Goal: Task Accomplishment & Management: Manage account settings

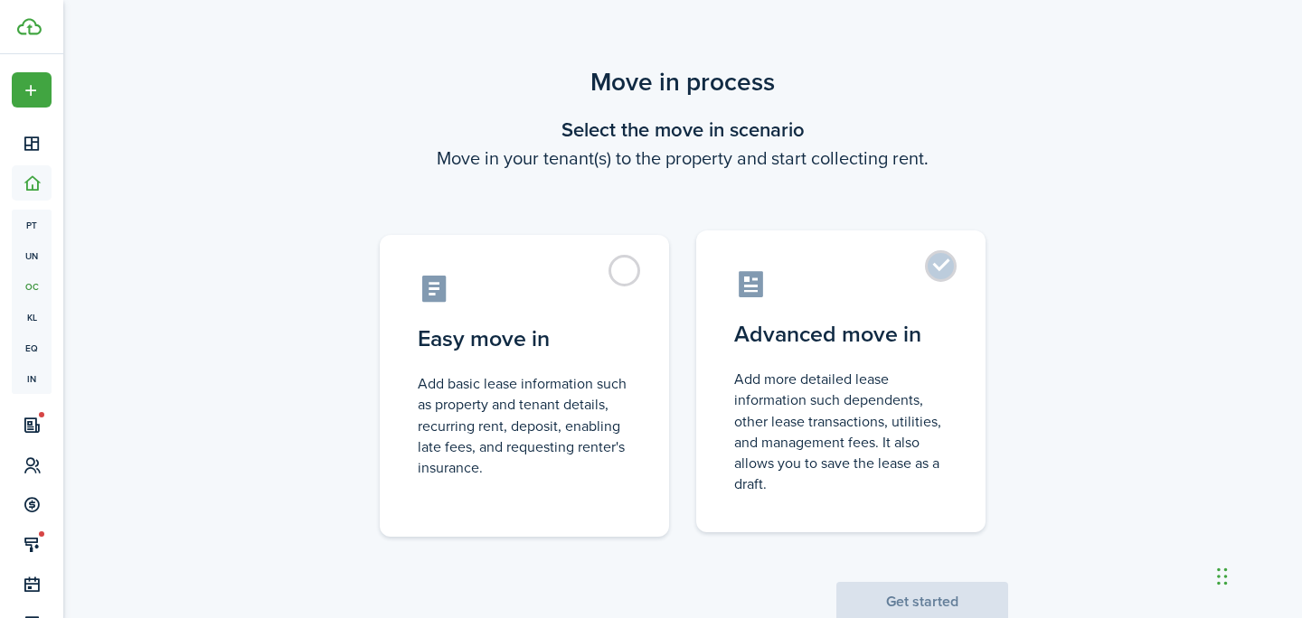
click at [853, 352] on label "Advanced move in Add more detailed lease information such dependents, other lea…" at bounding box center [840, 381] width 289 height 302
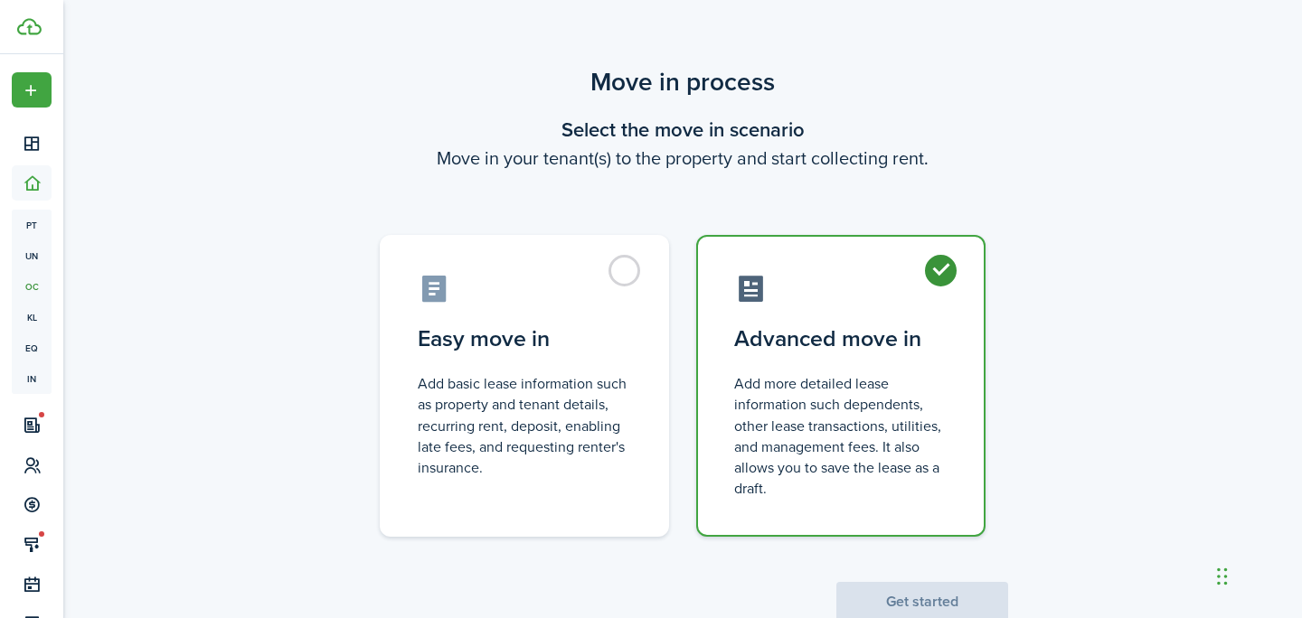
radio input "true"
click at [931, 592] on button "Get started" at bounding box center [922, 602] width 172 height 40
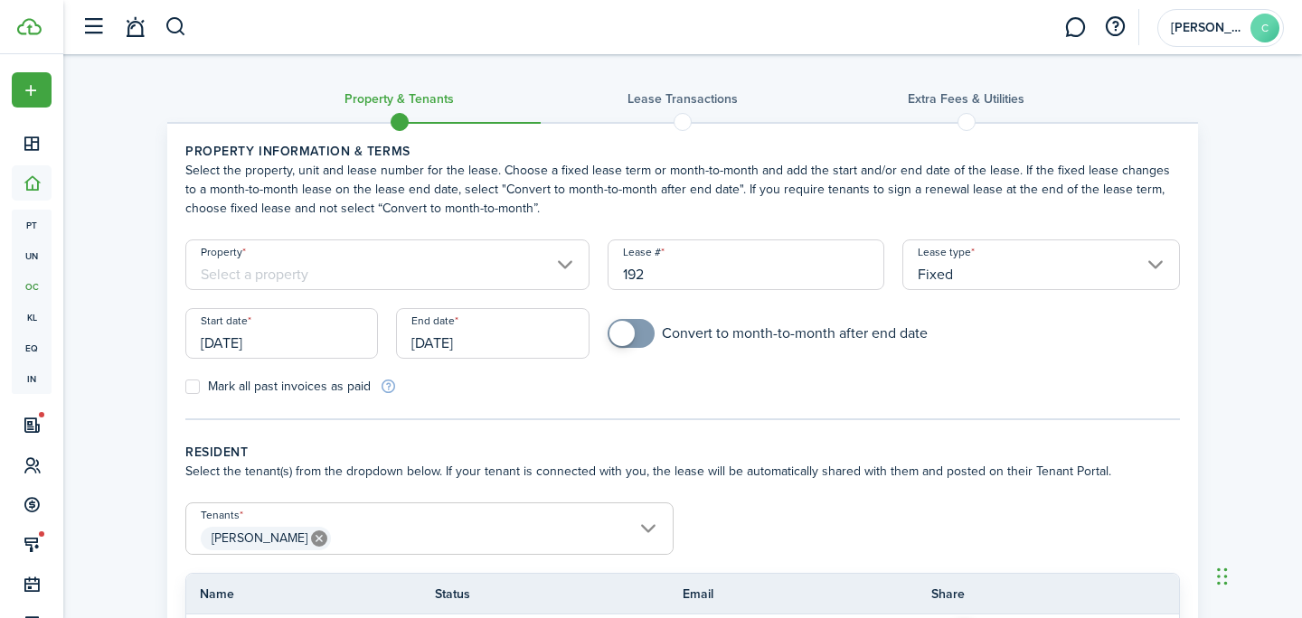
click at [554, 277] on input "Property" at bounding box center [387, 265] width 404 height 51
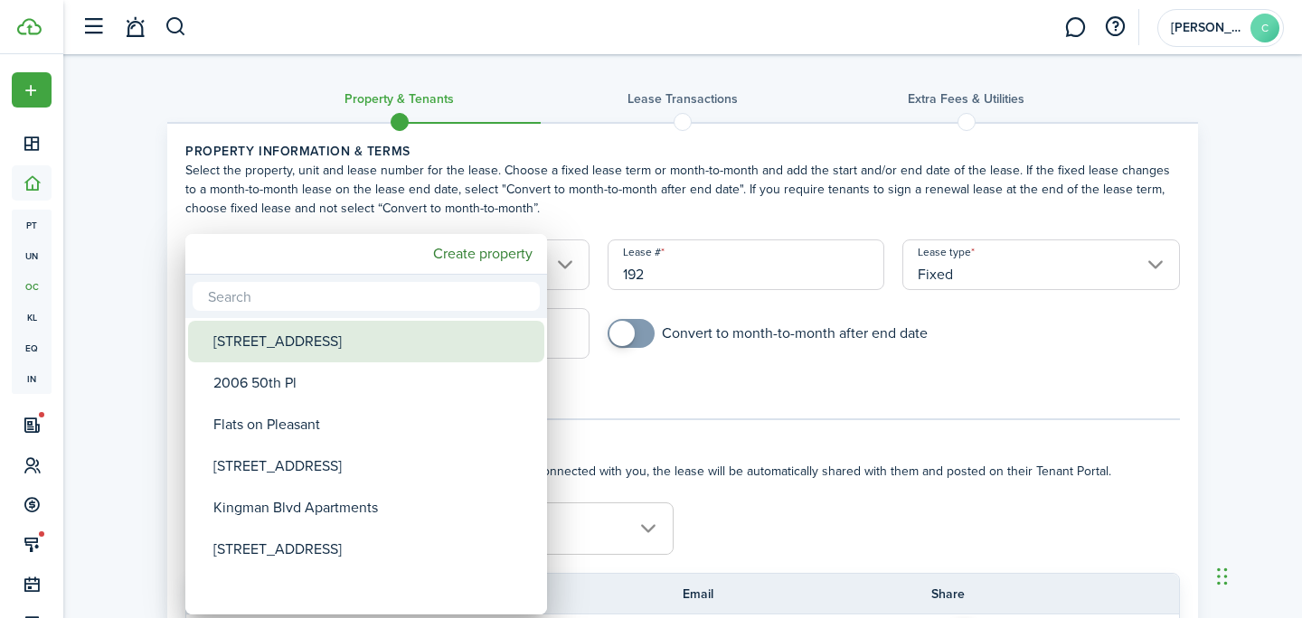
click at [344, 336] on div "[STREET_ADDRESS]" at bounding box center [373, 342] width 320 height 42
type input "[STREET_ADDRESS]"
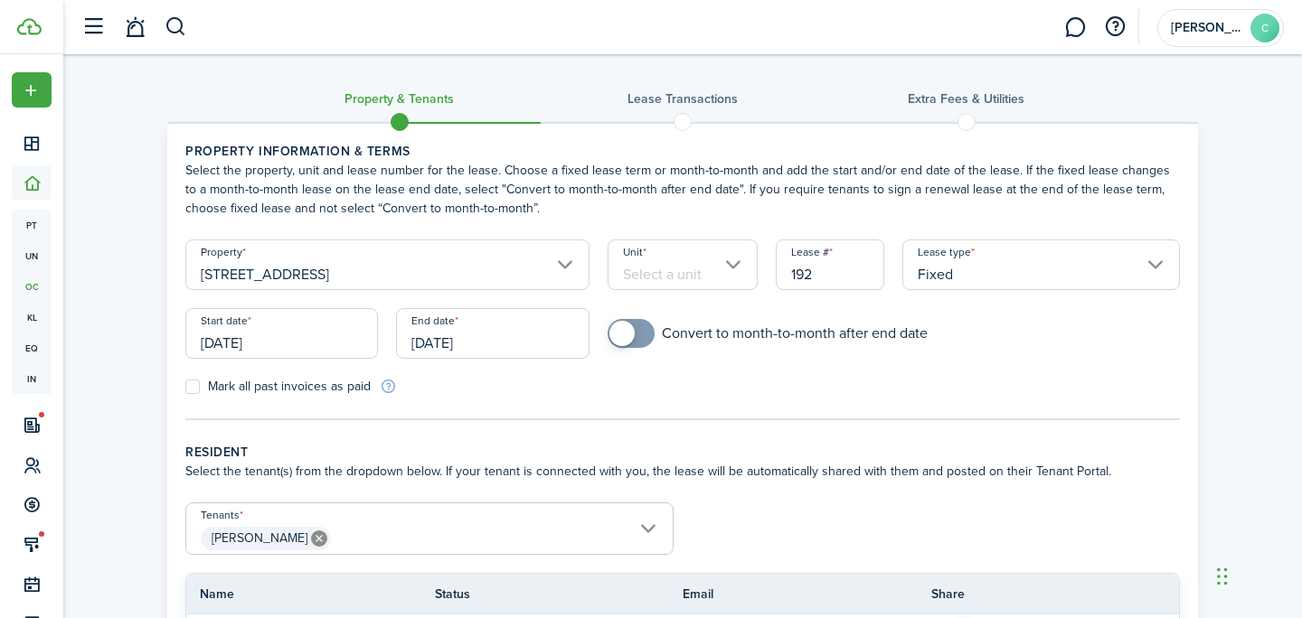
click at [664, 268] on input "Unit" at bounding box center [682, 265] width 151 height 51
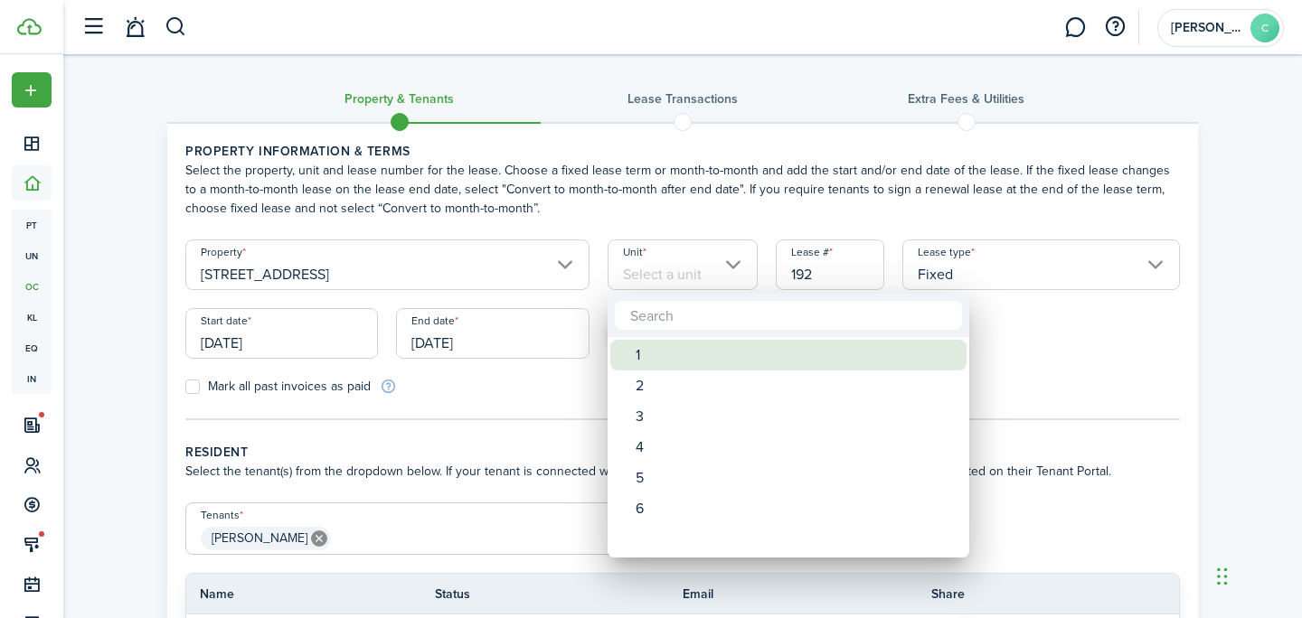
click at [665, 351] on div "1" at bounding box center [795, 355] width 320 height 31
type input "1"
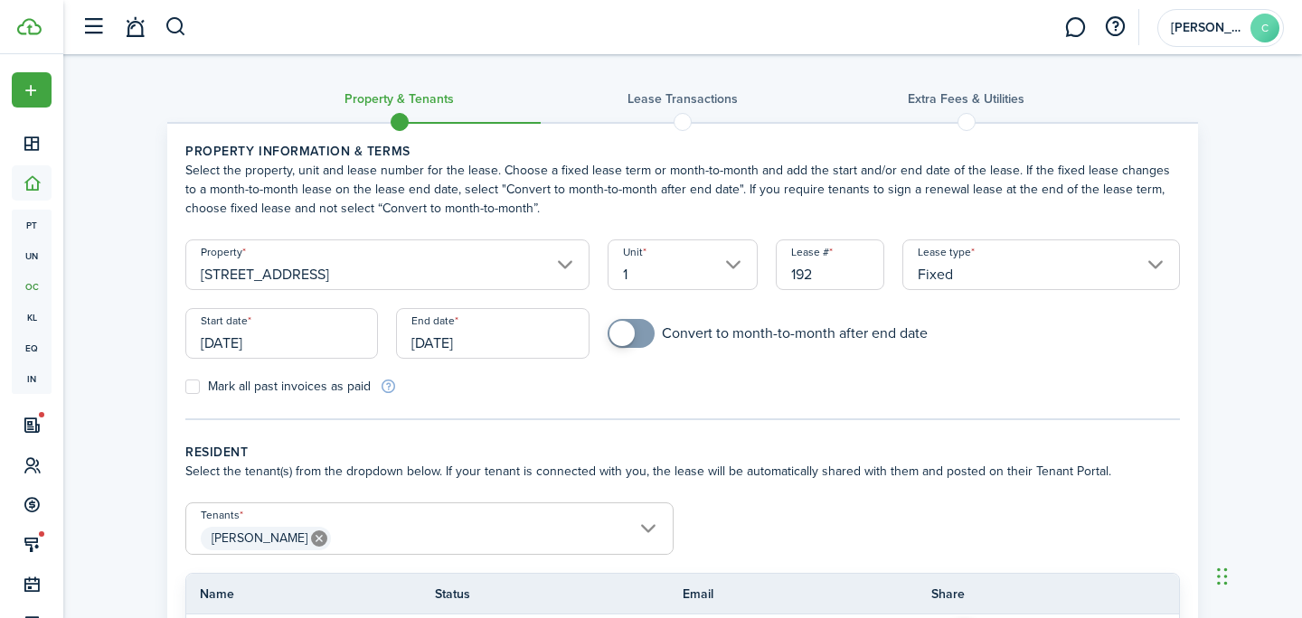
click at [291, 342] on input "[DATE]" at bounding box center [281, 333] width 193 height 51
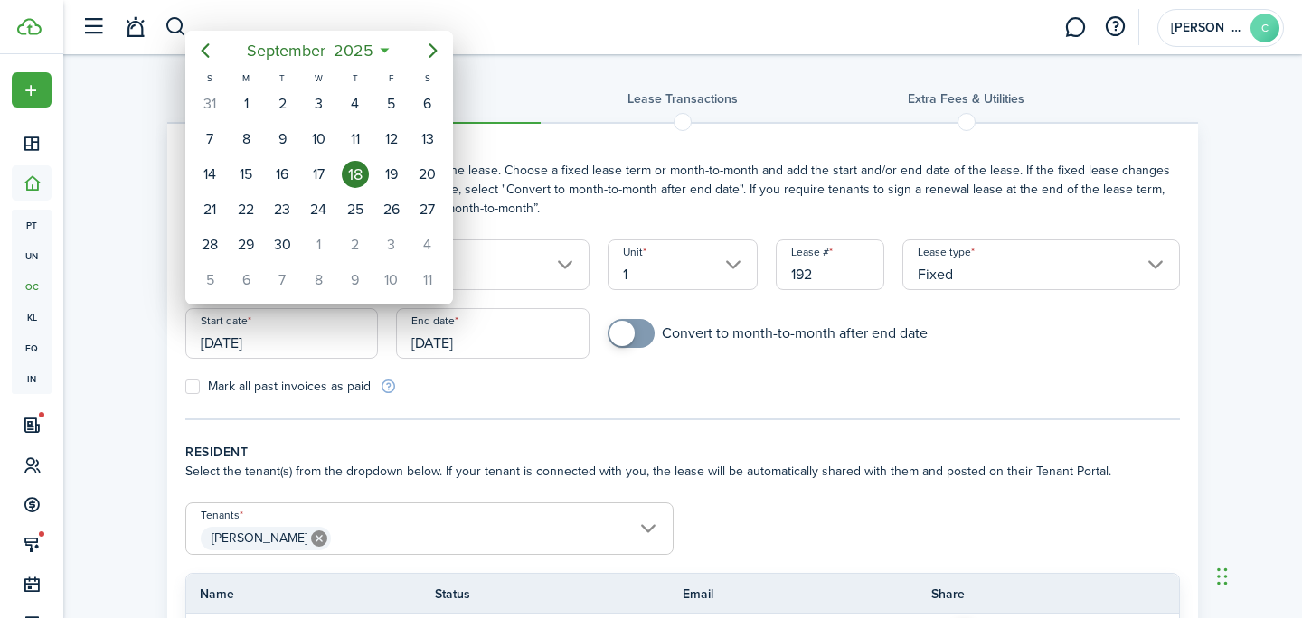
click at [355, 178] on div "18" at bounding box center [355, 174] width 27 height 27
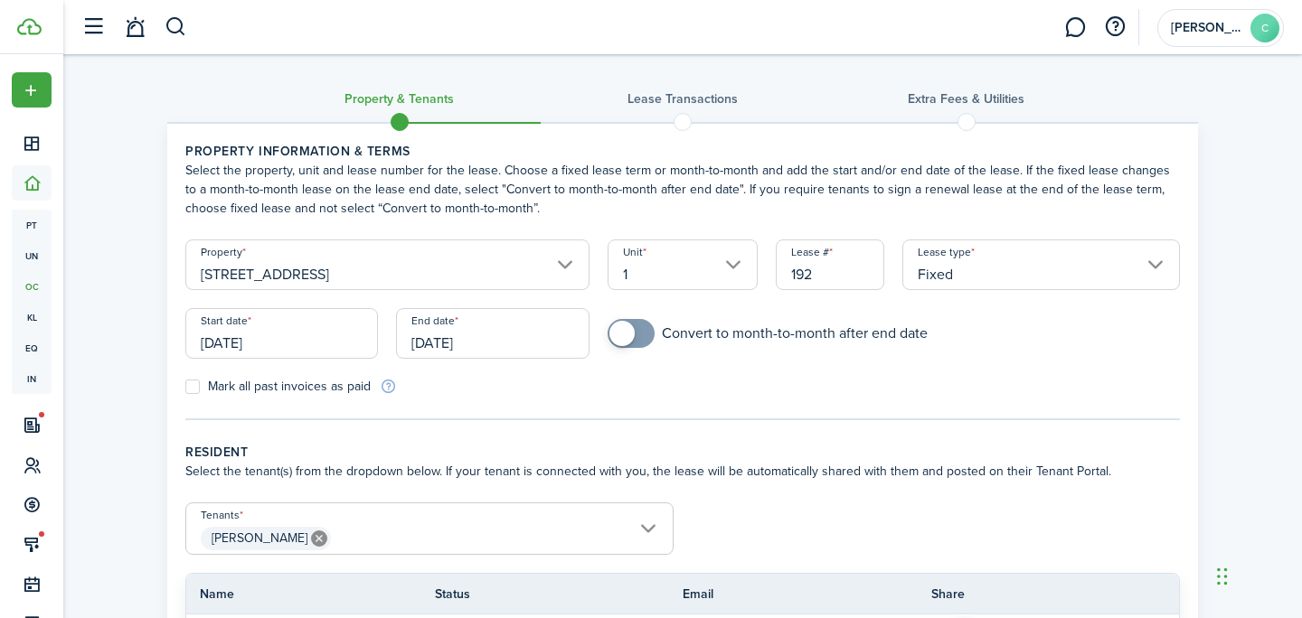
click at [477, 343] on input "[DATE]" at bounding box center [492, 333] width 193 height 51
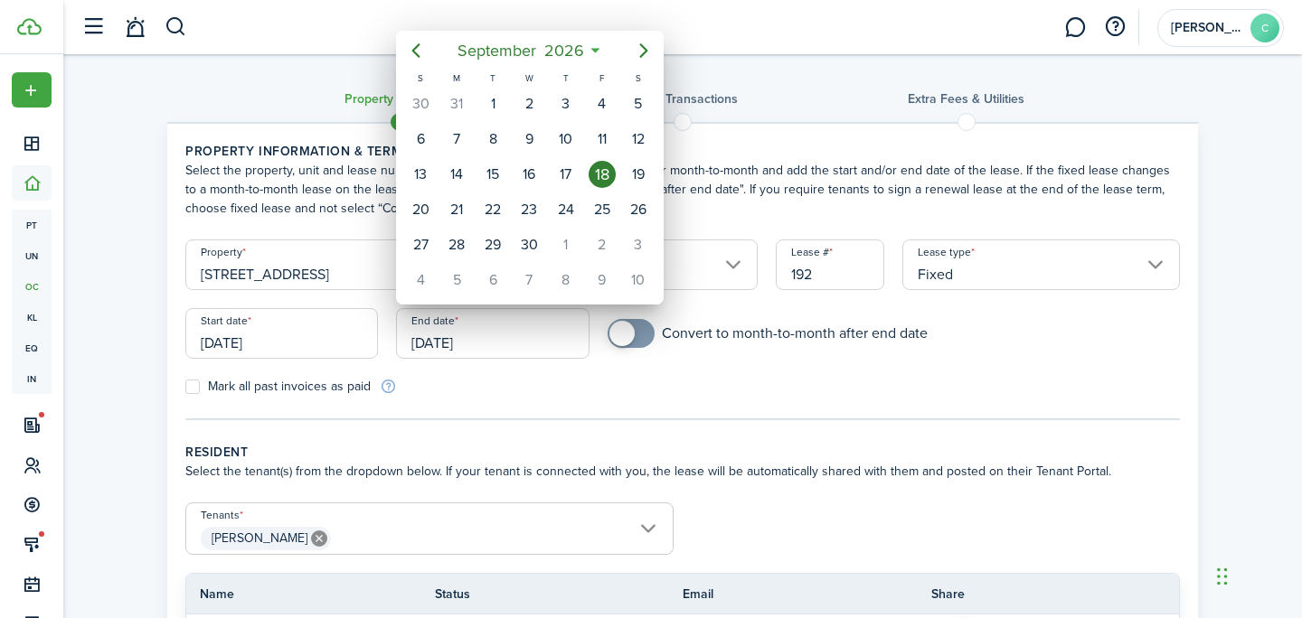
click at [603, 179] on div "18" at bounding box center [601, 174] width 27 height 27
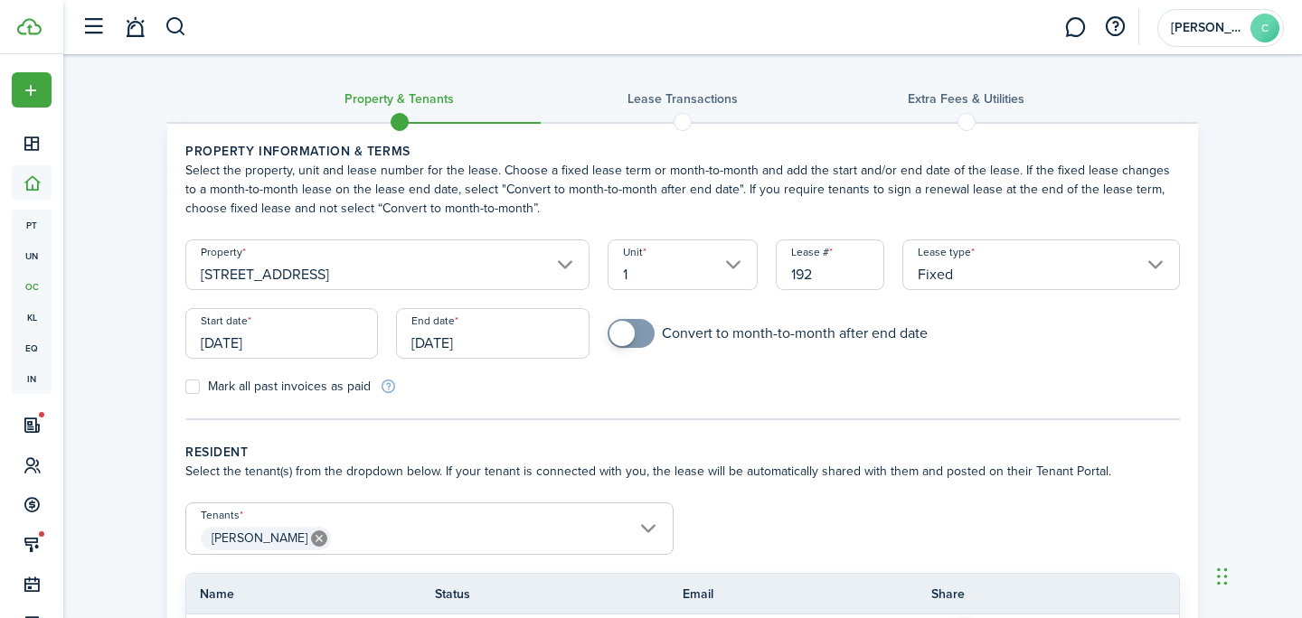
scroll to position [209, 0]
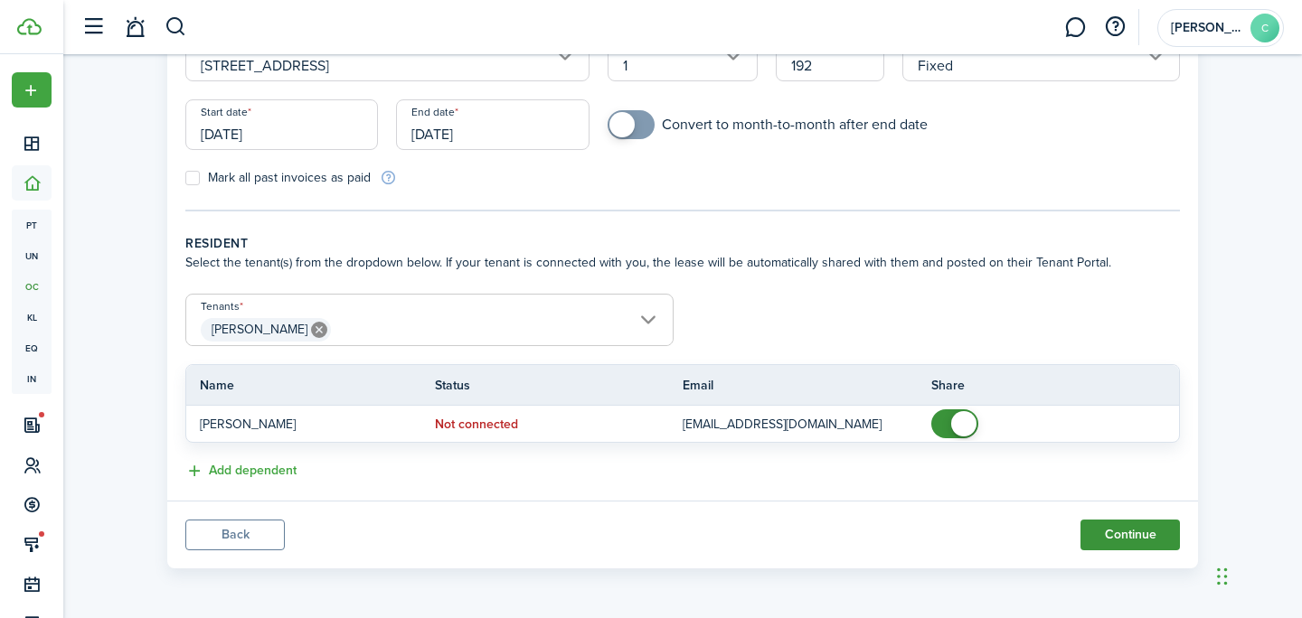
click at [1132, 531] on button "Continue" at bounding box center [1129, 535] width 99 height 31
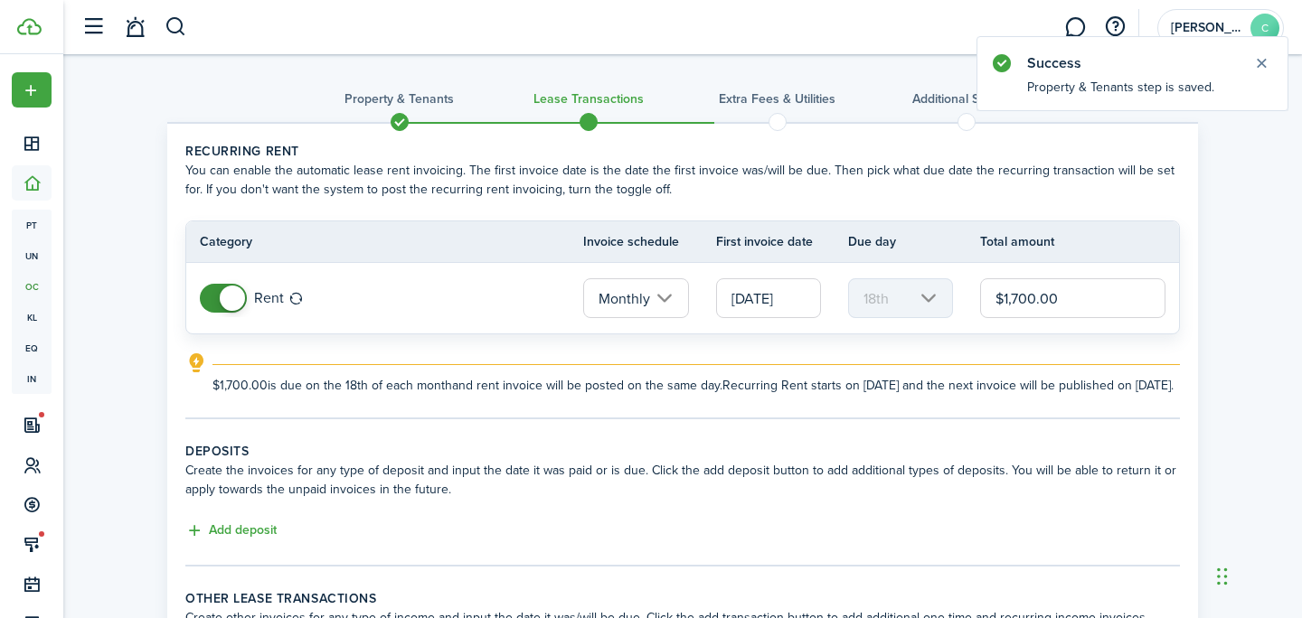
scroll to position [207, 0]
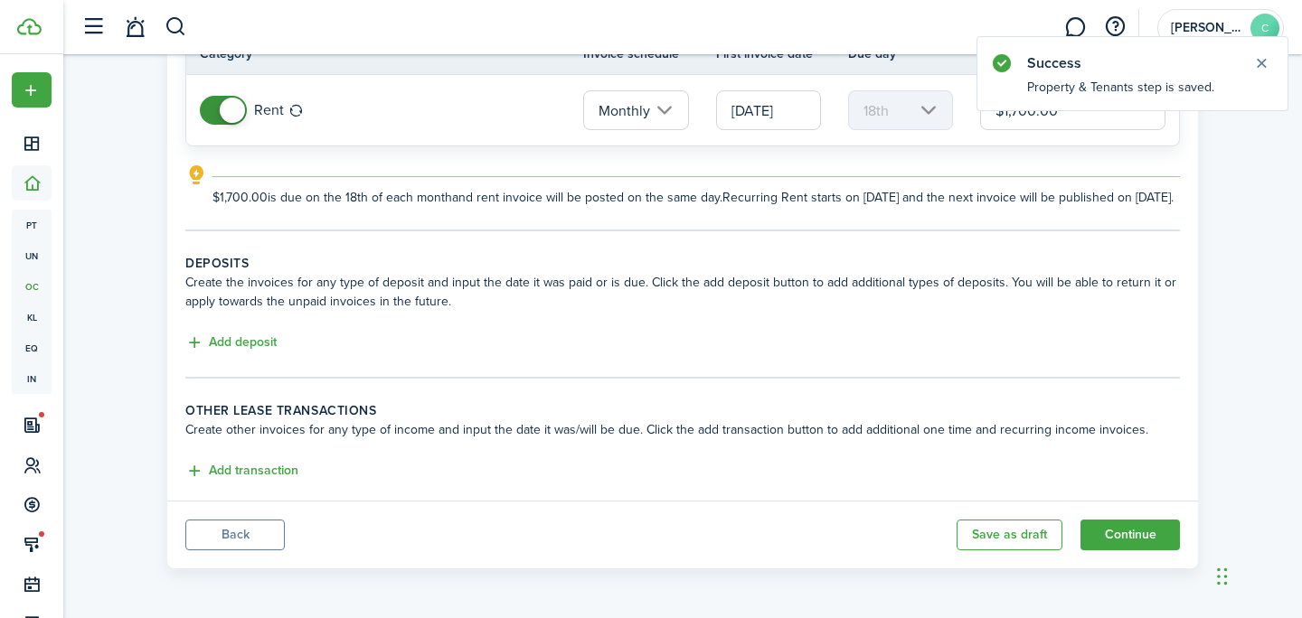
click at [263, 531] on button "Back" at bounding box center [234, 535] width 99 height 31
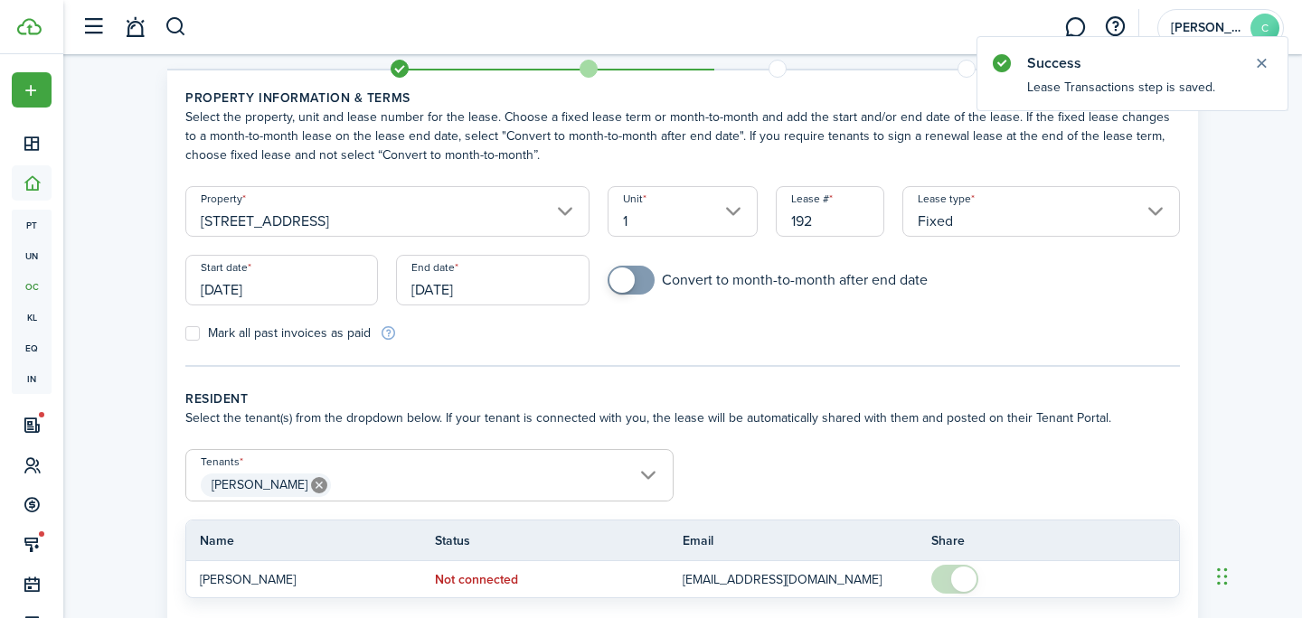
scroll to position [55, 0]
click at [638, 288] on span at bounding box center [631, 278] width 18 height 29
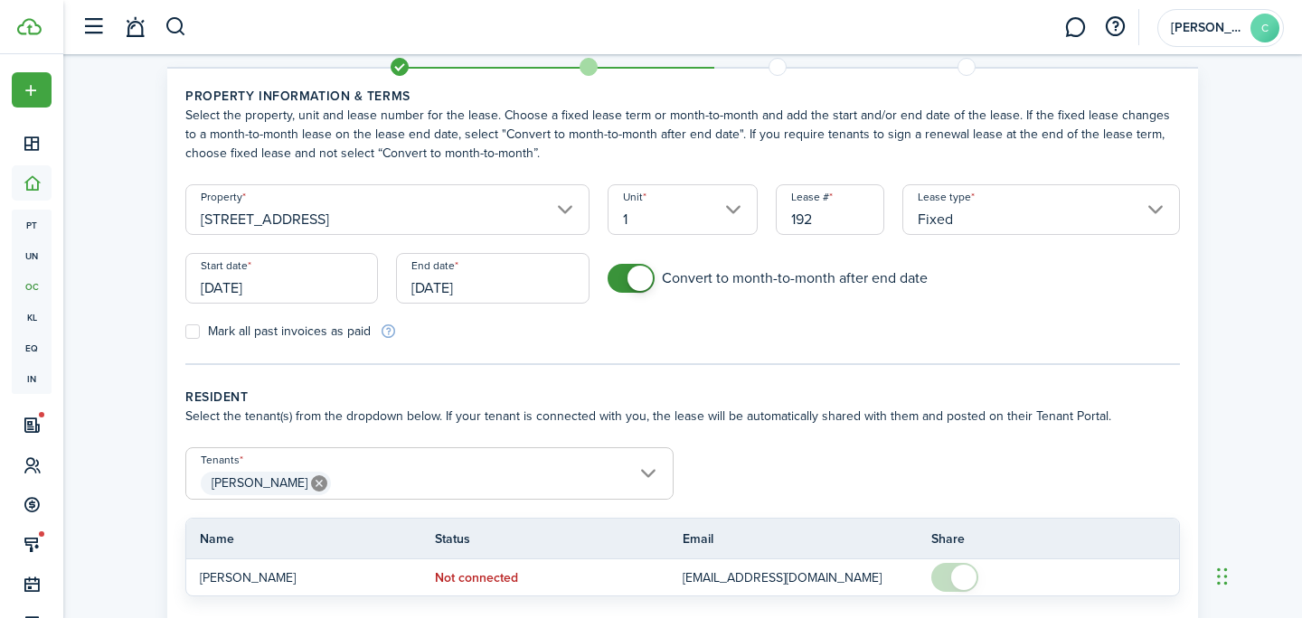
click at [496, 286] on input "[DATE]" at bounding box center [492, 278] width 193 height 51
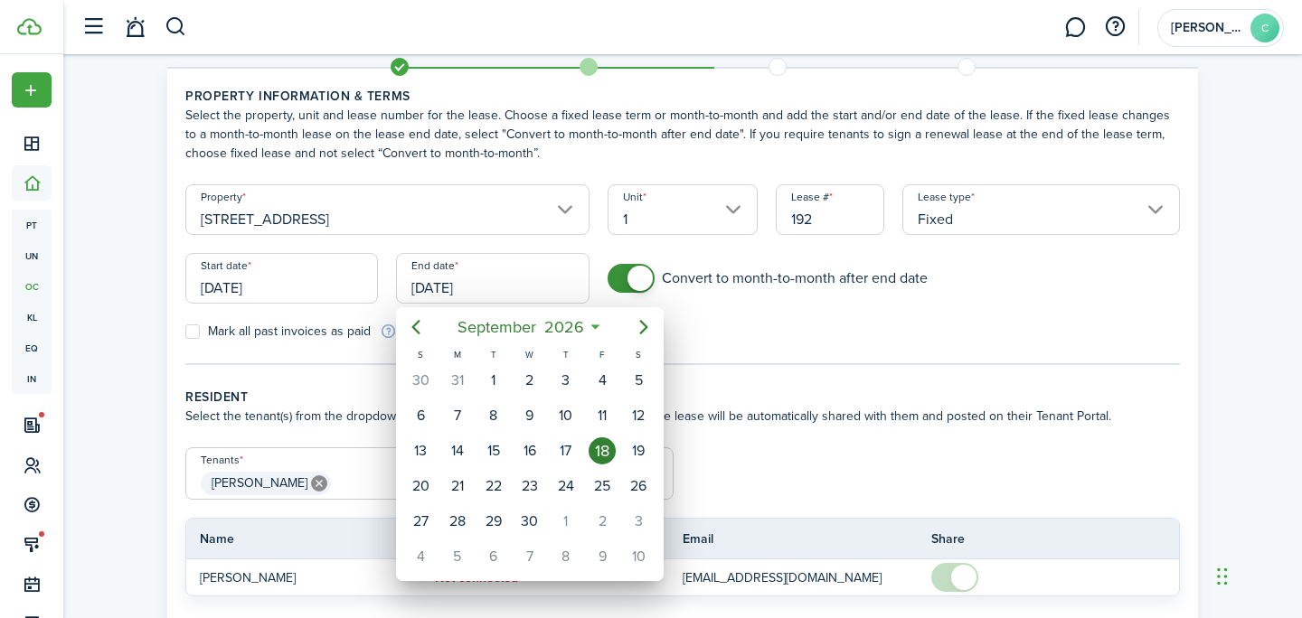
click at [628, 272] on div at bounding box center [650, 308] width 1591 height 907
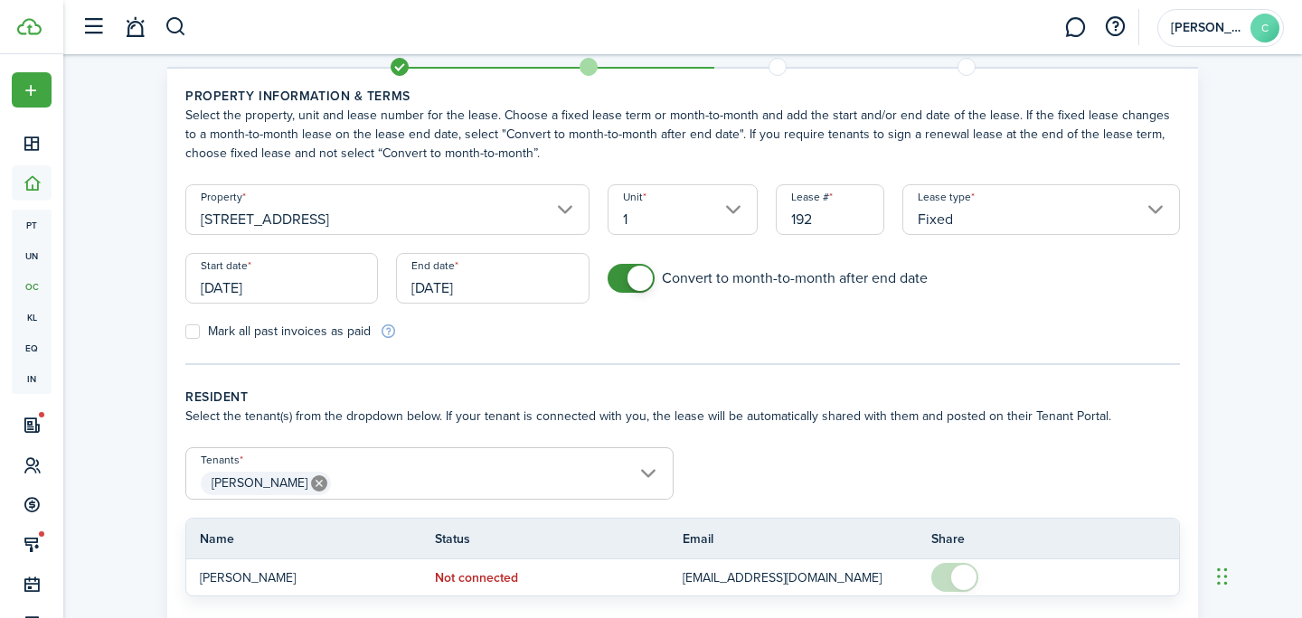
checkbox input "false"
click at [628, 272] on span at bounding box center [639, 278] width 25 height 25
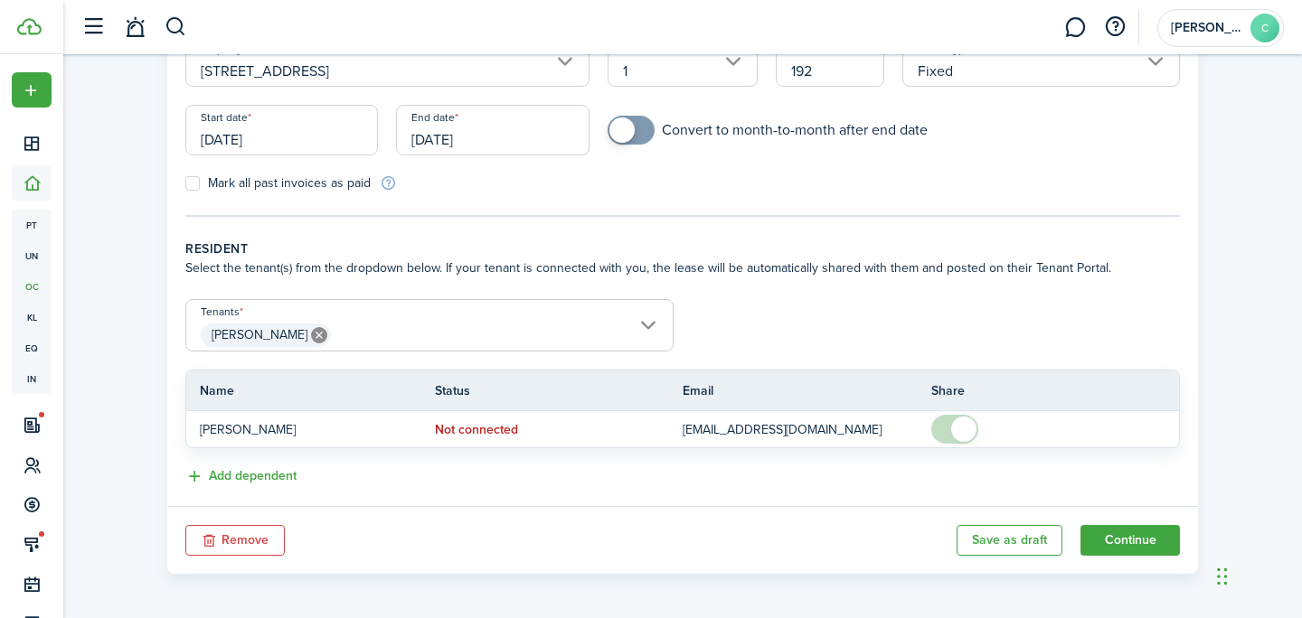
scroll to position [209, 0]
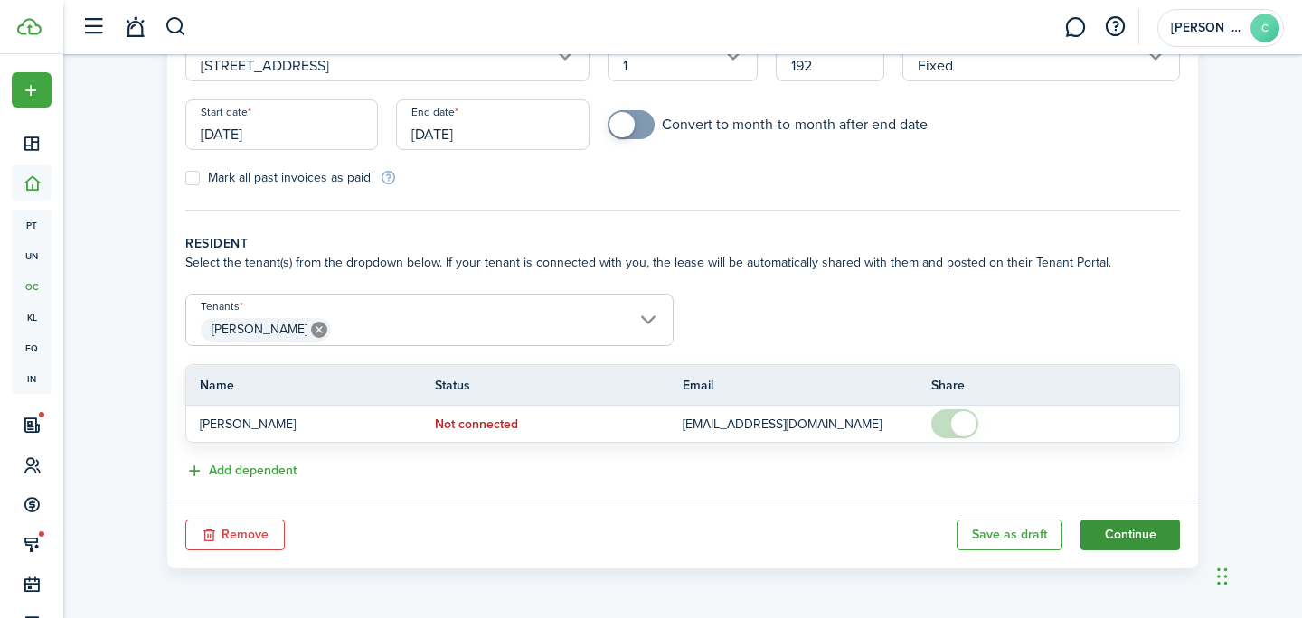
click at [1139, 532] on button "Continue" at bounding box center [1129, 535] width 99 height 31
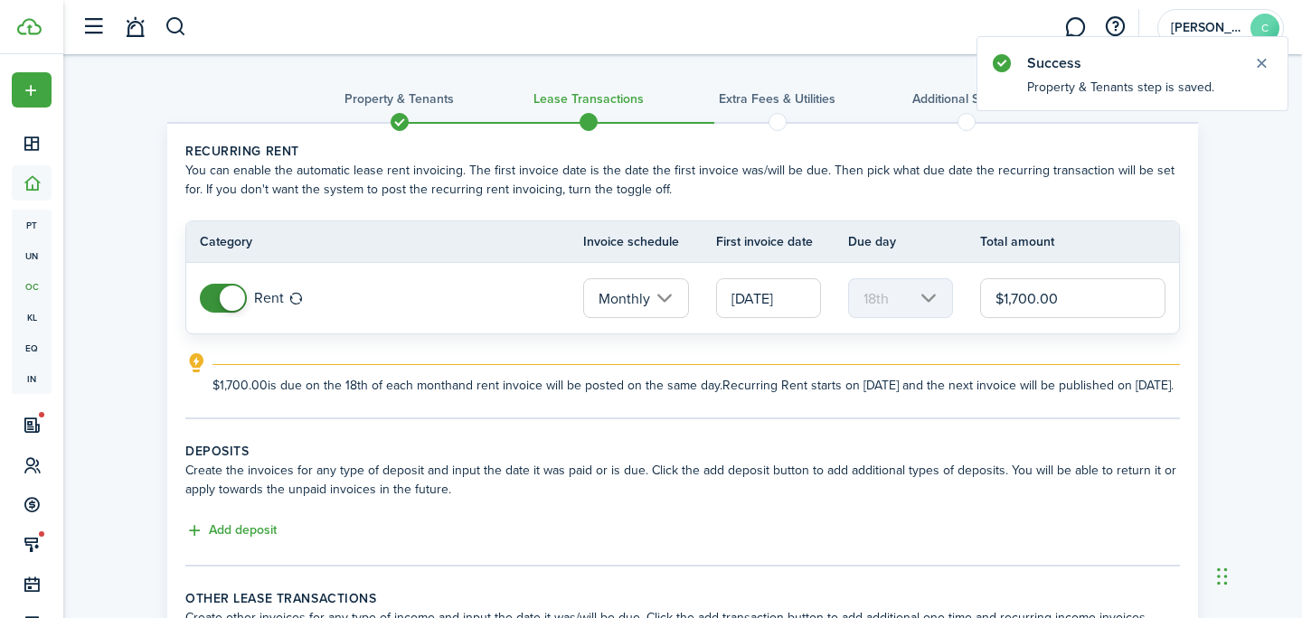
drag, startPoint x: 1078, startPoint y: 306, endPoint x: 973, endPoint y: 261, distance: 115.0
click at [981, 275] on td "$1,700.00" at bounding box center [1079, 298] width 199 height 49
type input "$1.00"
click at [999, 419] on tc-wizard-step "Recurring rent You can enable the automatic lease rent invoicing. The first inv…" at bounding box center [682, 280] width 994 height 277
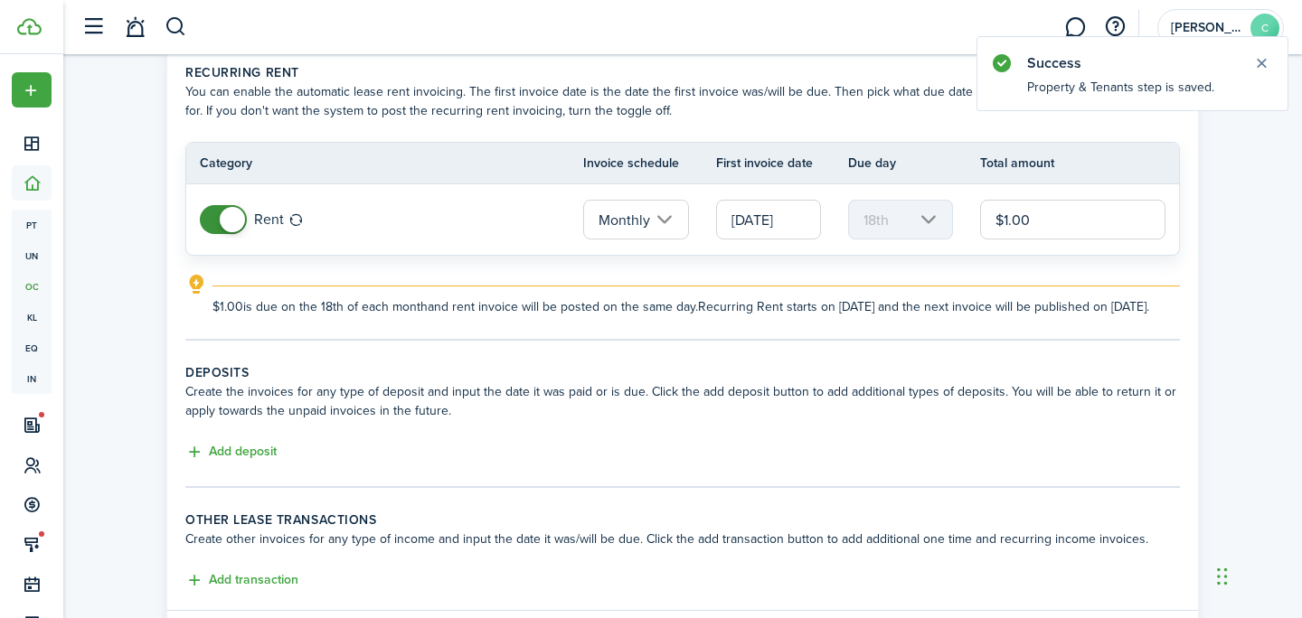
scroll to position [161, 0]
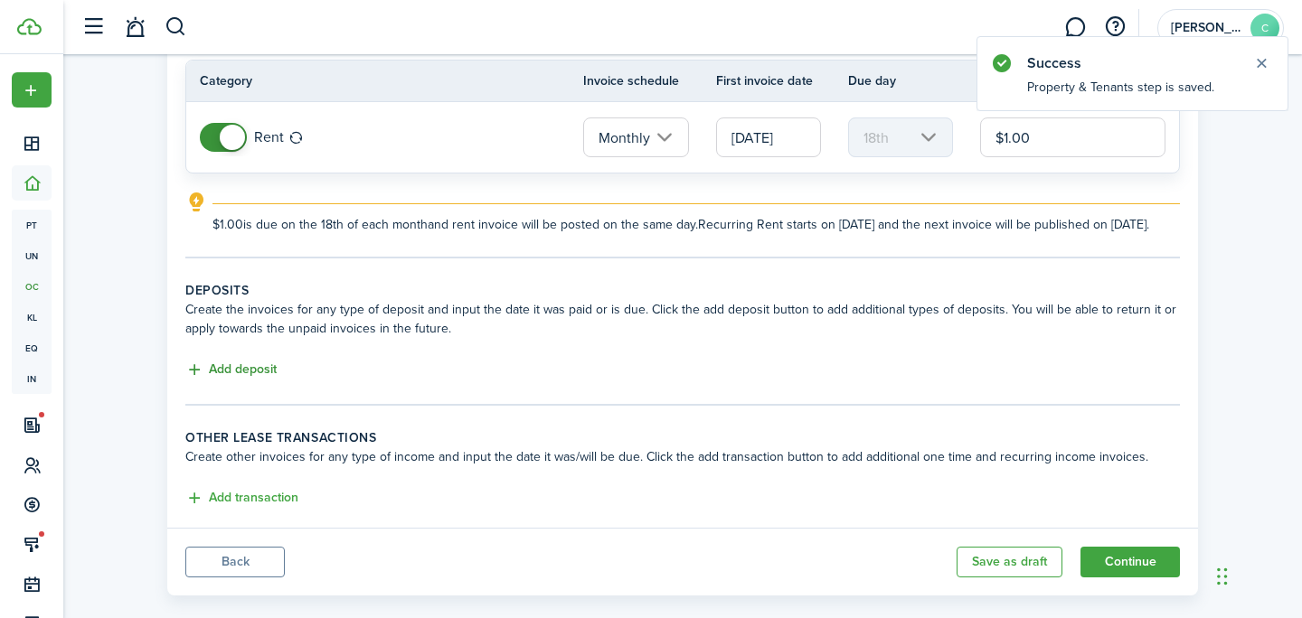
click at [253, 381] on button "Add deposit" at bounding box center [230, 370] width 91 height 21
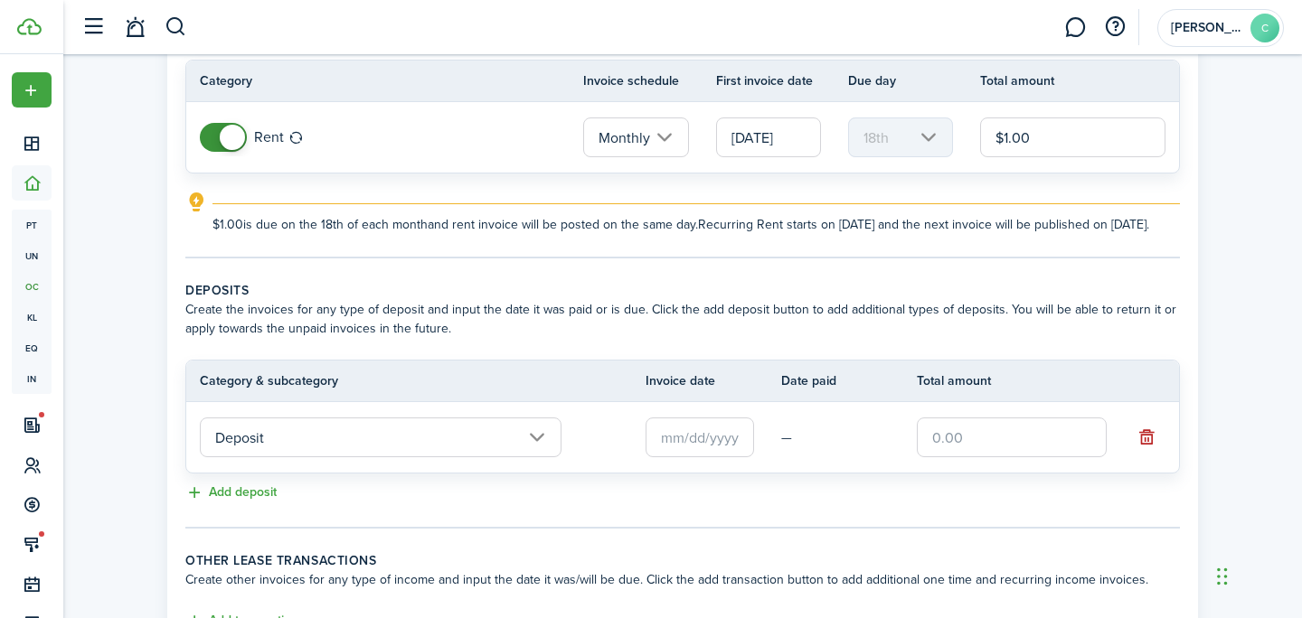
click at [937, 457] on input "text" at bounding box center [1011, 438] width 190 height 40
type input "$1.00"
click at [672, 473] on tr "Deposit — $1.00" at bounding box center [682, 437] width 992 height 70
click at [676, 449] on input "text" at bounding box center [699, 438] width 108 height 40
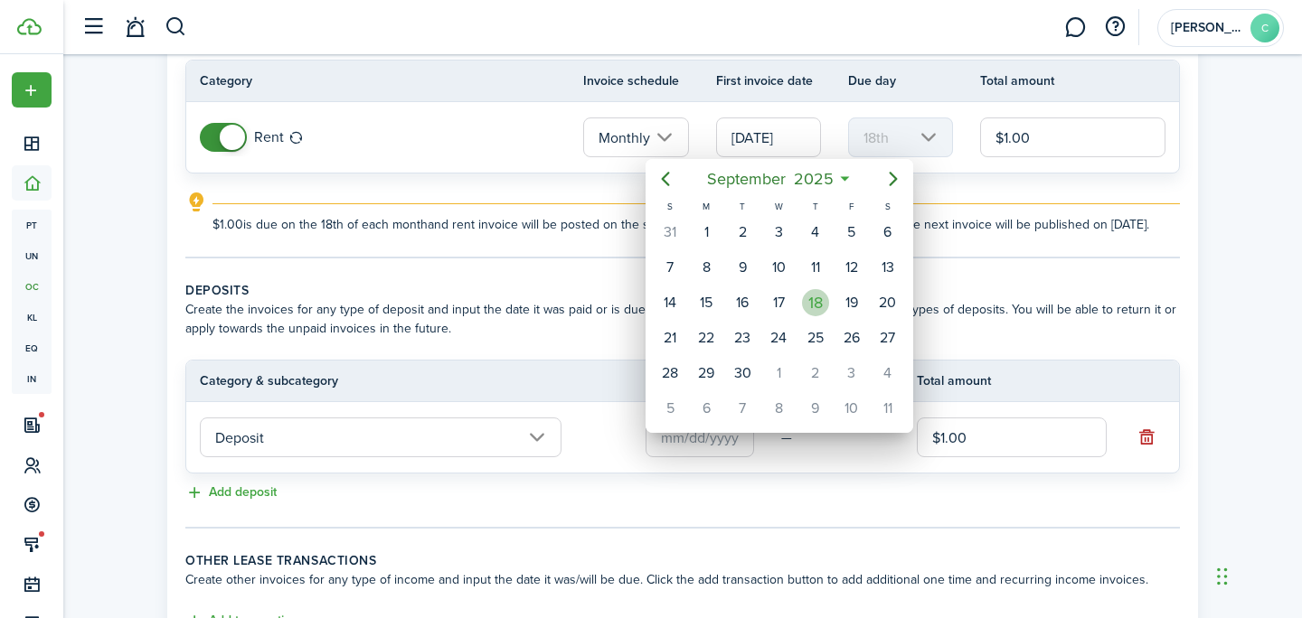
click at [822, 298] on div "18" at bounding box center [815, 302] width 27 height 27
type input "[DATE]"
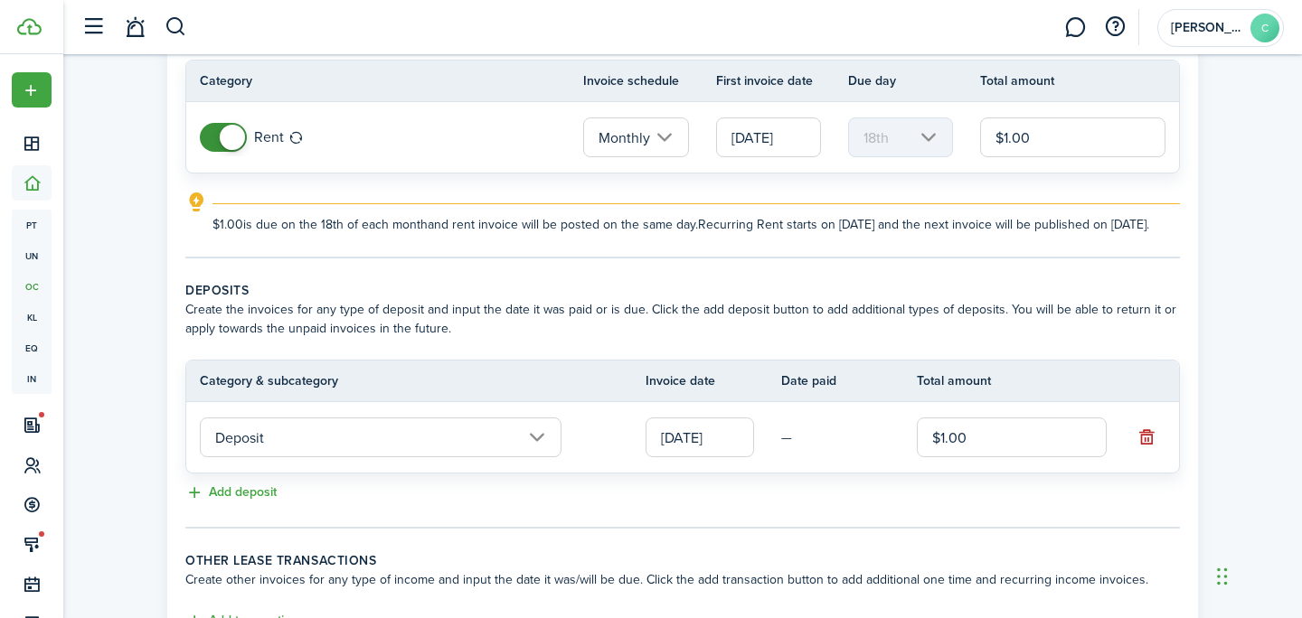
scroll to position [330, 0]
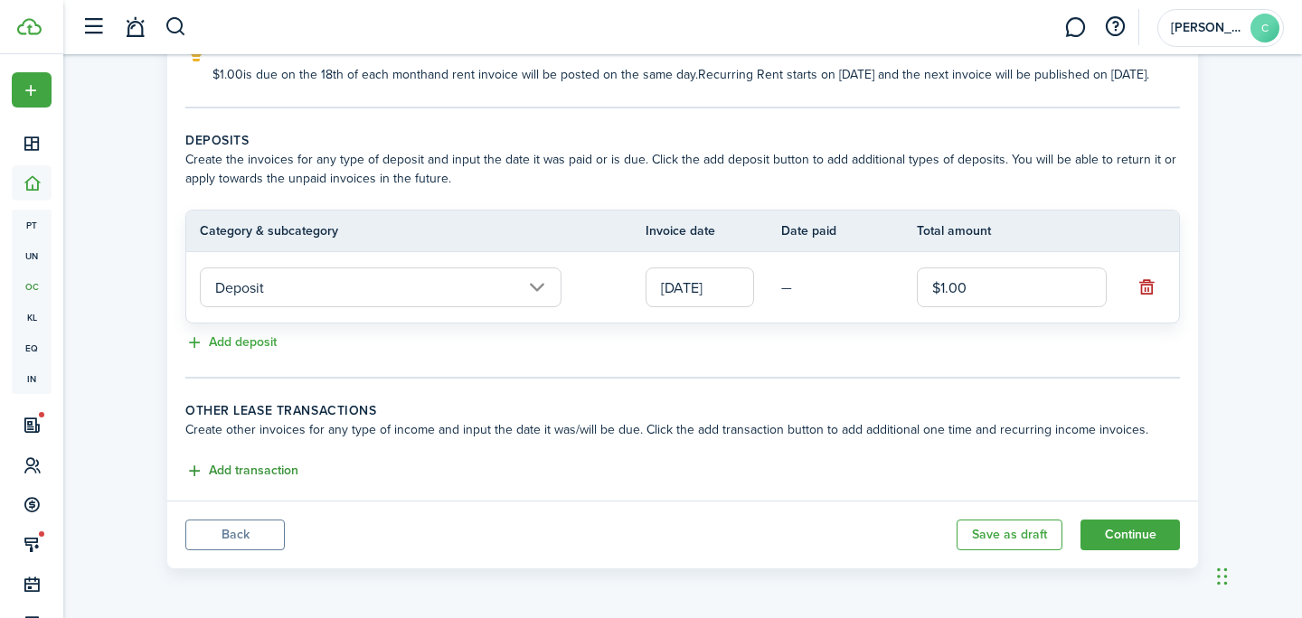
click at [234, 475] on button "Add transaction" at bounding box center [241, 471] width 113 height 21
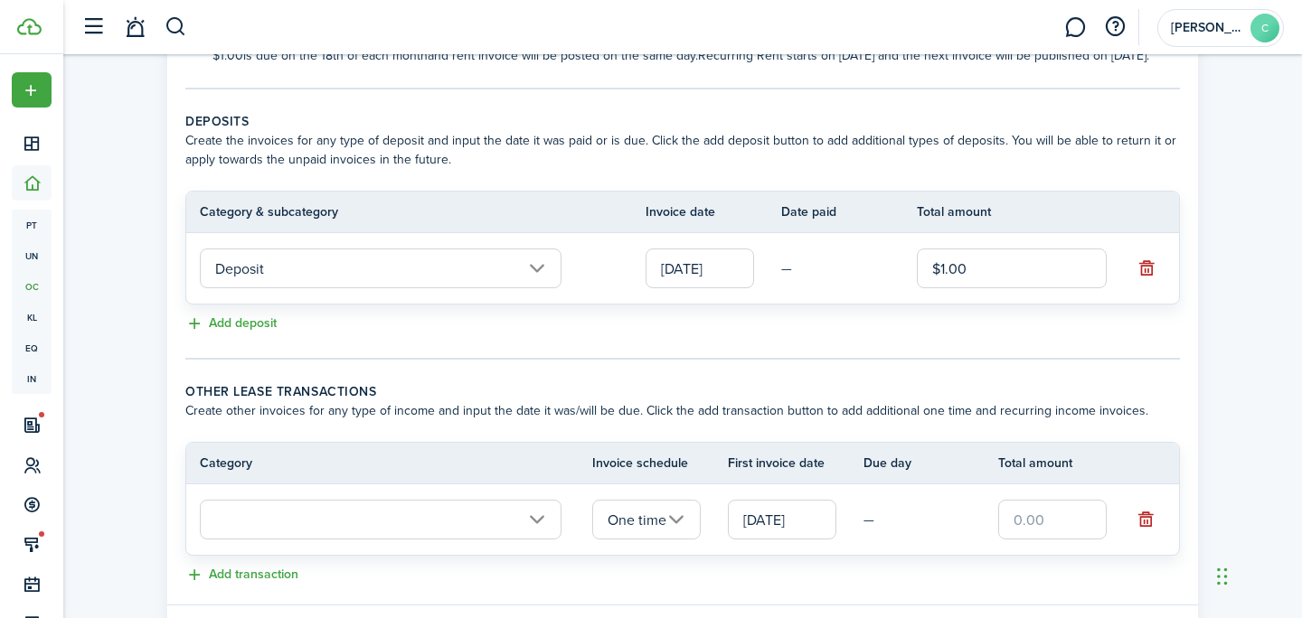
click at [427, 538] on input "text" at bounding box center [381, 520] width 362 height 40
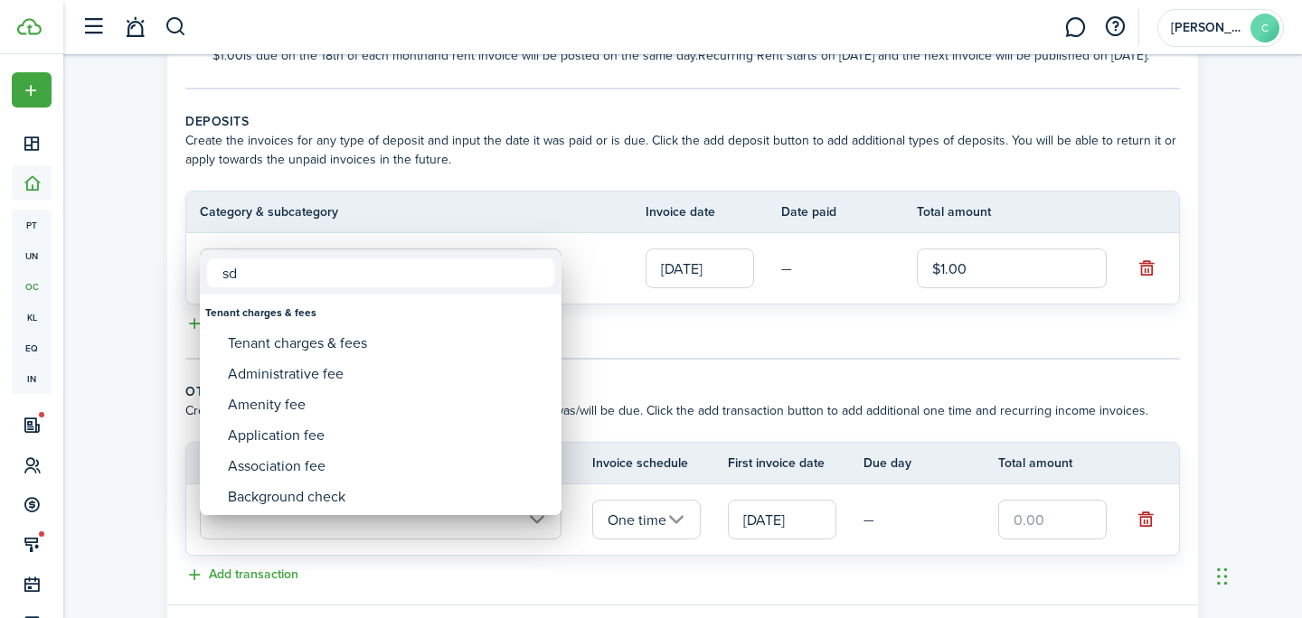
type input "s"
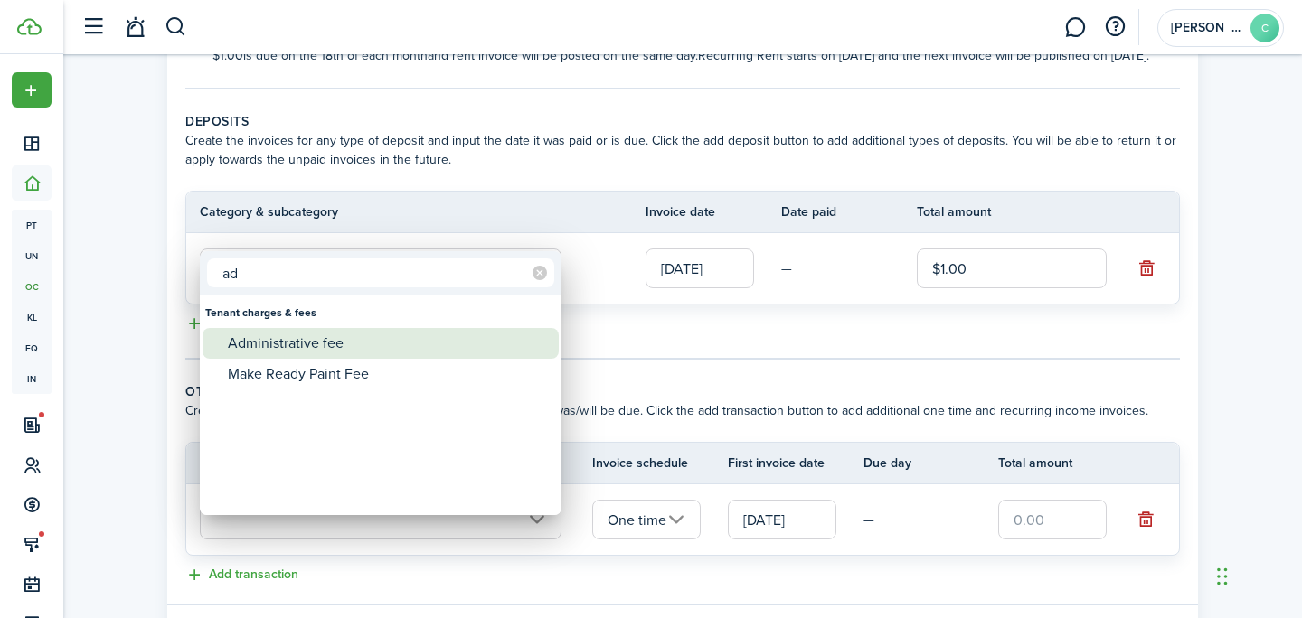
type input "ad"
click at [404, 341] on div "Administrative fee" at bounding box center [388, 343] width 320 height 31
type input "Tenant charges & fees / Administrative fee"
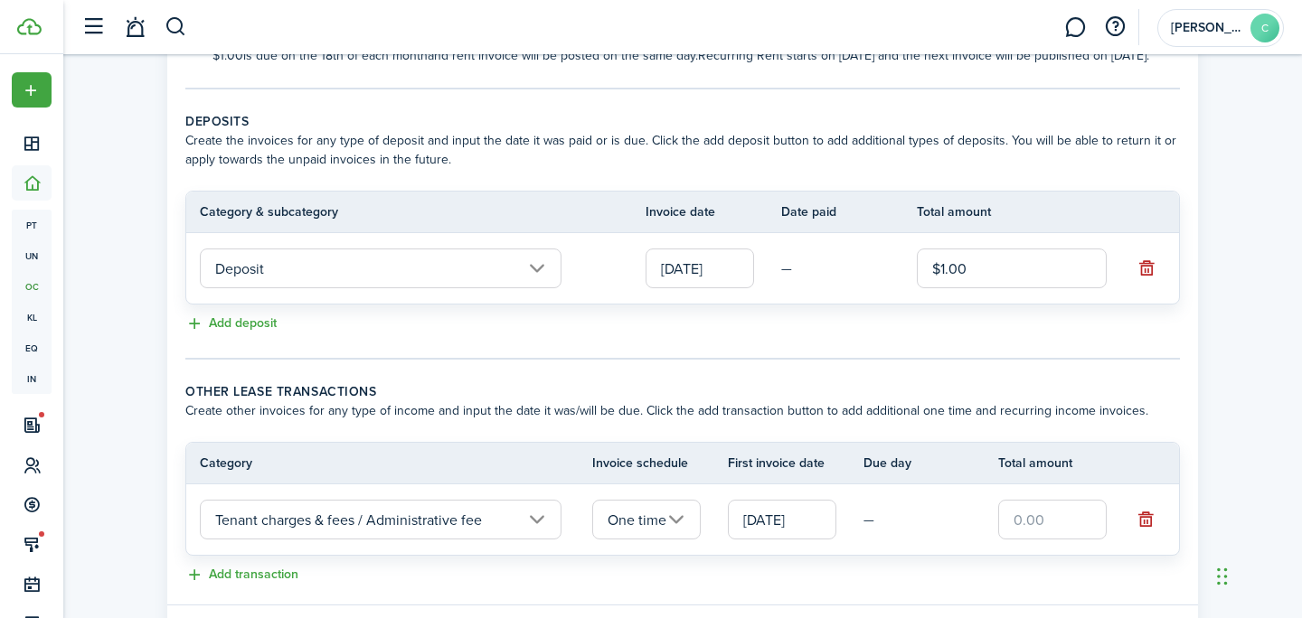
click at [646, 540] on input "One time" at bounding box center [646, 520] width 108 height 40
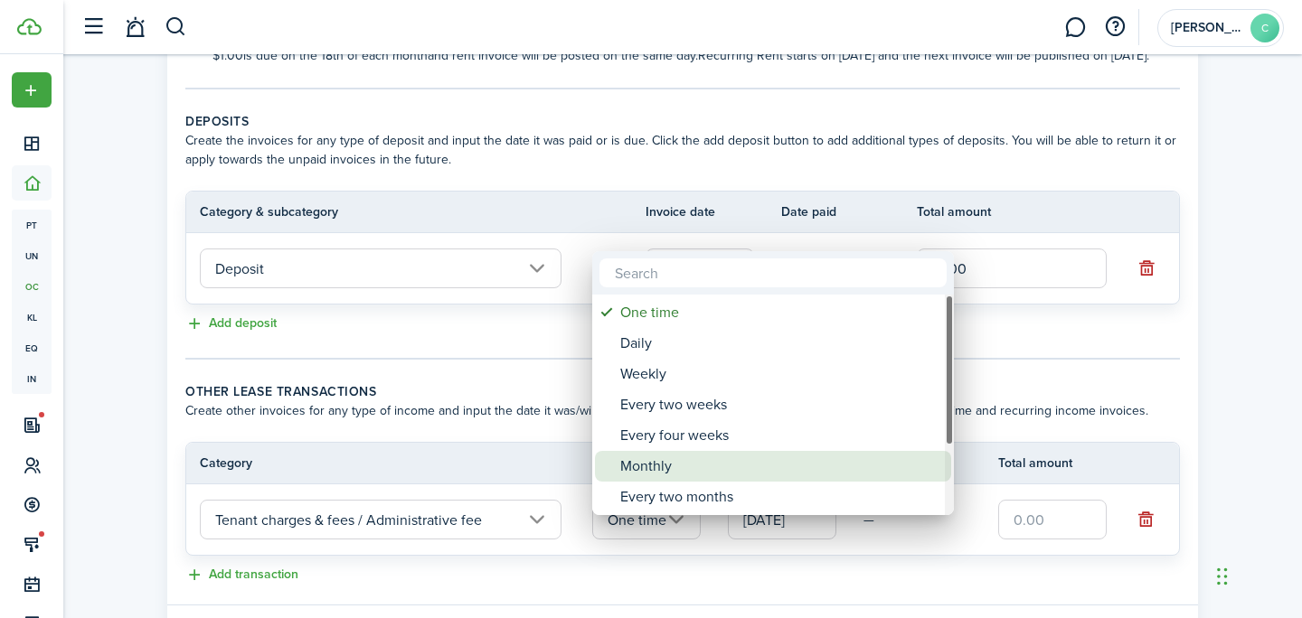
click at [660, 453] on div "Monthly" at bounding box center [780, 466] width 320 height 31
type input "Monthly"
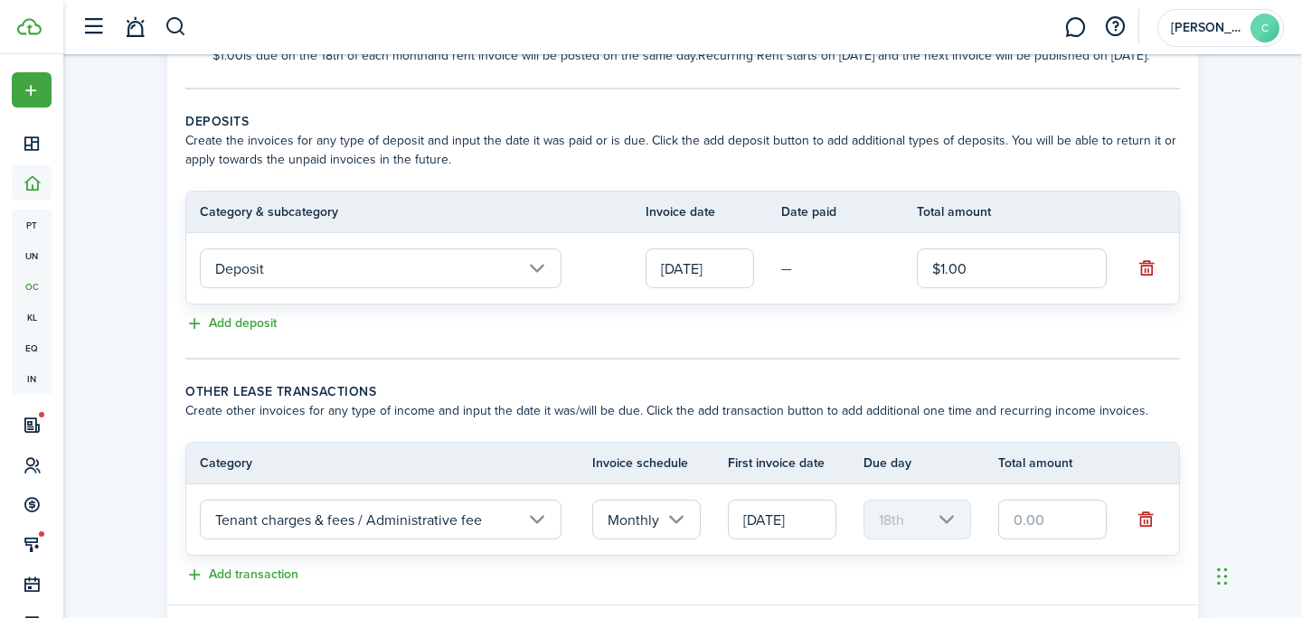
click at [1072, 540] on input "text" at bounding box center [1052, 520] width 108 height 40
type input "$1.00"
click at [1236, 470] on div "Property & Tenants Lease Transactions Extra fees & Utilities Additional Service…" at bounding box center [682, 202] width 1238 height 957
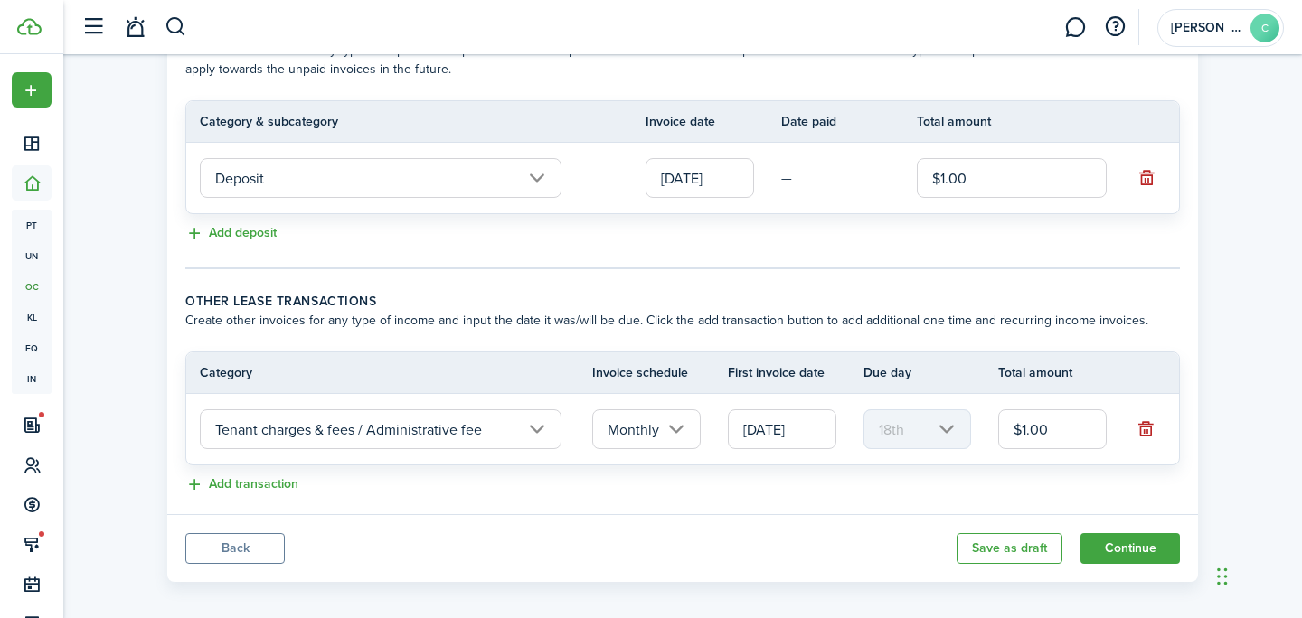
scroll to position [453, 0]
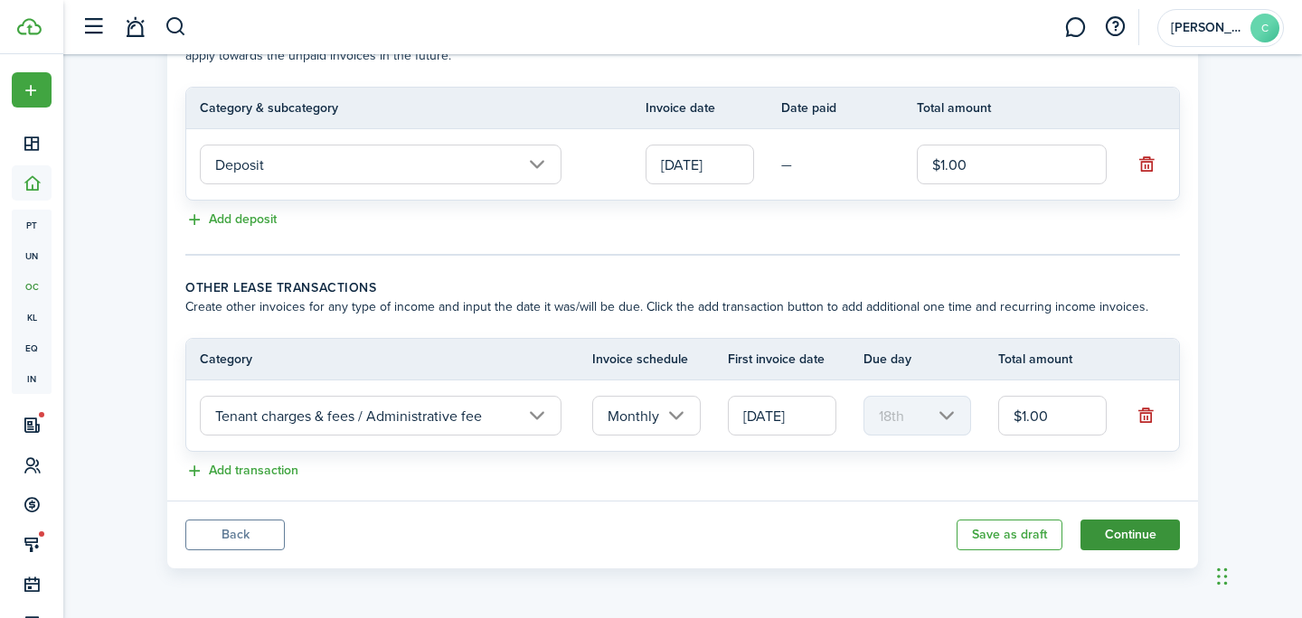
click at [1151, 521] on button "Continue" at bounding box center [1129, 535] width 99 height 31
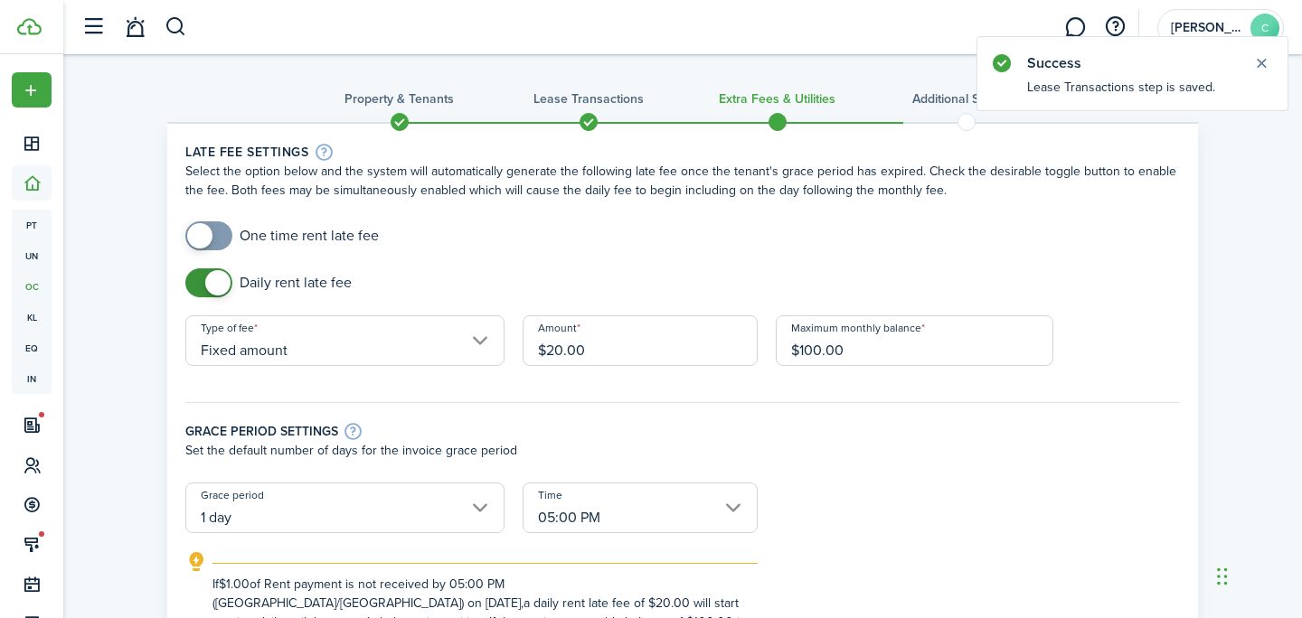
checkbox input "false"
click at [224, 287] on span at bounding box center [217, 282] width 25 height 25
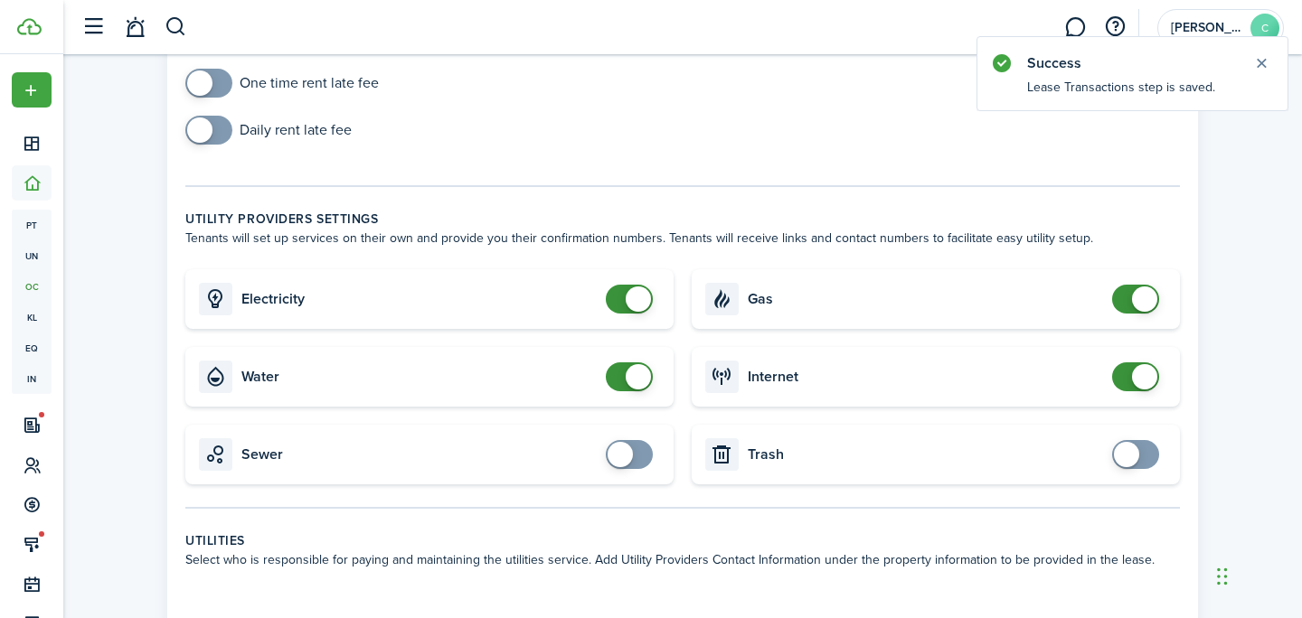
scroll to position [139, 0]
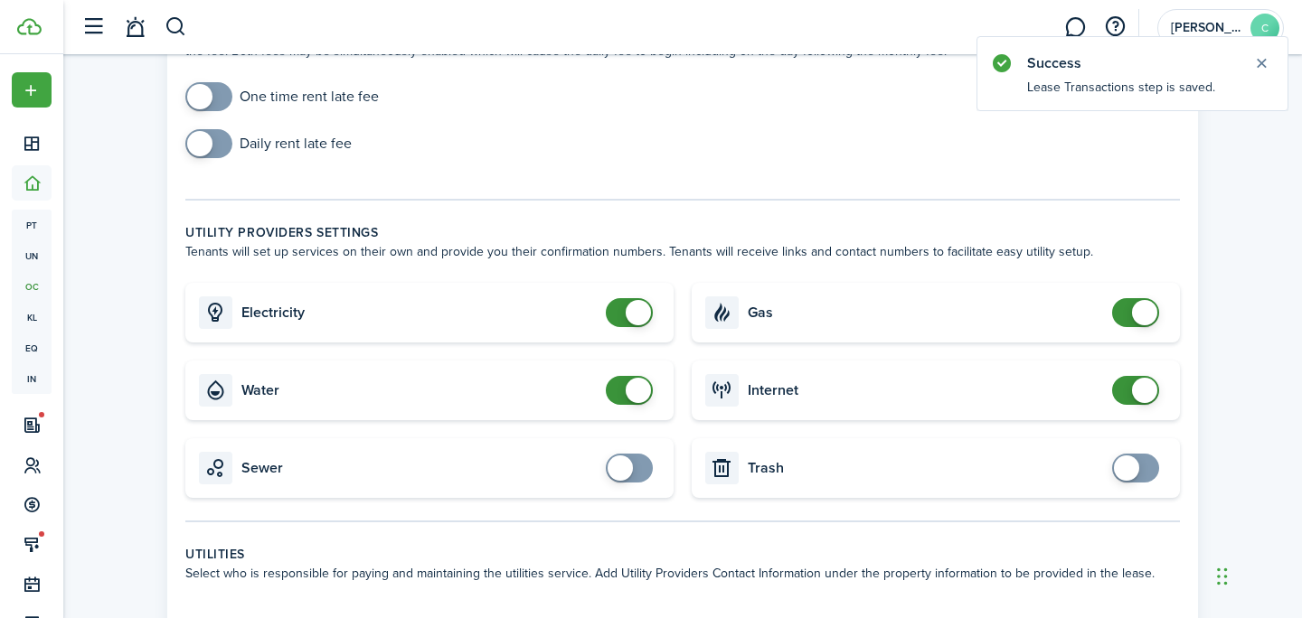
checkbox input "false"
click at [635, 397] on span at bounding box center [637, 390] width 25 height 25
checkbox input "false"
click at [633, 313] on span at bounding box center [637, 312] width 25 height 25
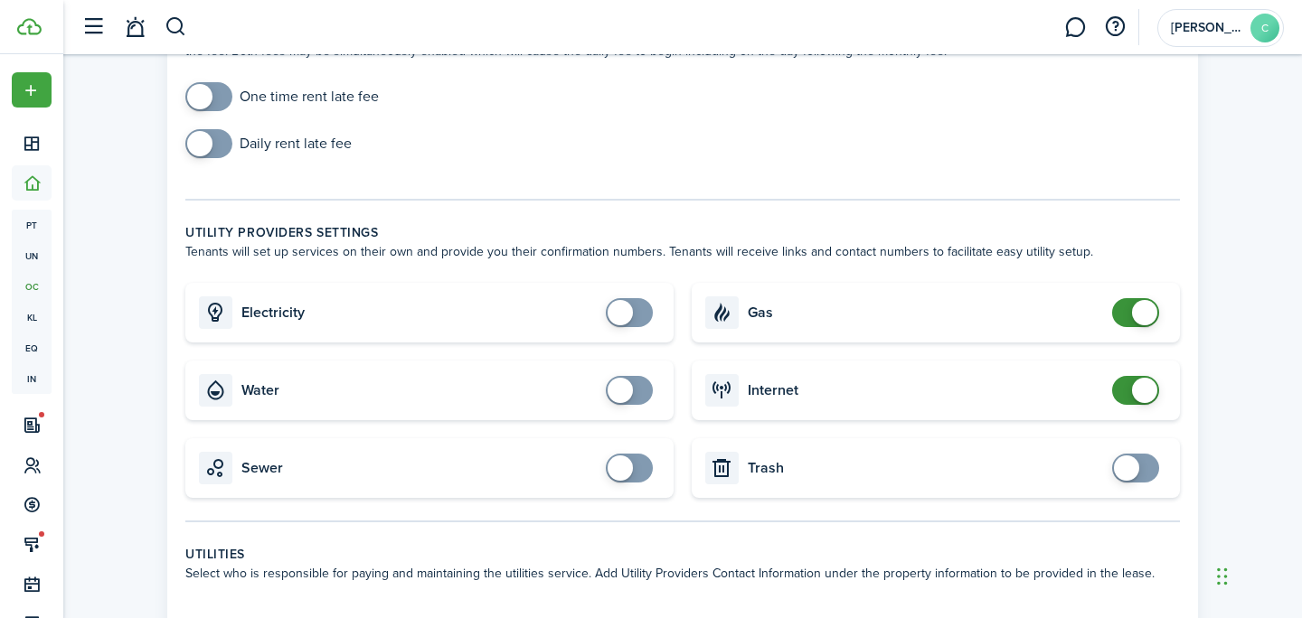
checkbox input "false"
click at [1141, 323] on span at bounding box center [1144, 312] width 25 height 25
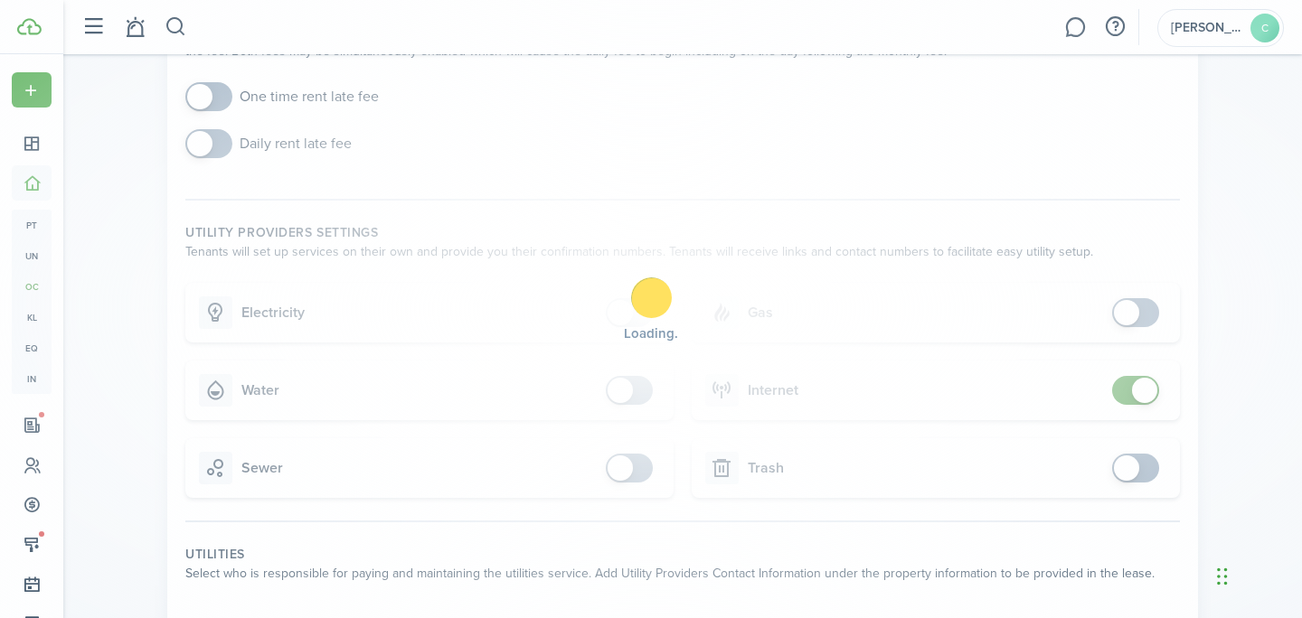
checkbox input "false"
click at [1130, 390] on span at bounding box center [1135, 390] width 18 height 29
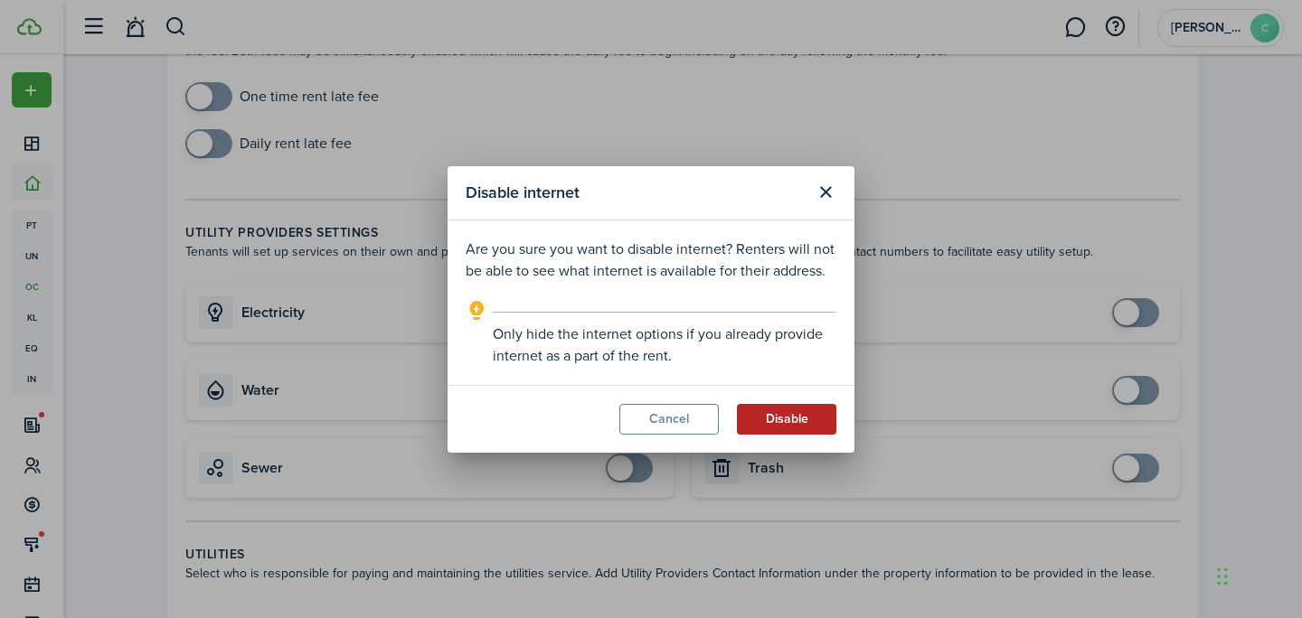
click at [773, 423] on button "Disable" at bounding box center [786, 419] width 99 height 31
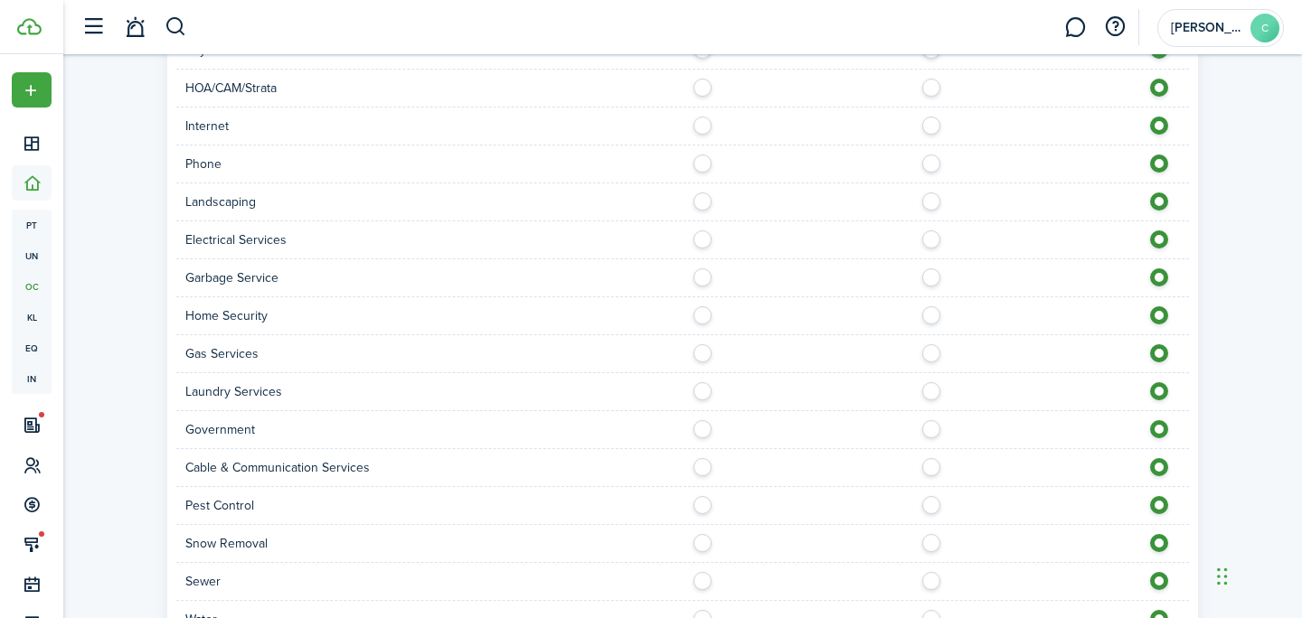
scroll to position [956, 0]
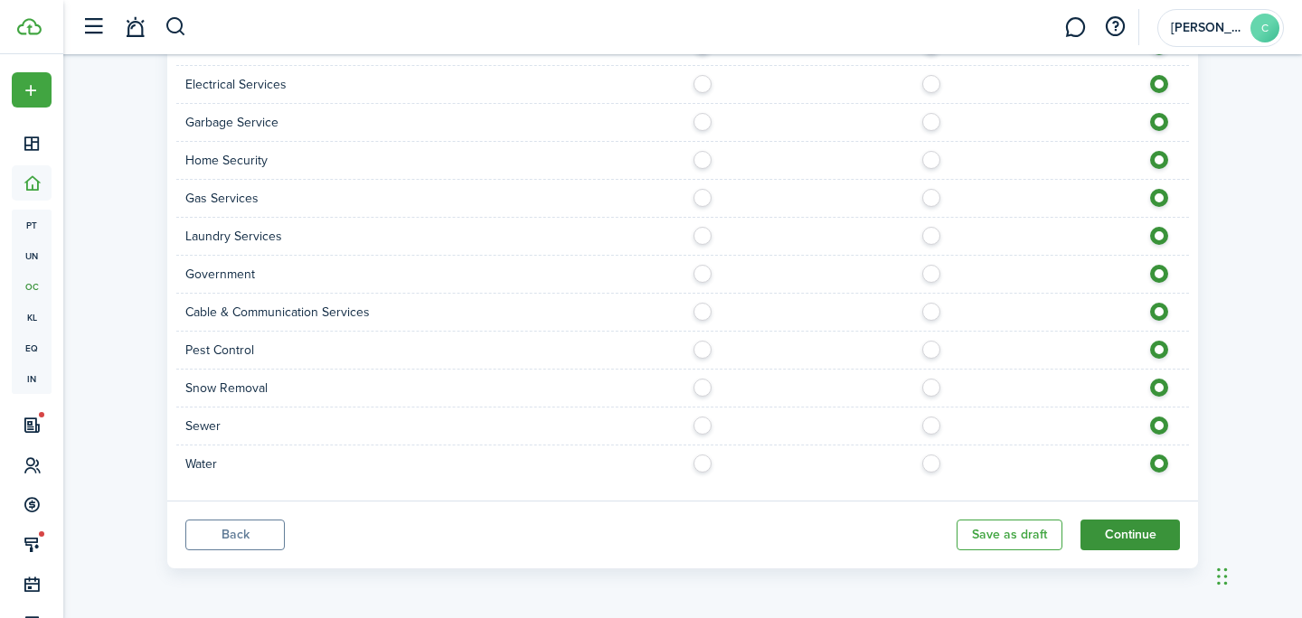
click at [1152, 541] on button "Continue" at bounding box center [1129, 535] width 99 height 31
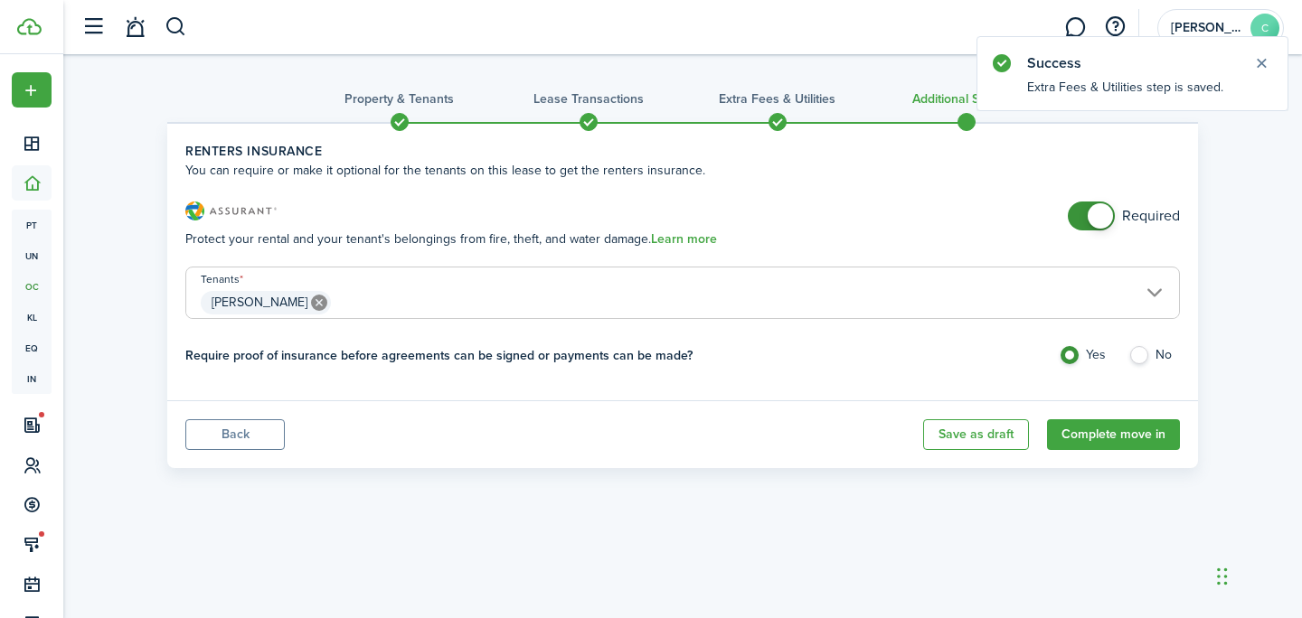
checkbox input "false"
click at [1094, 218] on span at bounding box center [1099, 215] width 25 height 25
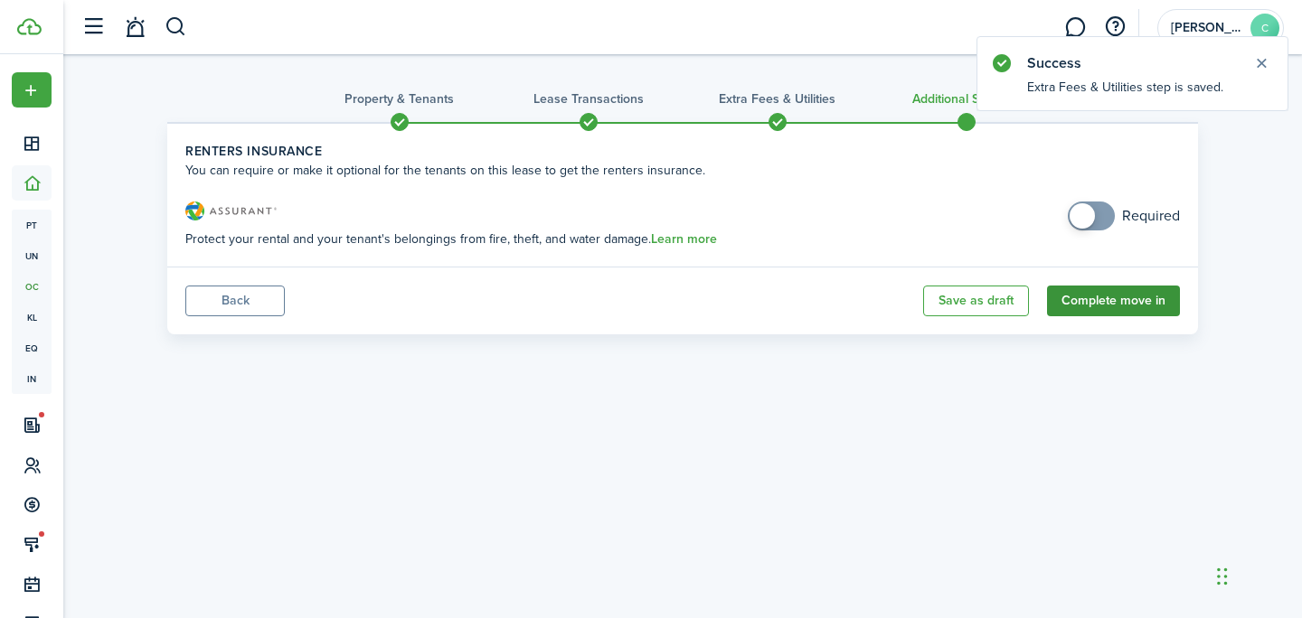
click at [1116, 297] on button "Complete move in" at bounding box center [1113, 301] width 133 height 31
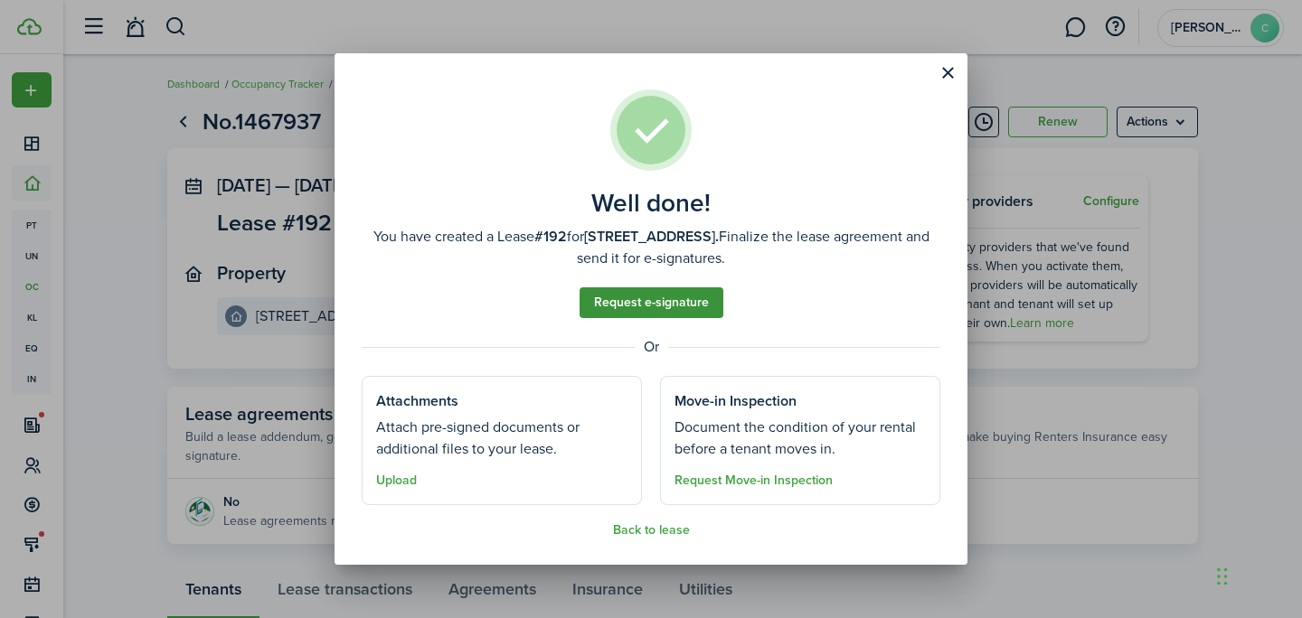
click at [681, 303] on link "Request e-signature" at bounding box center [651, 302] width 144 height 31
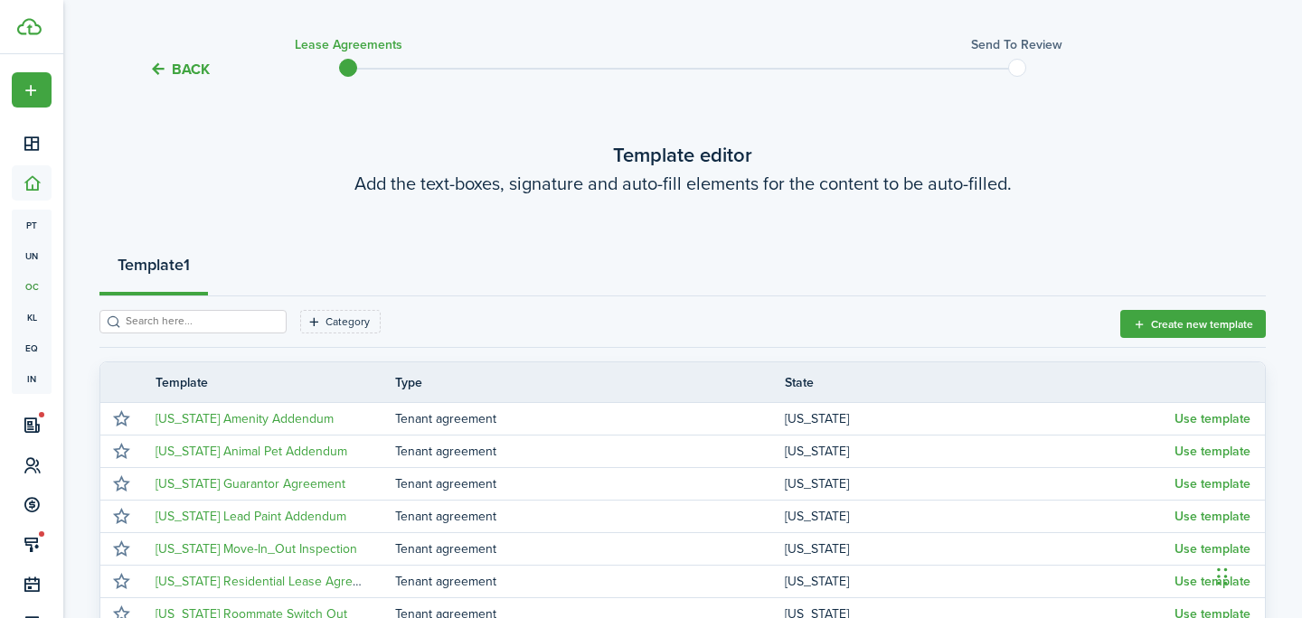
scroll to position [57, 0]
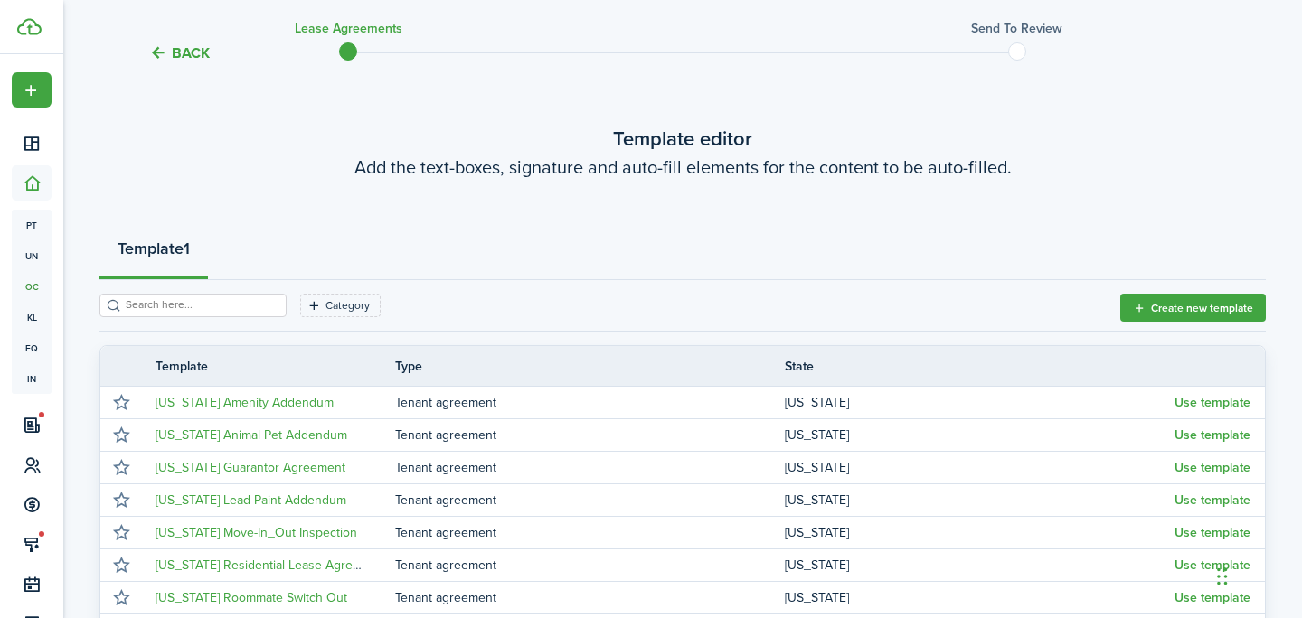
click at [183, 56] on button "Back" at bounding box center [179, 52] width 61 height 19
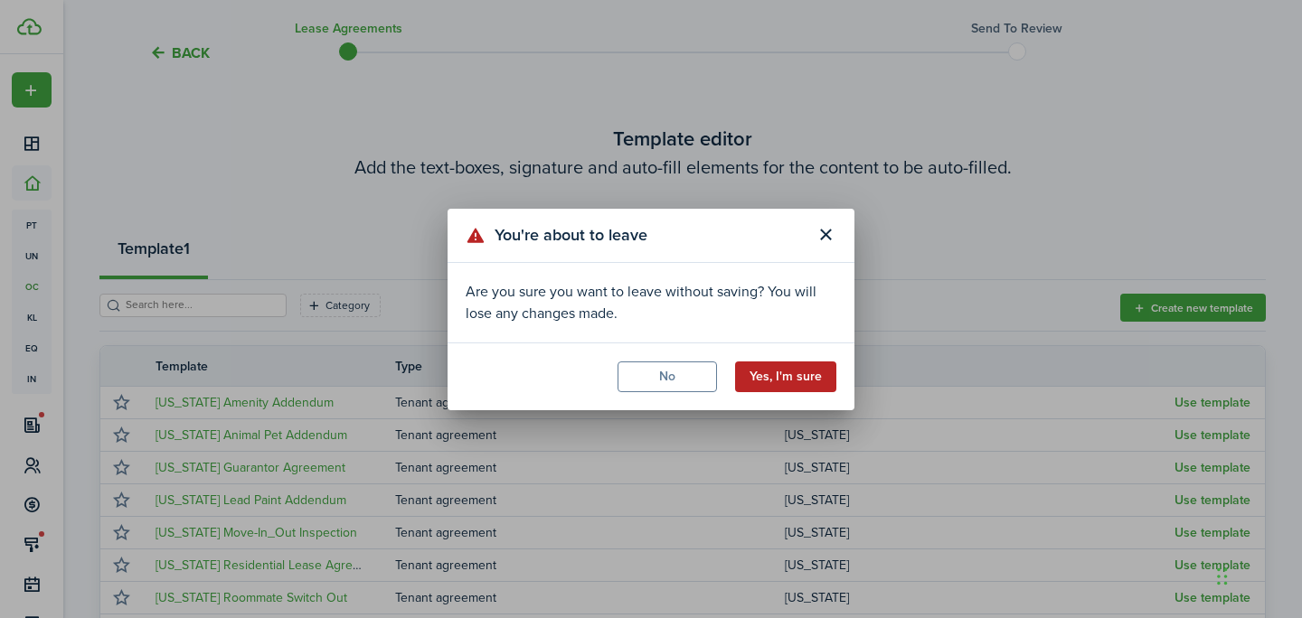
click at [822, 378] on button "Yes, I'm sure" at bounding box center [785, 377] width 101 height 31
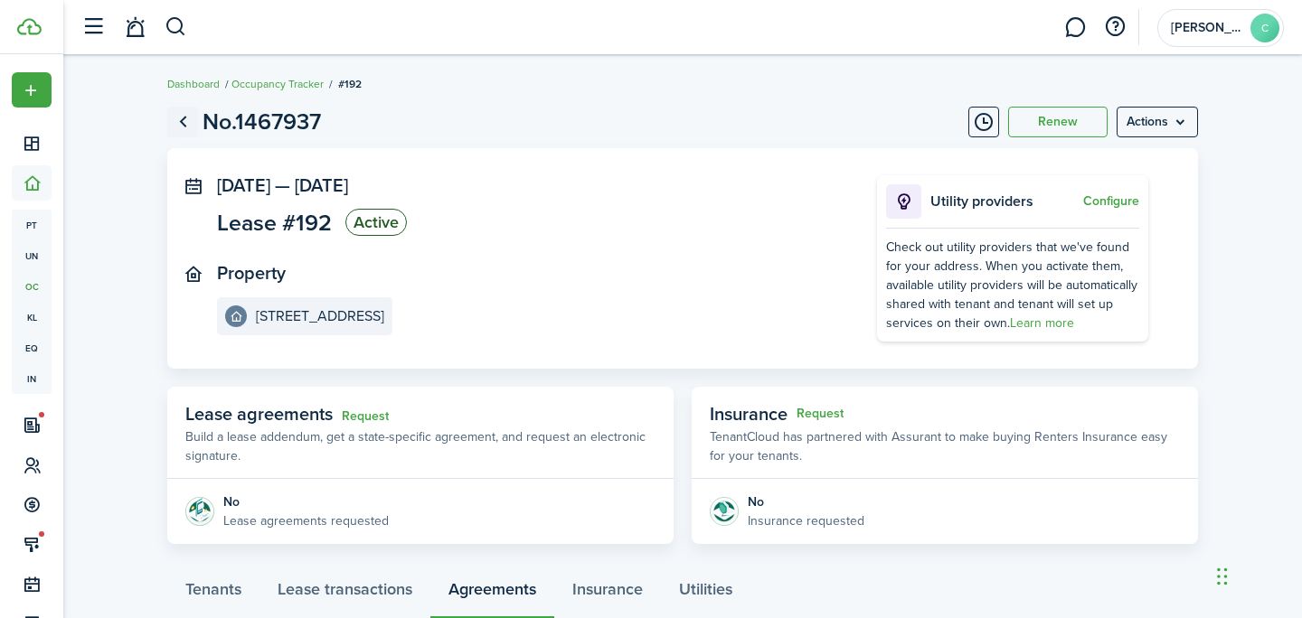
click at [184, 115] on link "Go back" at bounding box center [182, 122] width 31 height 31
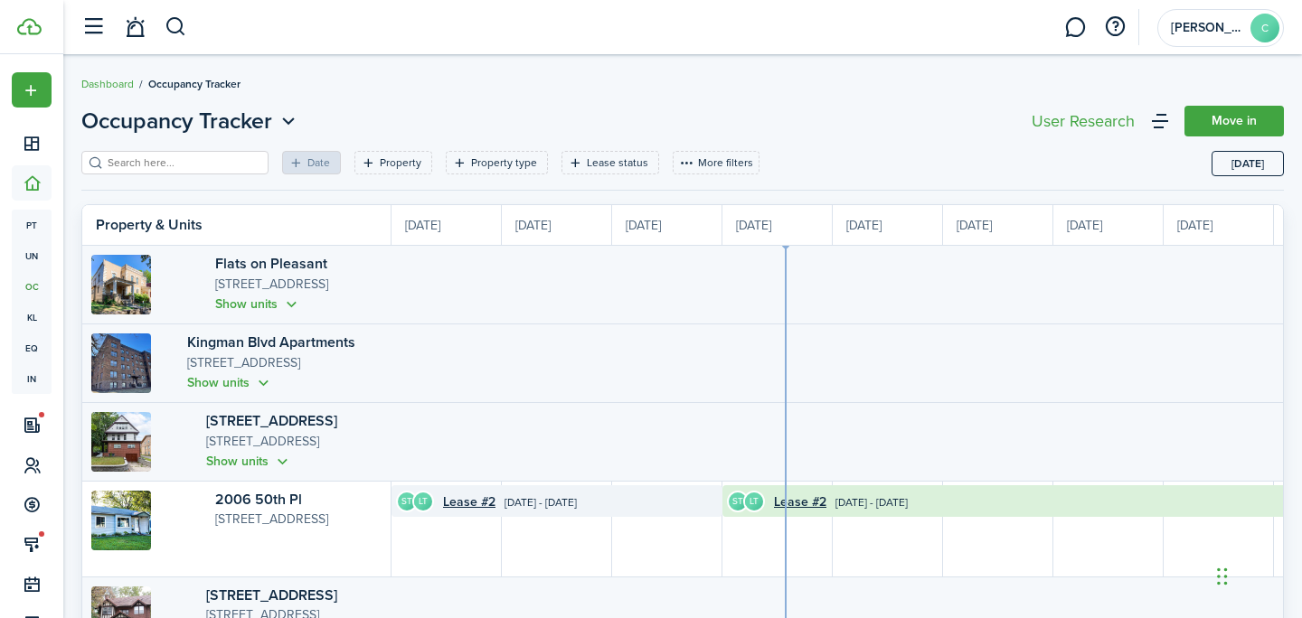
scroll to position [0, 331]
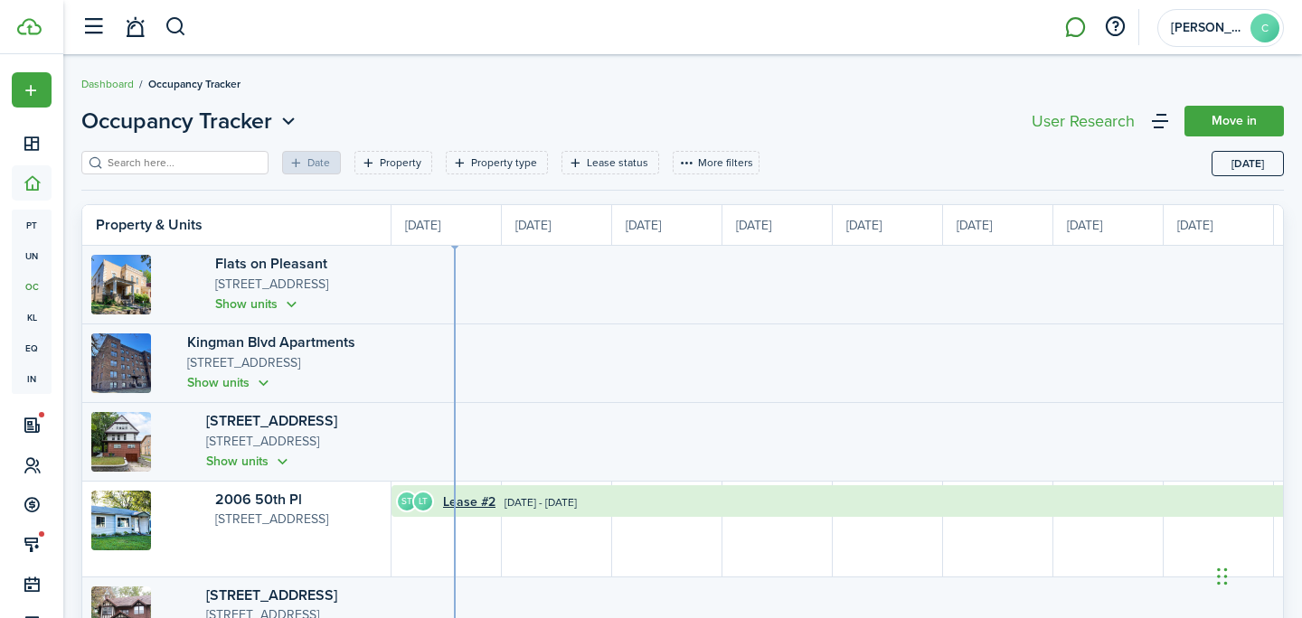
click at [1066, 36] on link at bounding box center [1074, 28] width 34 height 46
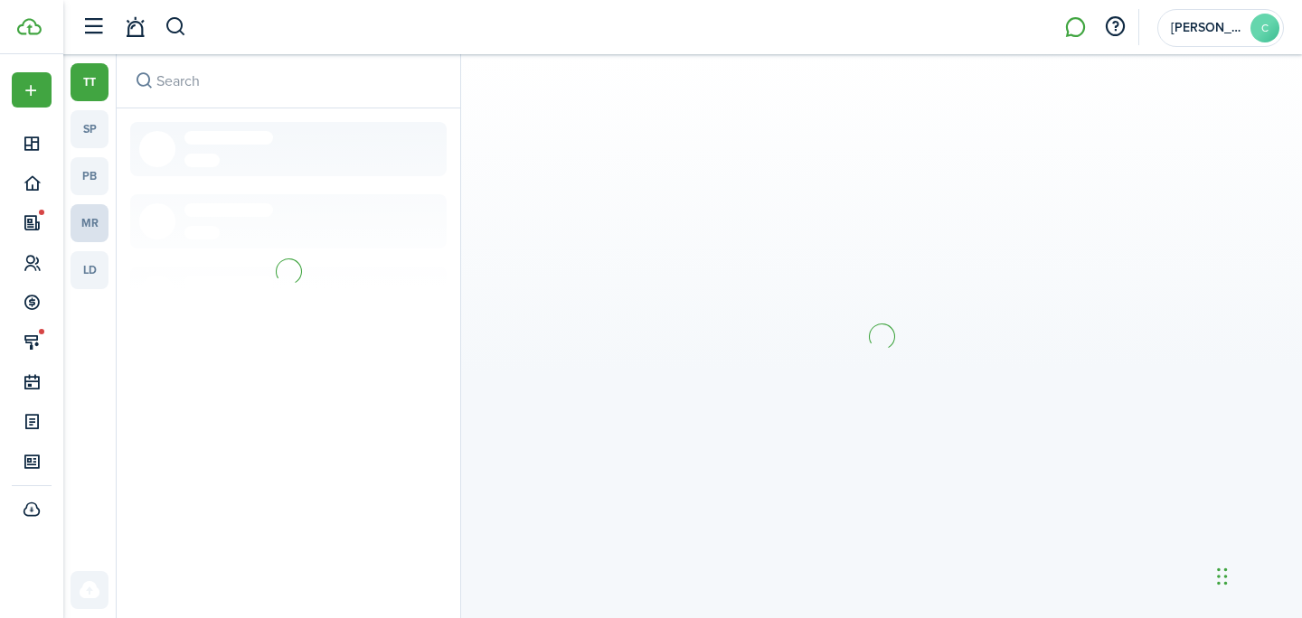
click at [101, 213] on link "mr" at bounding box center [89, 223] width 38 height 38
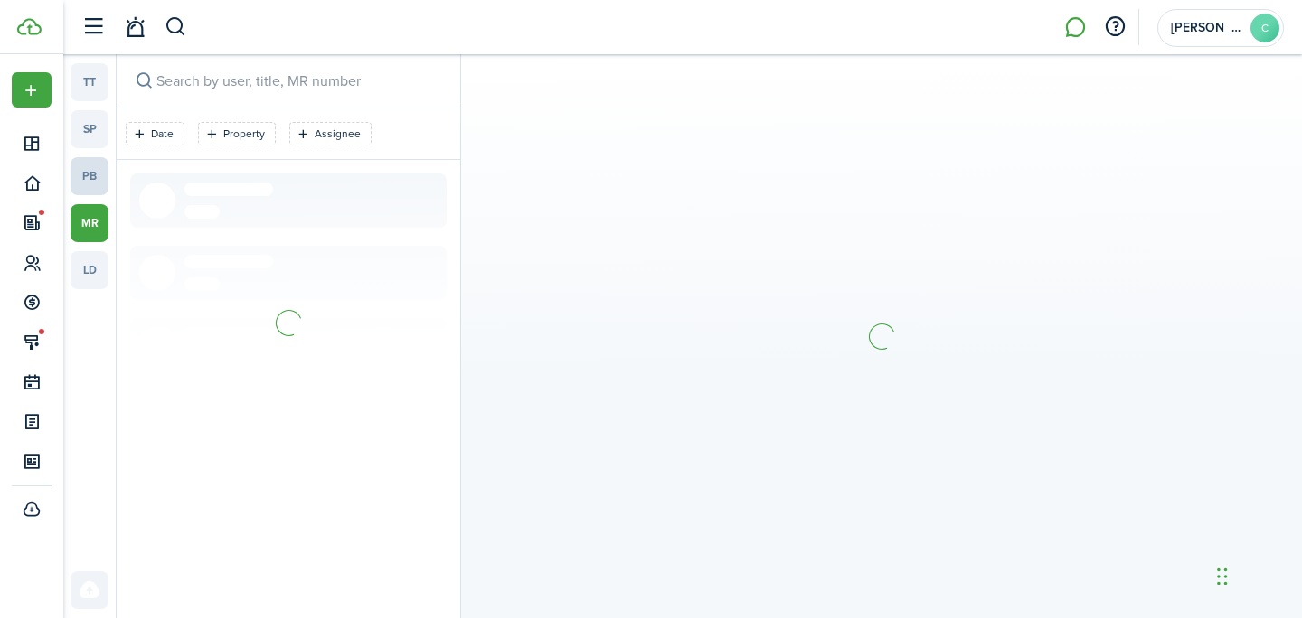
click at [98, 169] on link "pb" at bounding box center [89, 176] width 38 height 38
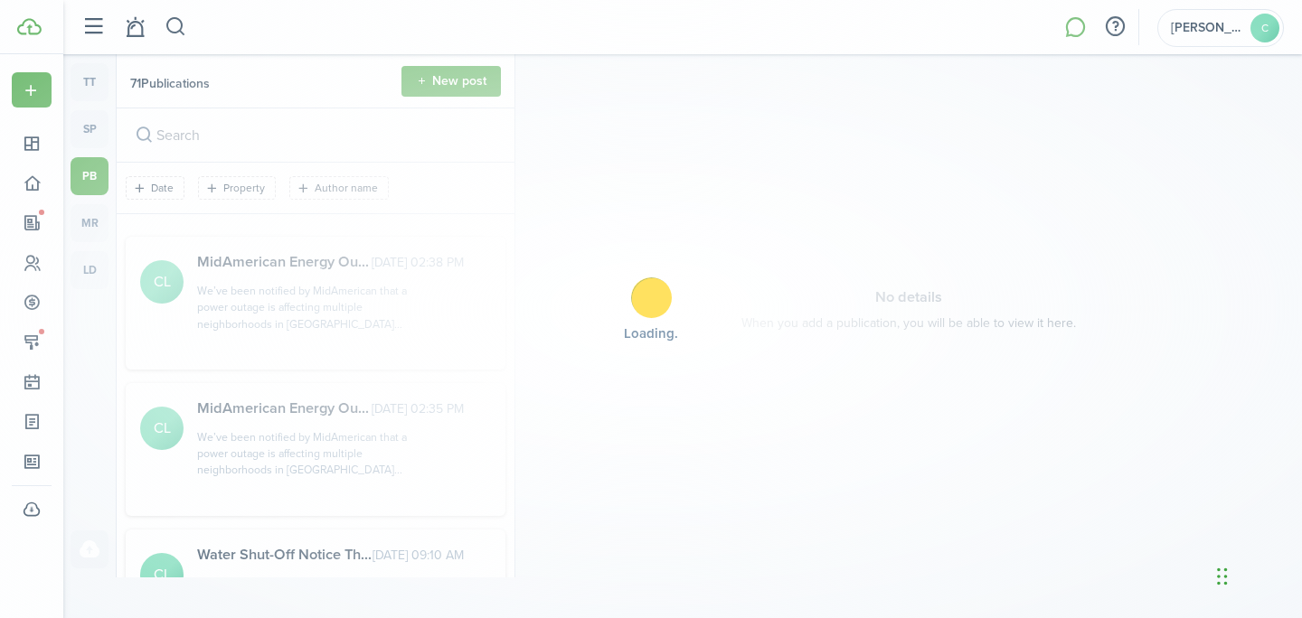
click at [99, 212] on div "Loading" at bounding box center [651, 309] width 1302 height 618
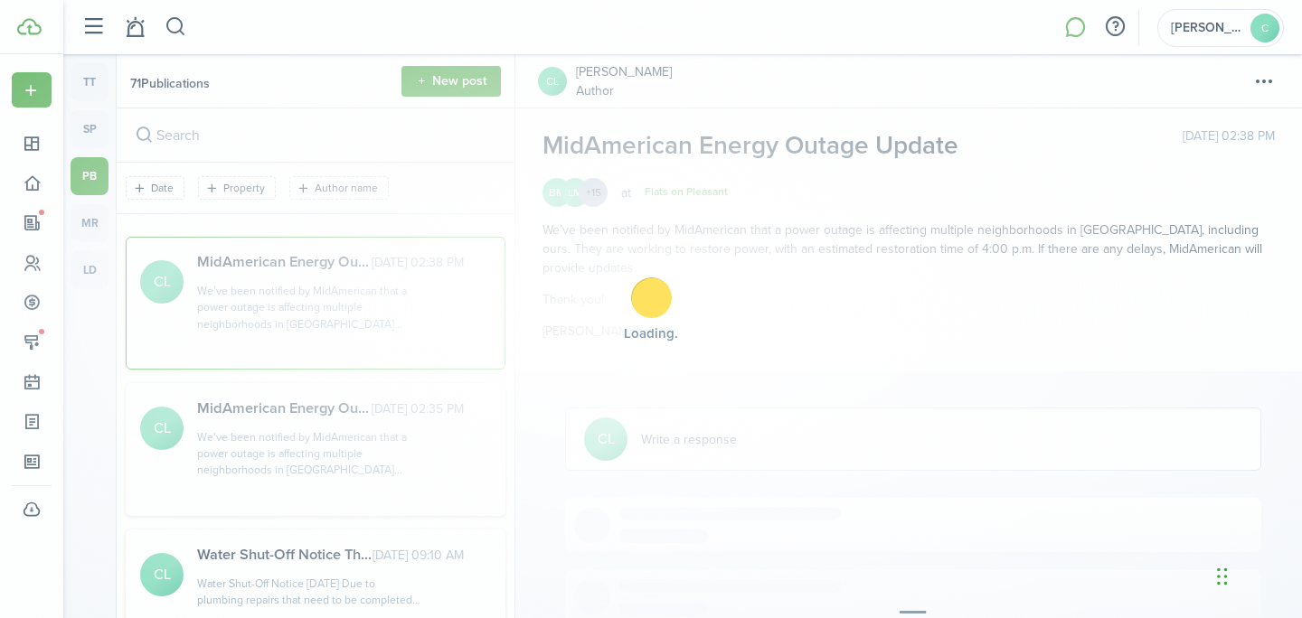
click at [89, 222] on div "Loading" at bounding box center [651, 309] width 1302 height 618
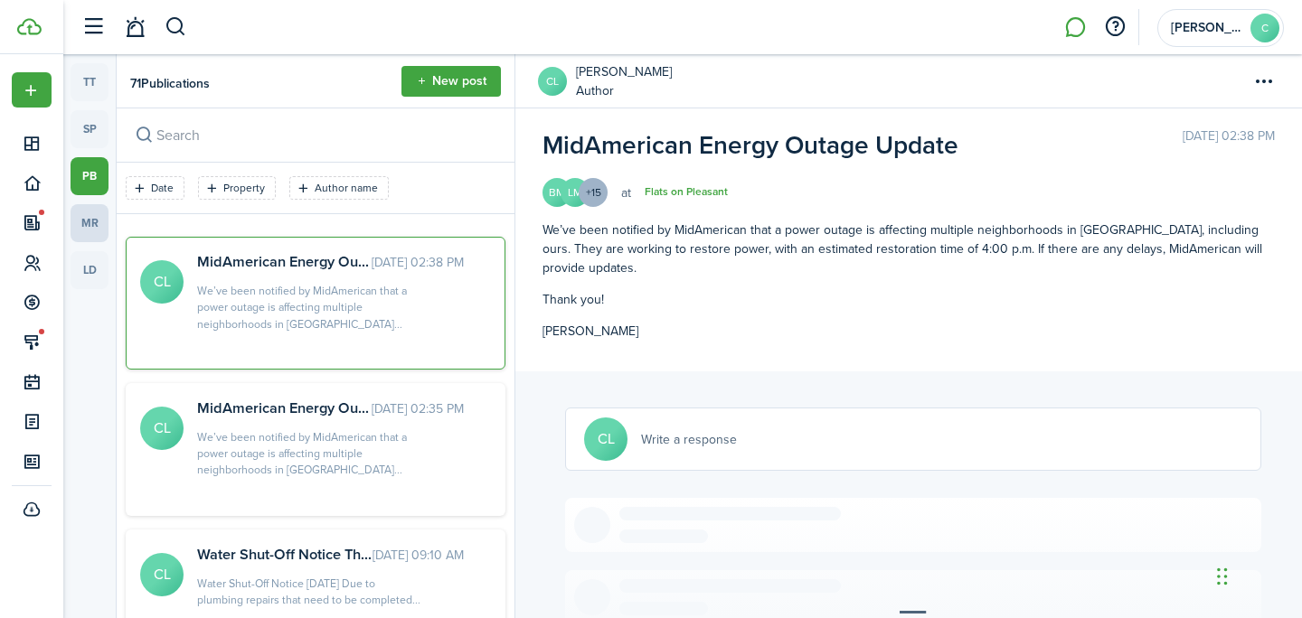
click at [82, 227] on link "mr" at bounding box center [89, 223] width 38 height 38
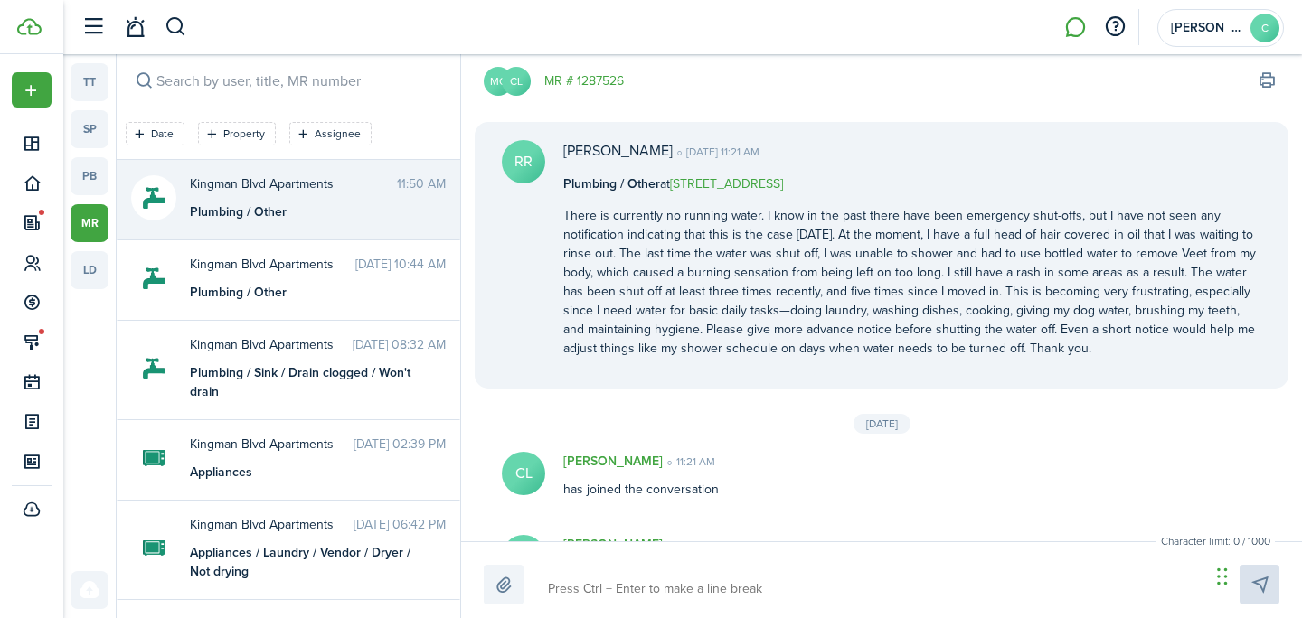
scroll to position [912, 0]
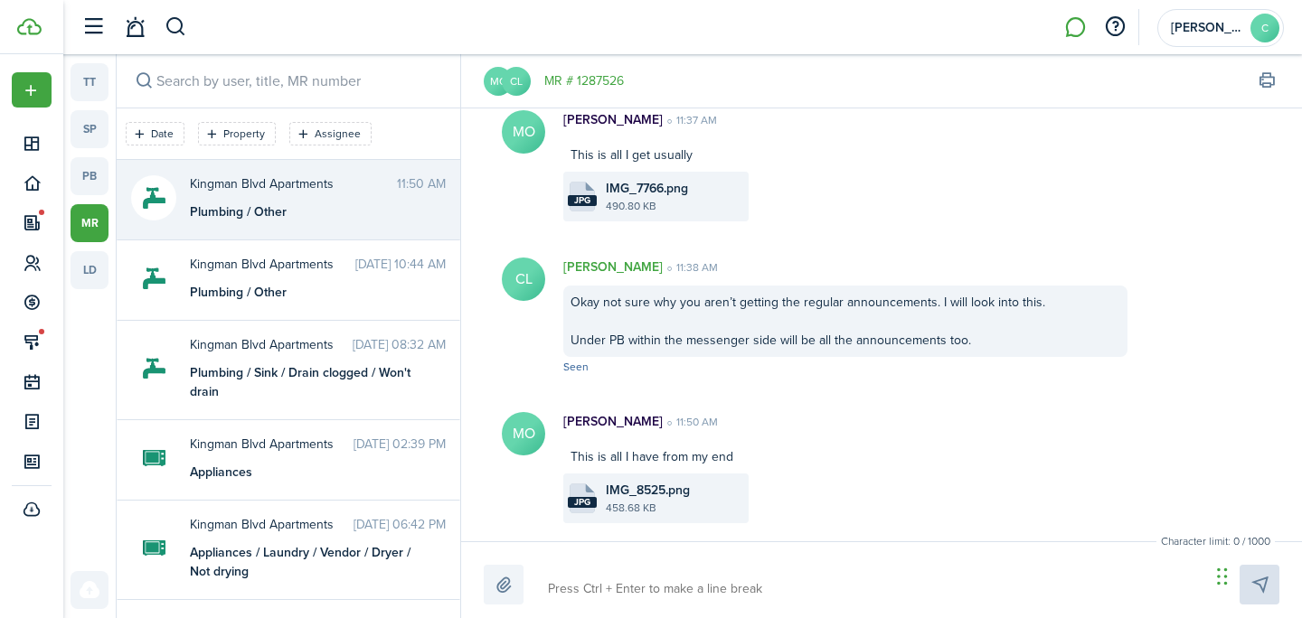
click at [301, 174] on messenger-maintenance-thread-item "Kingman Blvd Apartments 11:50 AM Plumbing / Other" at bounding box center [288, 200] width 343 height 80
click at [637, 513] on file-size "458.68 KB" at bounding box center [675, 509] width 138 height 16
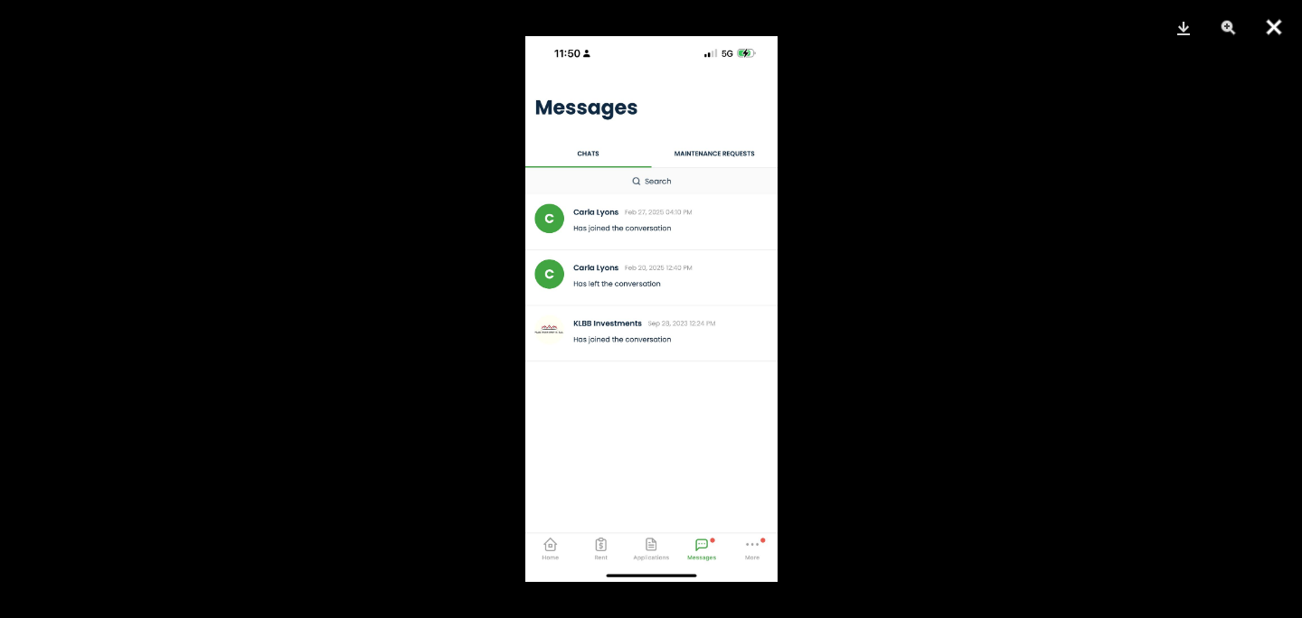
click at [1286, 20] on button "Close" at bounding box center [1273, 27] width 45 height 54
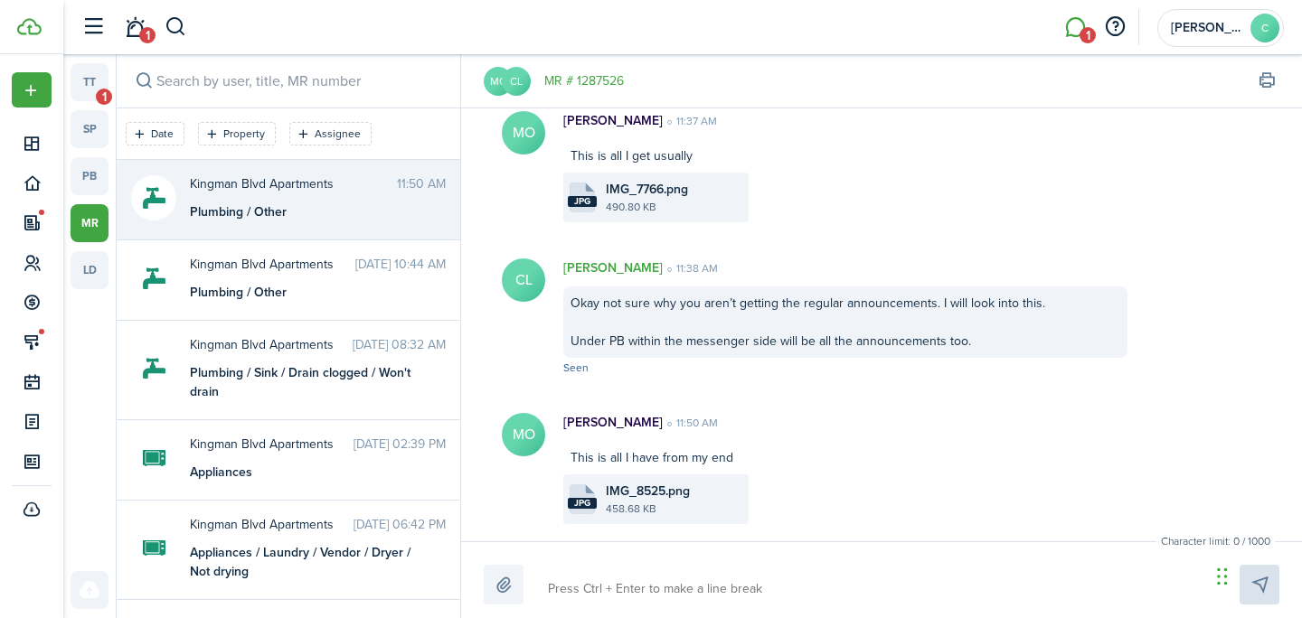
click at [671, 588] on textarea at bounding box center [872, 589] width 662 height 31
type textarea "W"
type textarea "WH"
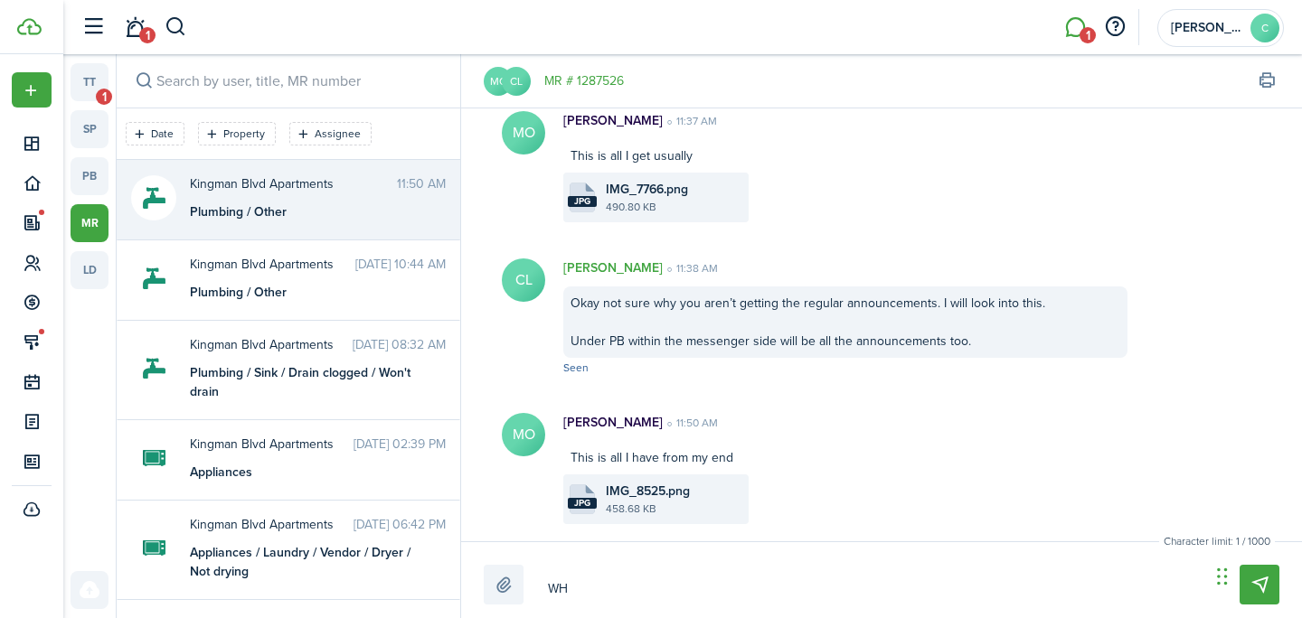
type textarea "WHa"
type textarea "WHat"
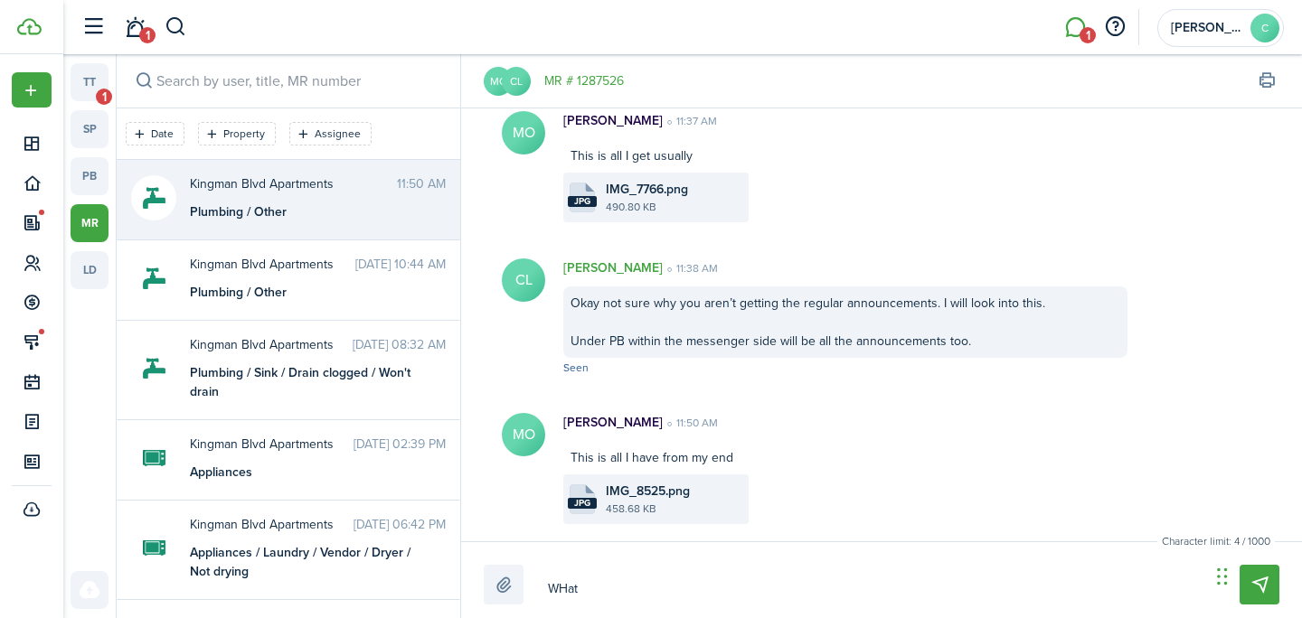
type textarea "WHat"
type textarea "WHa"
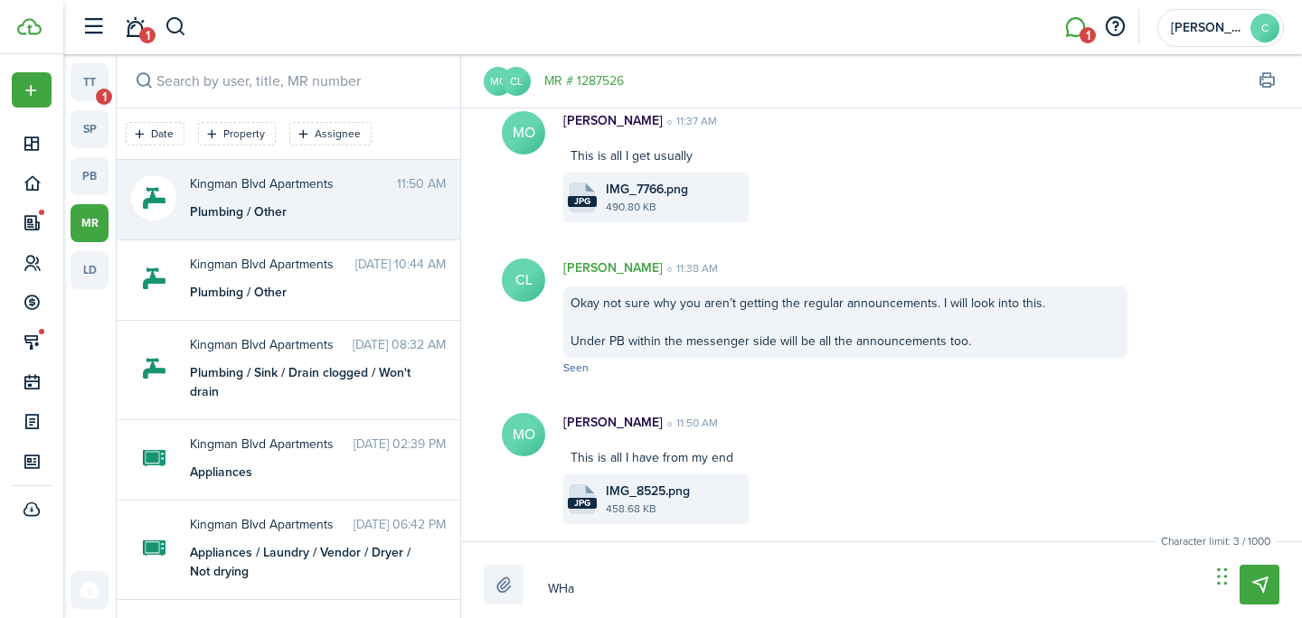
type textarea "WH"
type textarea "W"
type textarea "D"
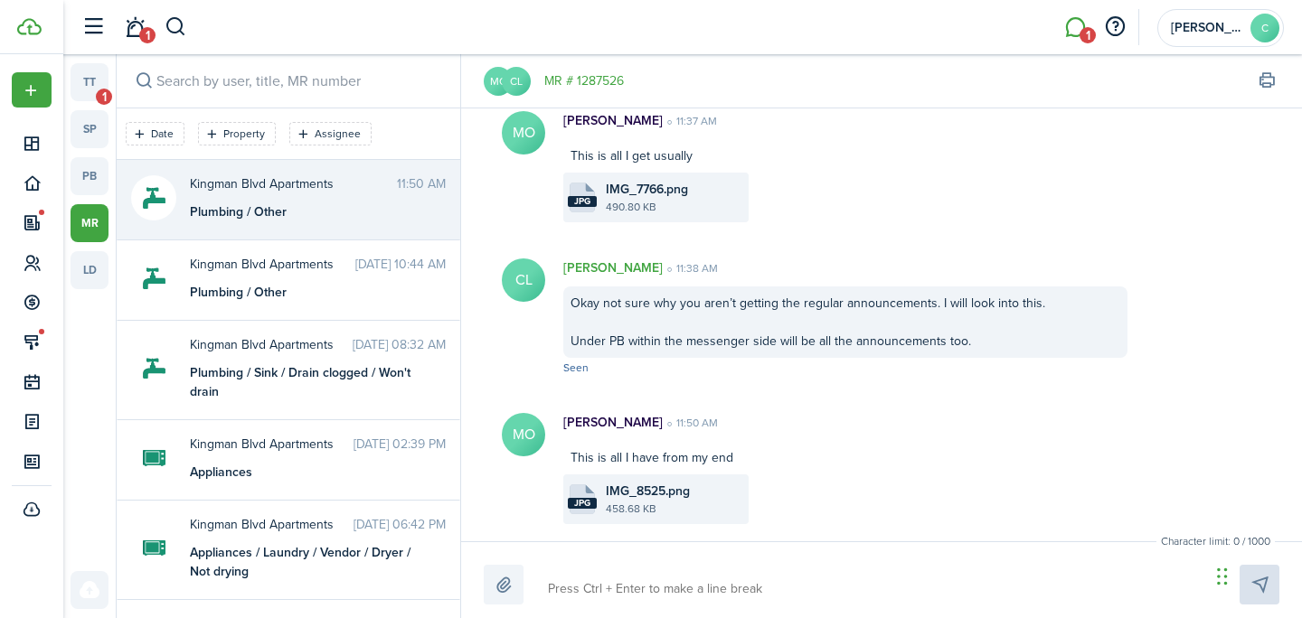
type textarea "D"
type textarea "DO"
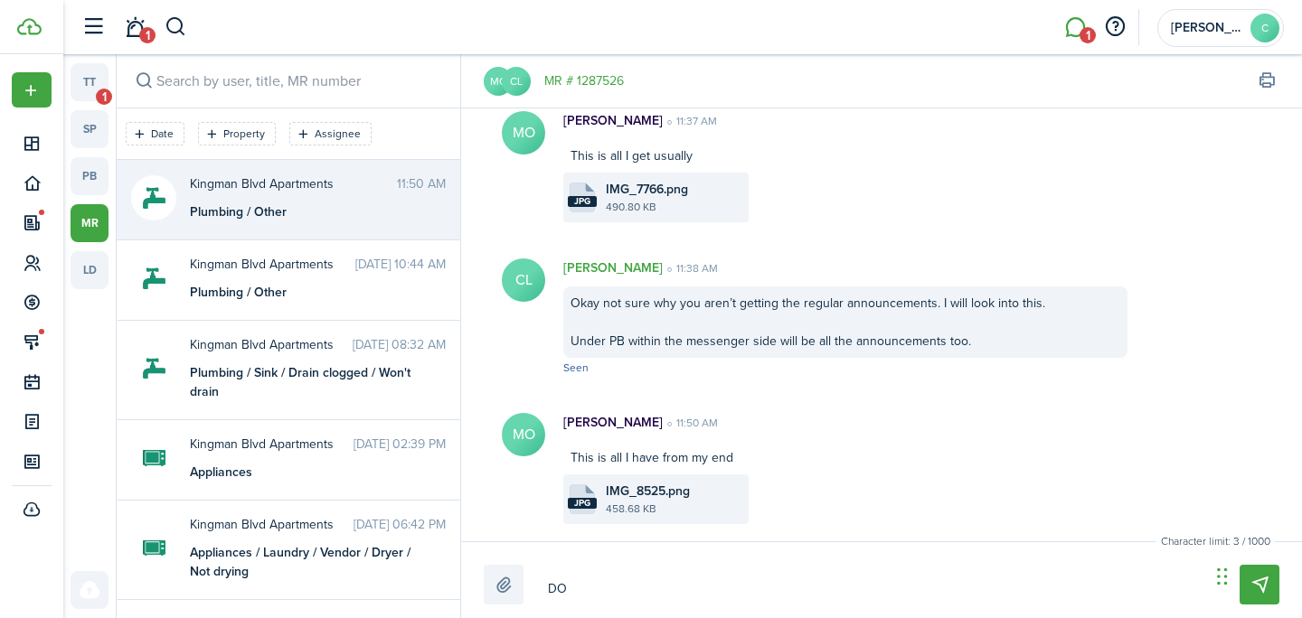
type textarea "DO y"
type textarea "DO"
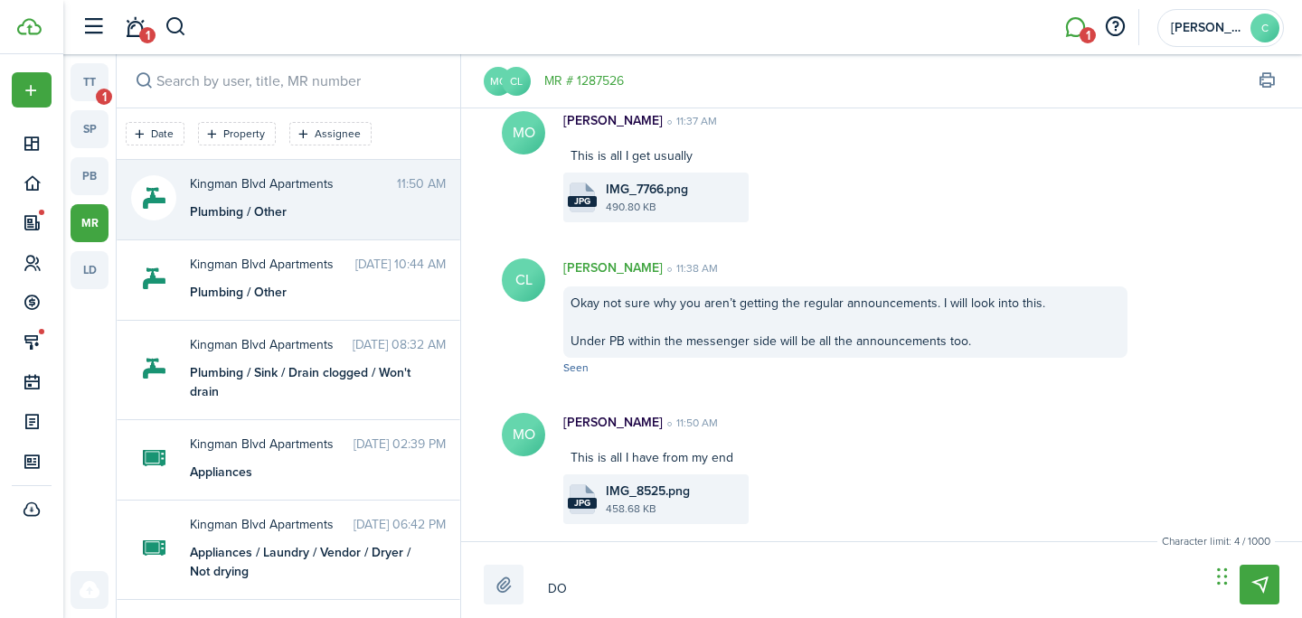
type textarea "DO"
type textarea "D"
type textarea "Do"
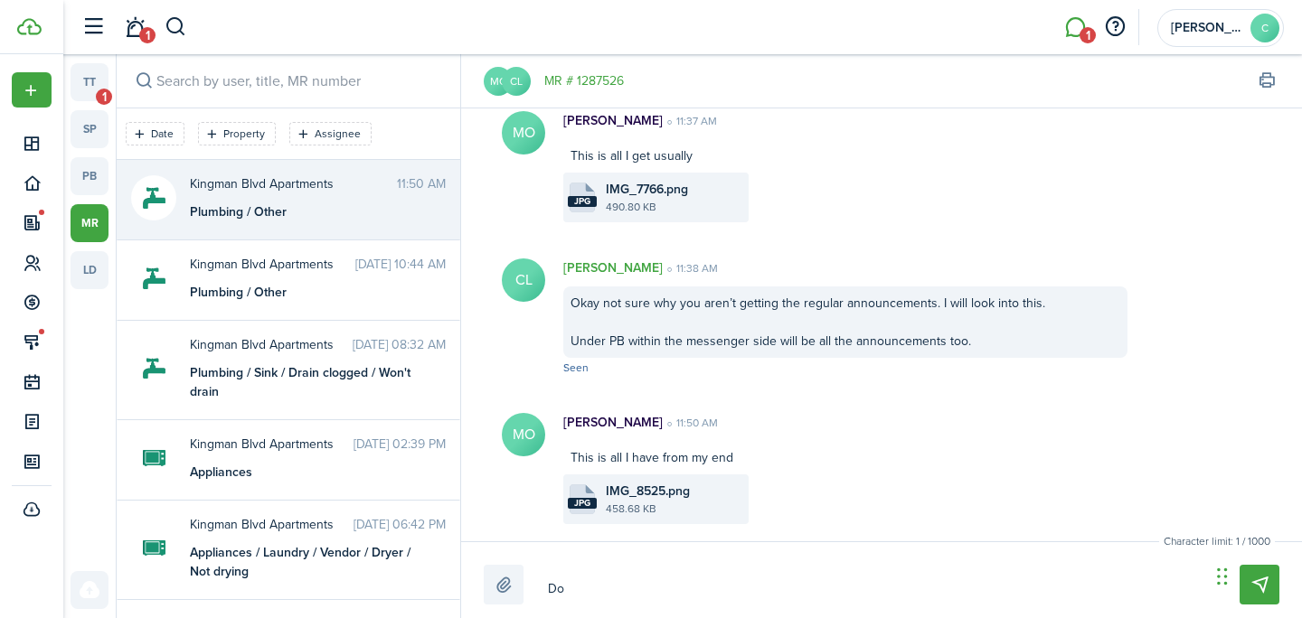
type textarea "Doy"
type textarea "Do"
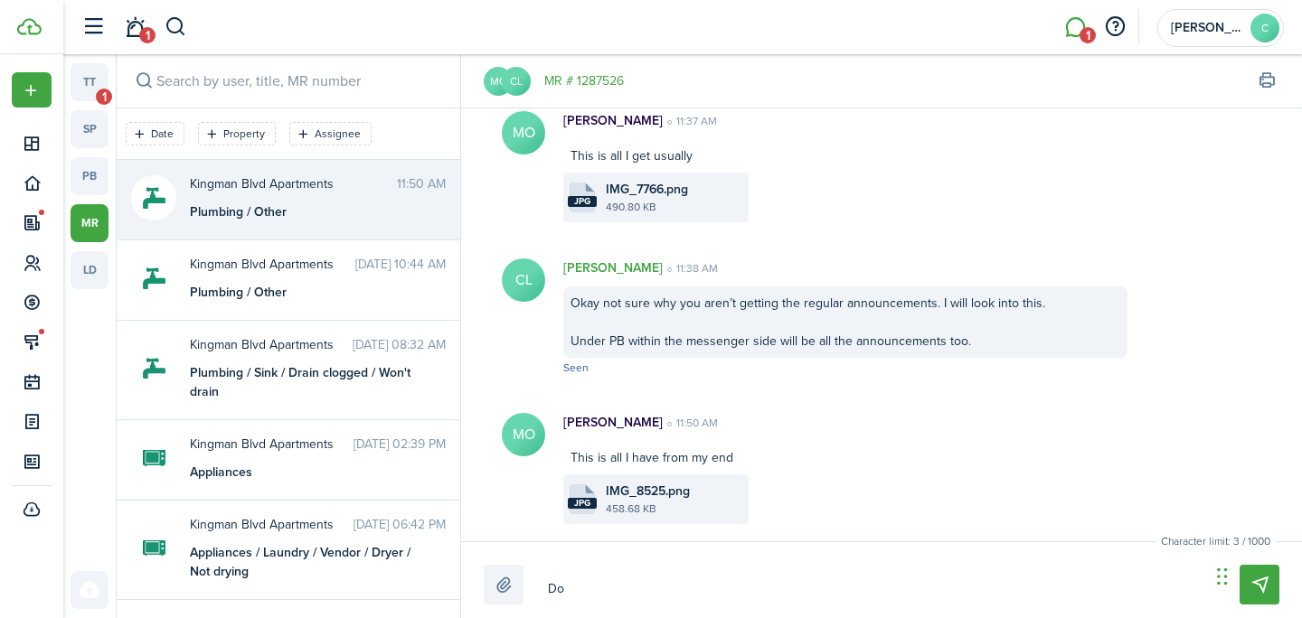
type textarea "Do"
type textarea "Do y"
type textarea "Do yo"
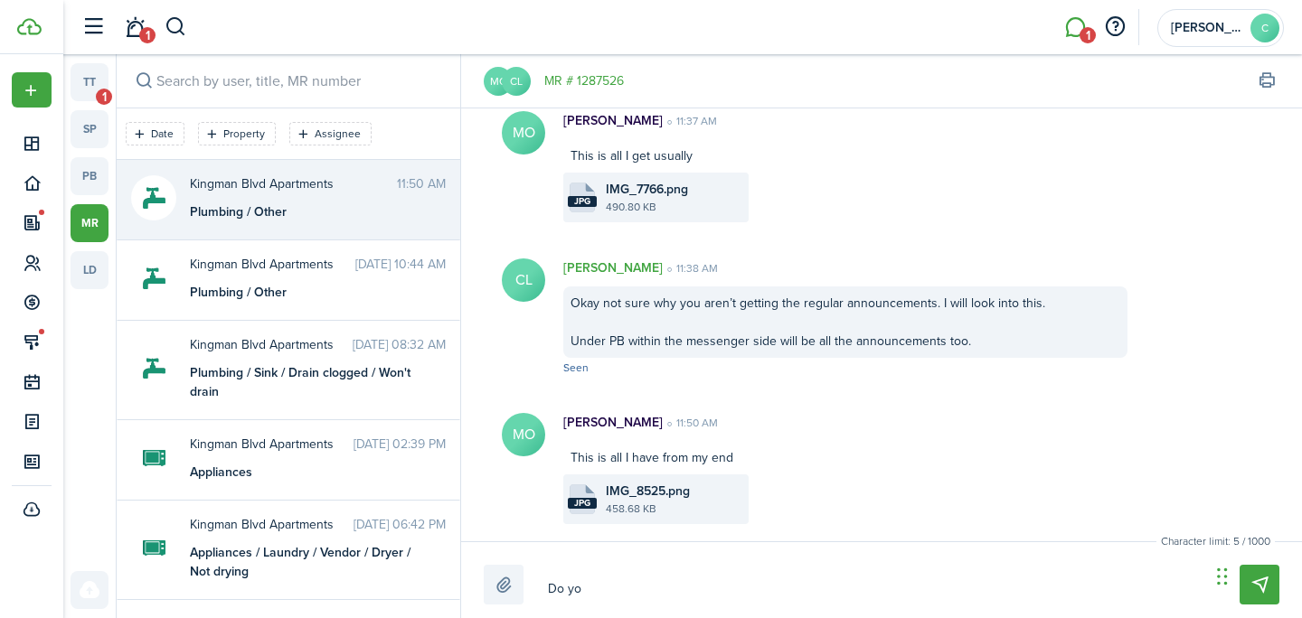
type textarea "Do you"
type textarea "Do you u"
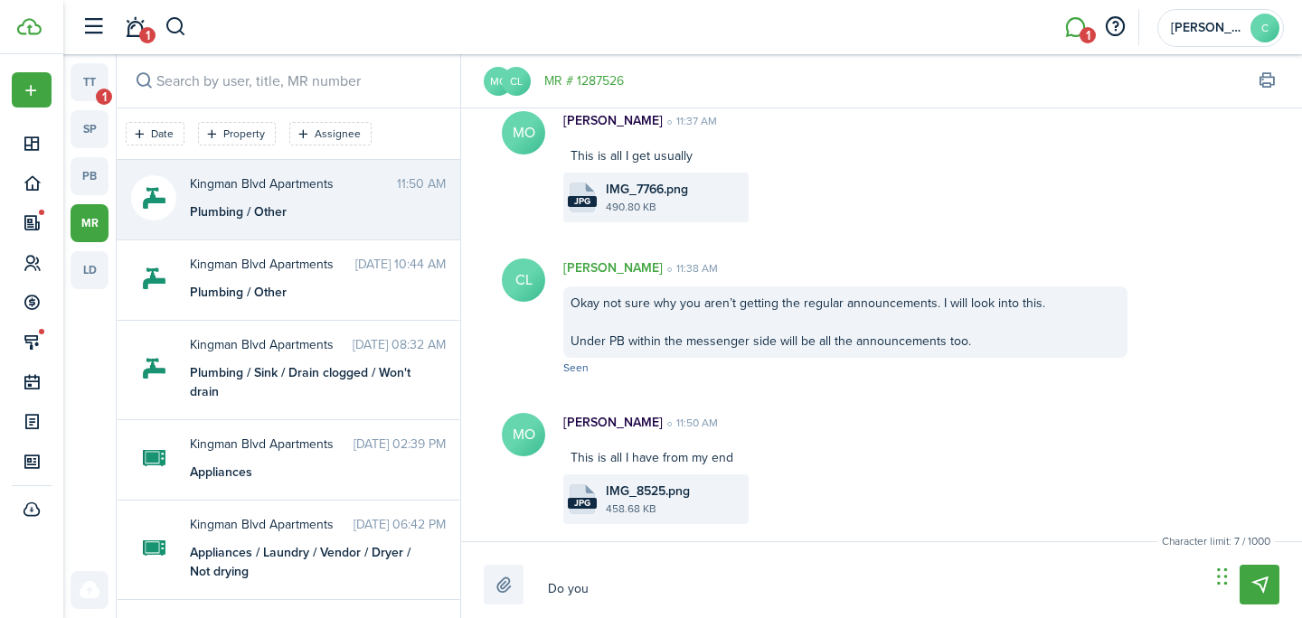
type textarea "Do you u"
type textarea "Do you us"
type textarea "Do you use"
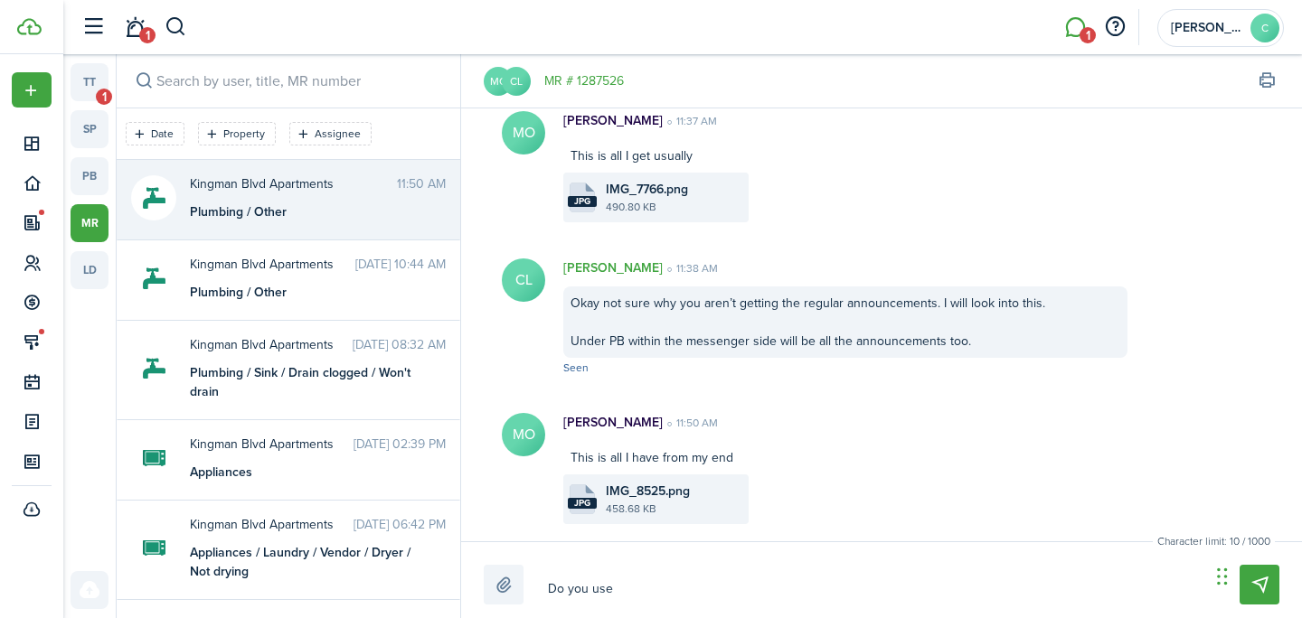
type textarea "Do you use"
type textarea "Do you use t"
type textarea "Do you use th"
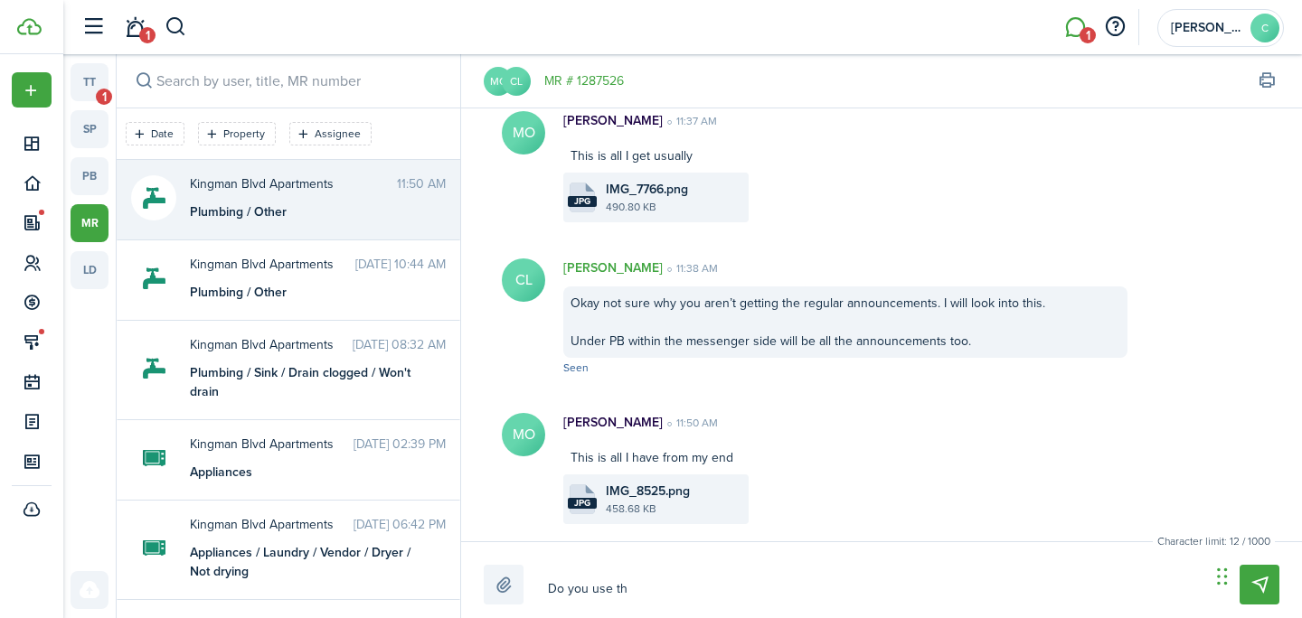
type textarea "Do you use th"
type textarea "Do you use the"
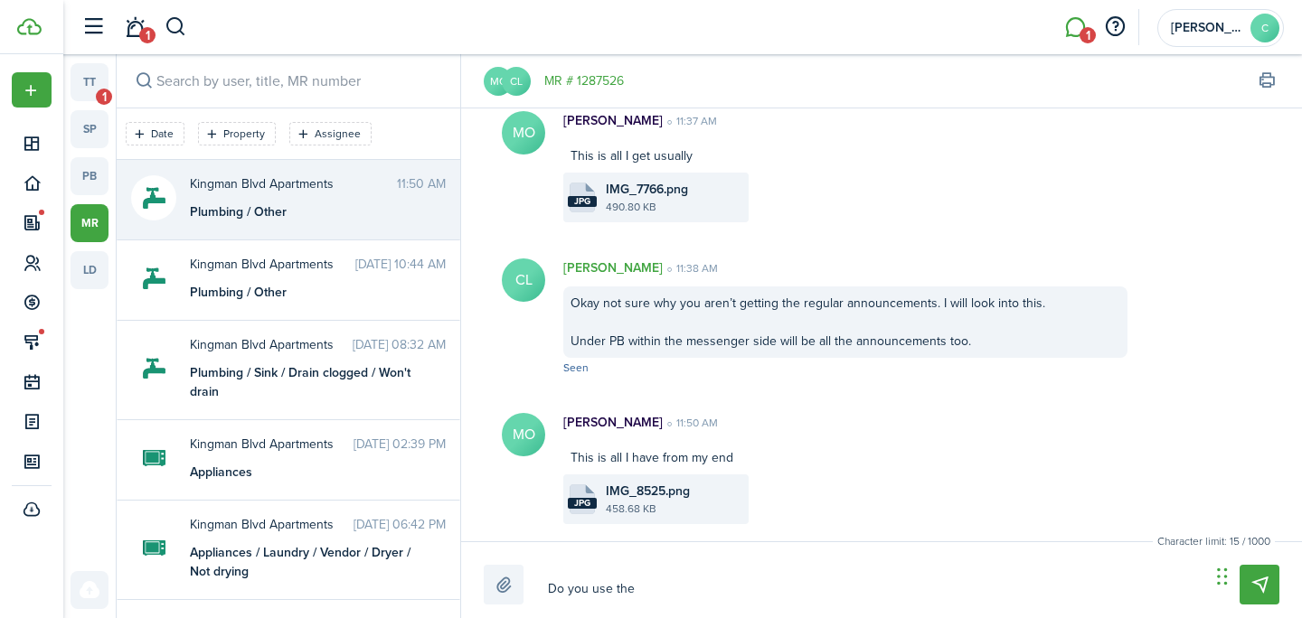
type textarea "Do you use the p"
type textarea "Do you use the"
type textarea "Do you use the a"
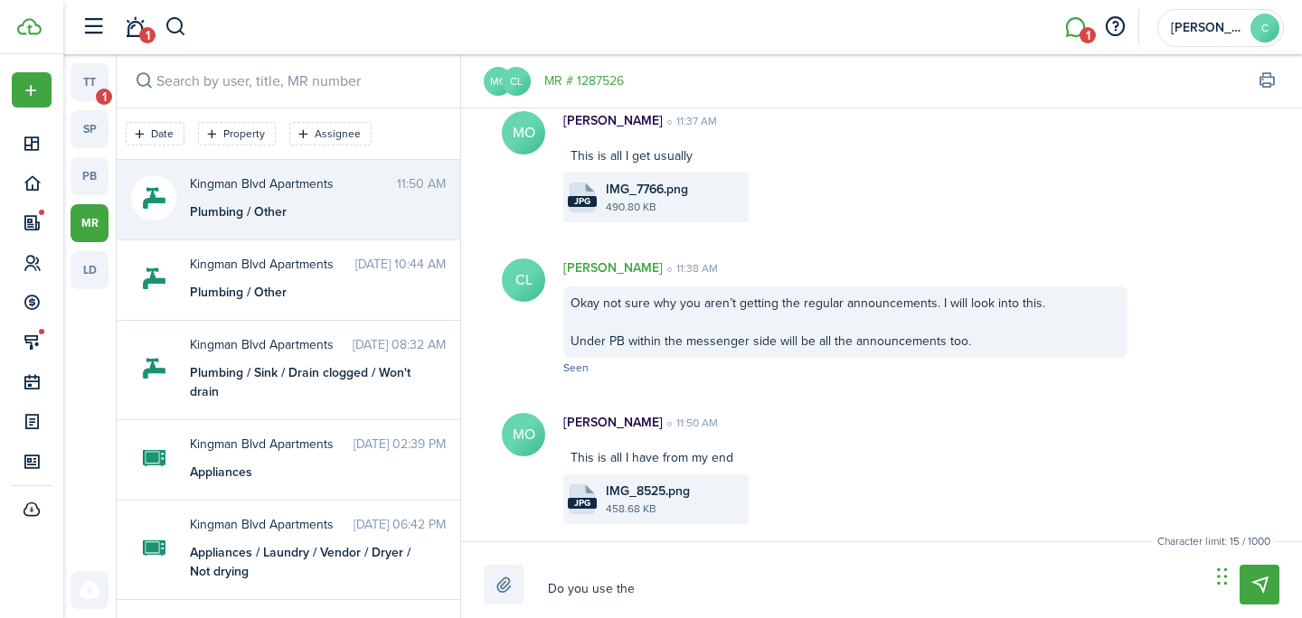
type textarea "Do you use the a"
type textarea "Do you use the ap"
type textarea "Do you use the app"
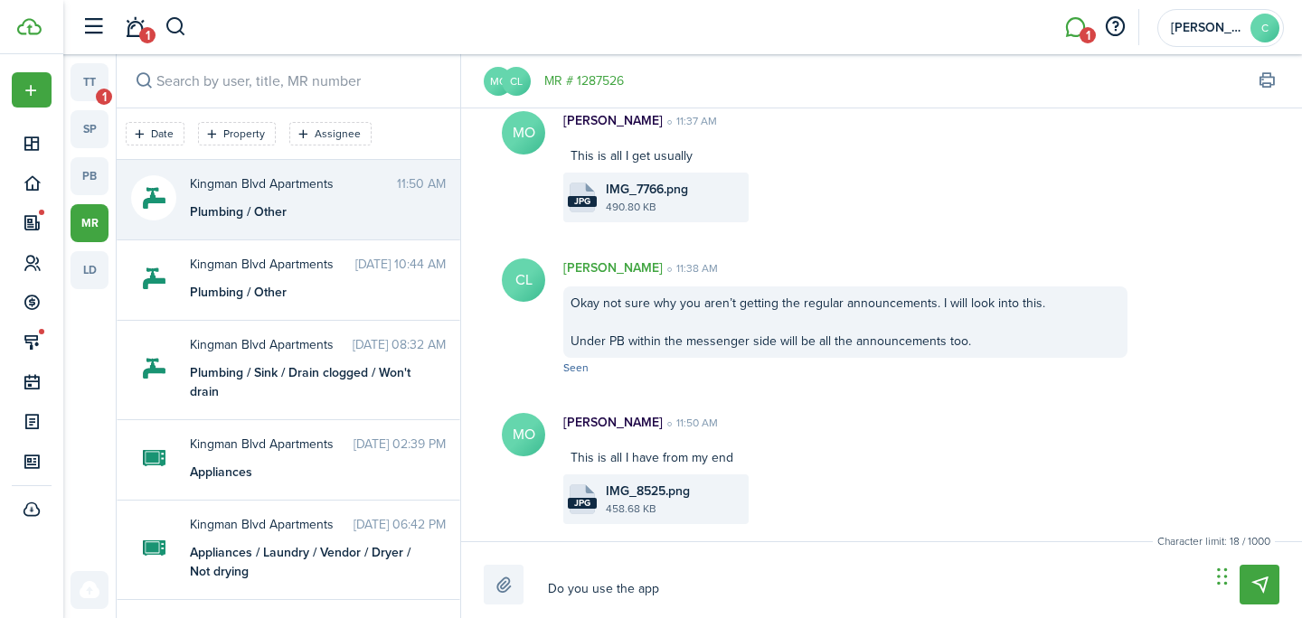
type textarea "Do you use the app"
type textarea "Do you use the app o"
type textarea "Do you use the app or"
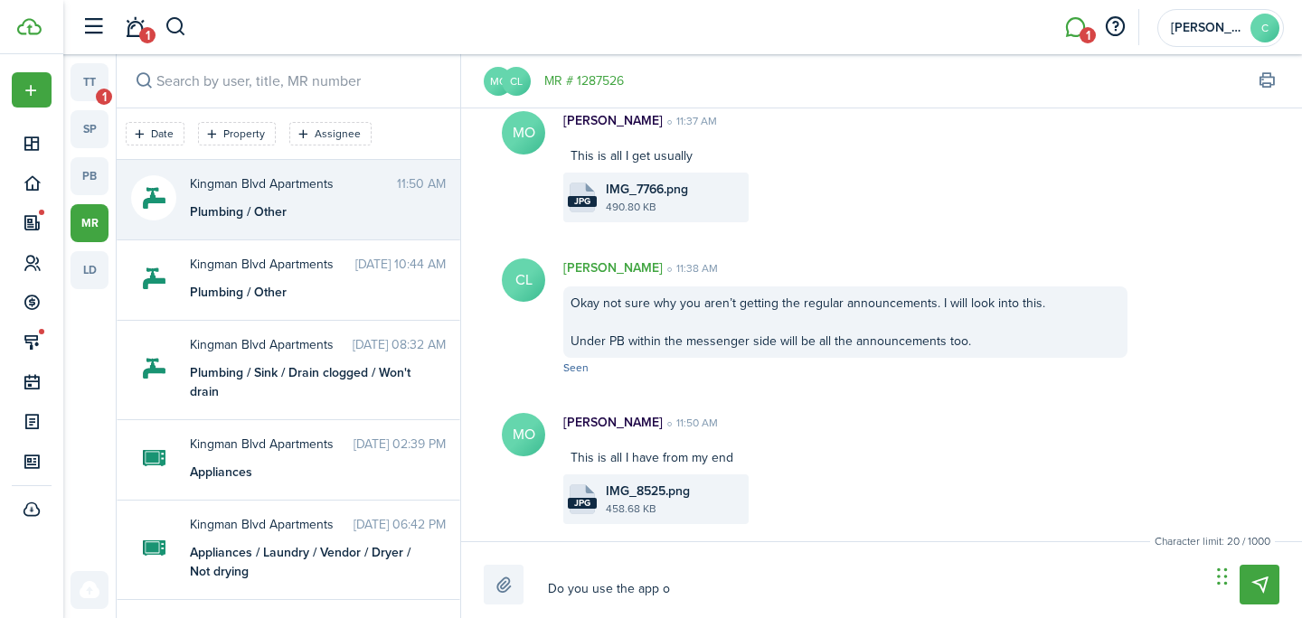
type textarea "Do you use the app or"
type textarea "Do you use the app or c"
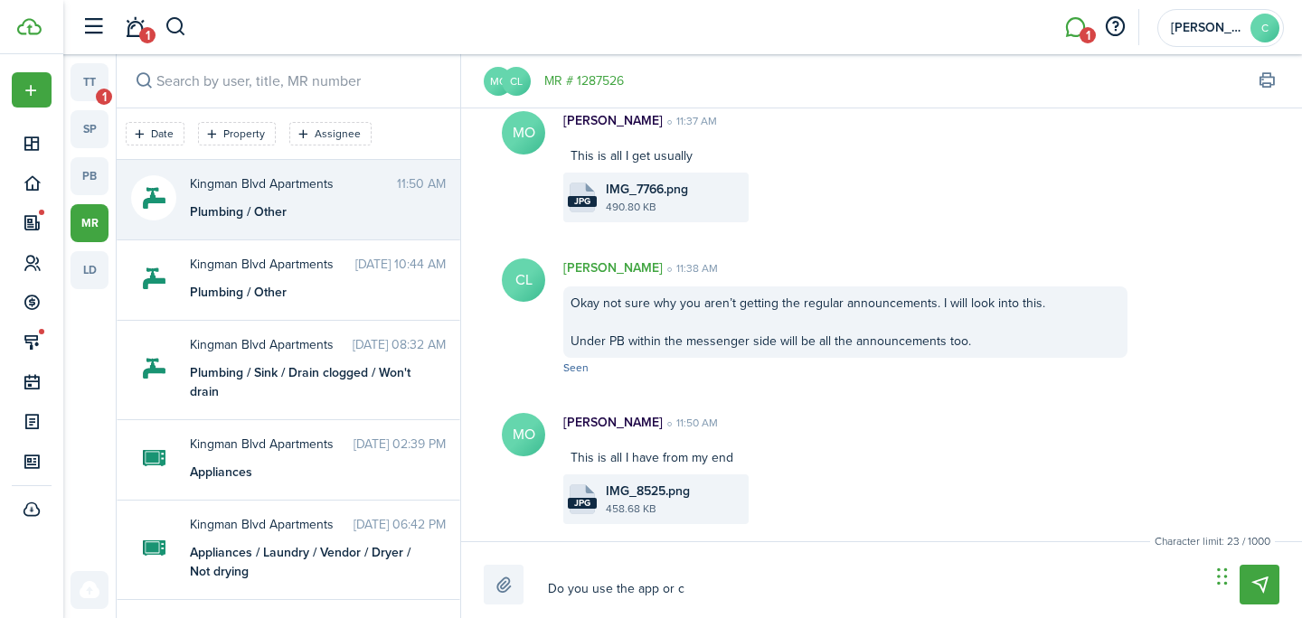
type textarea "Do you use the app or ch"
type textarea "Do you use the app or chr"
type textarea "Do you use the app or chro"
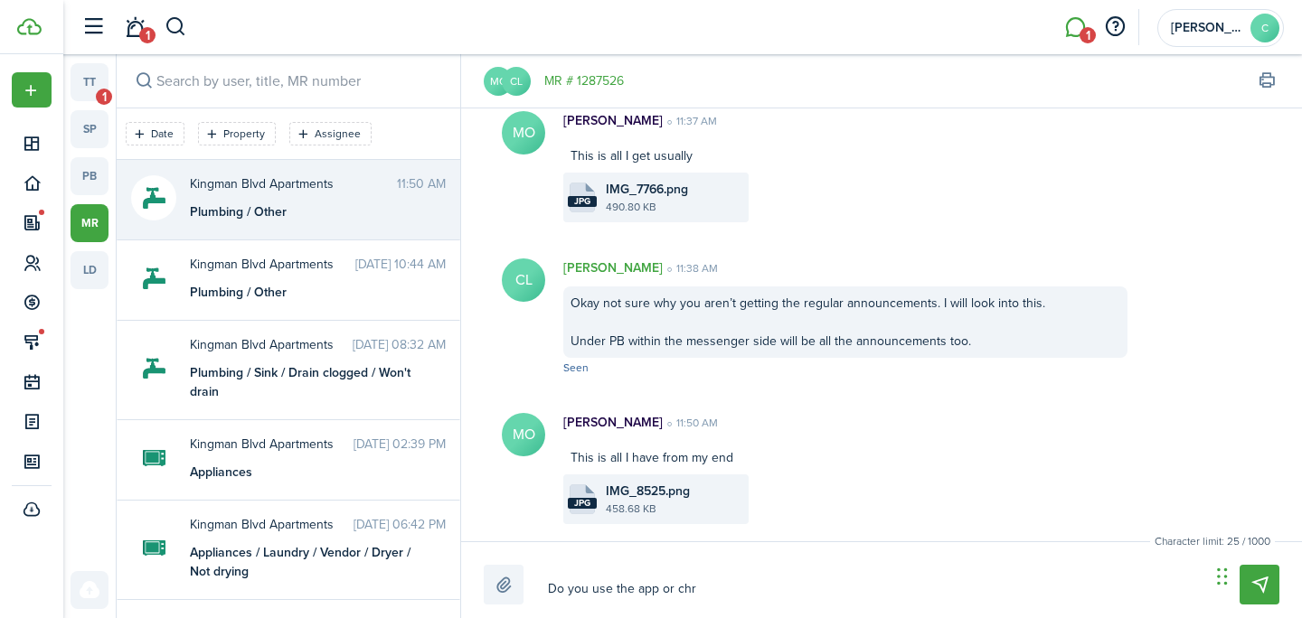
type textarea "Do you use the app or chro"
type textarea "Do you use the app or chrom"
type textarea "Do you use the app or chrome"
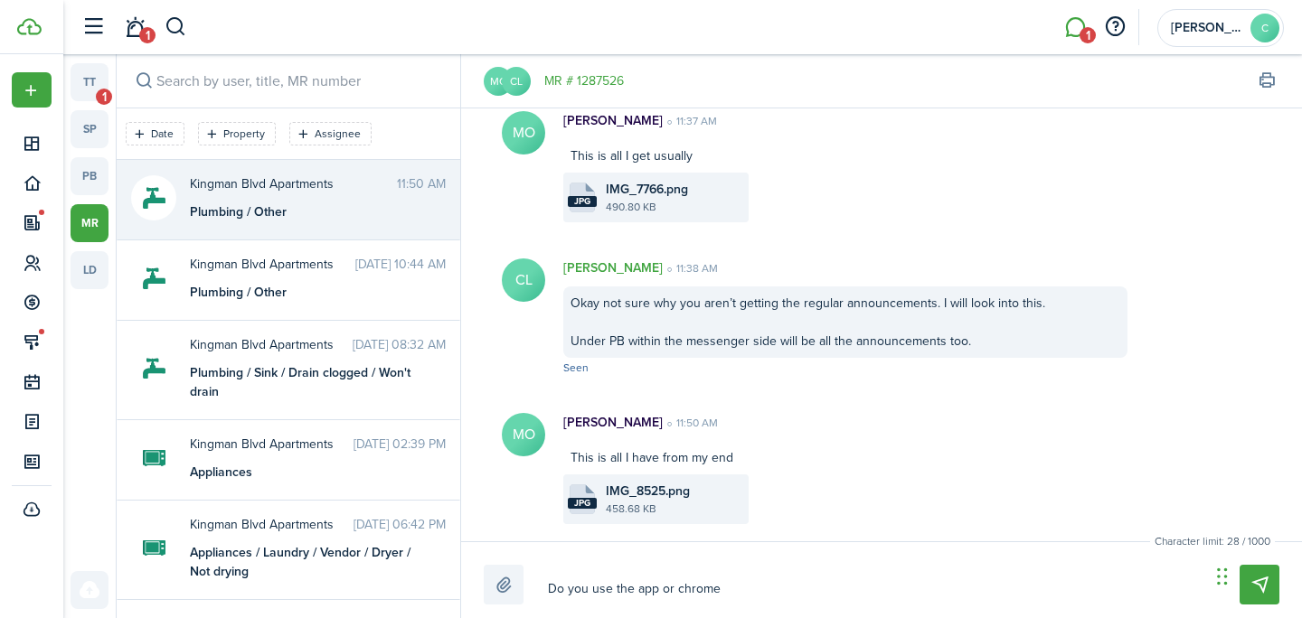
type textarea "Do you use the app or chrome/"
type textarea "Do you use the app or chrome/s"
type textarea "Do you use the app or chrome/sa"
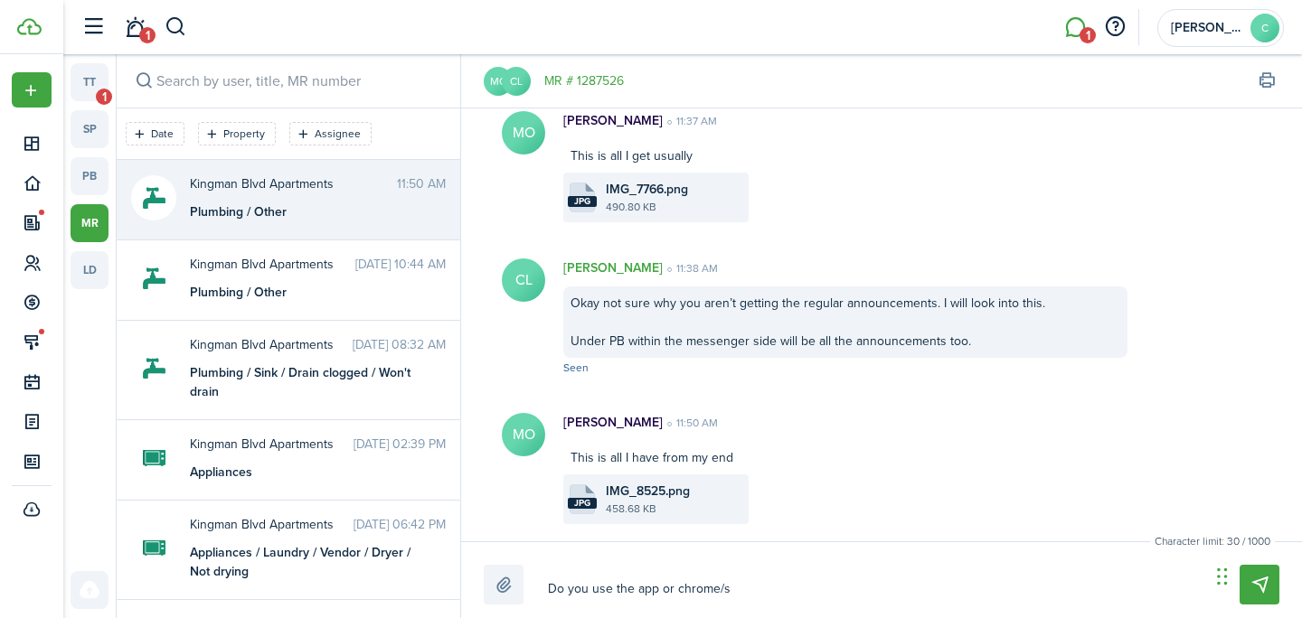
type textarea "Do you use the app or chrome/sa"
type textarea "Do you use the app or chrome/saf"
type textarea "Do you use the app or chrome/safa"
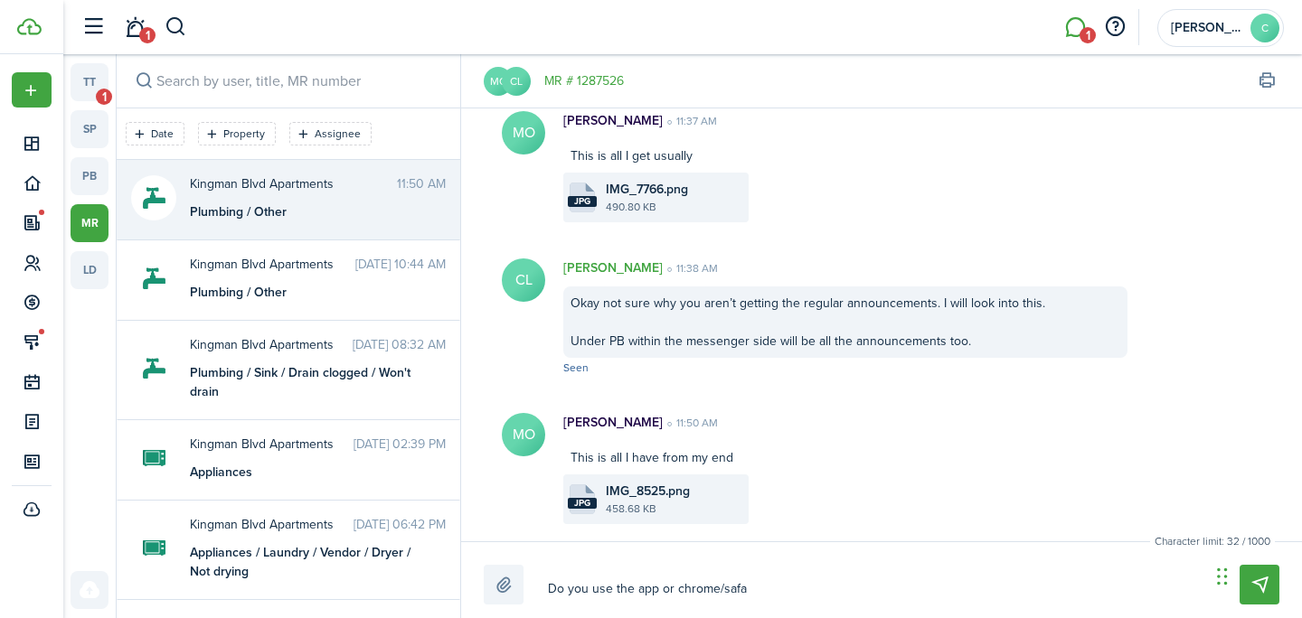
type textarea "Do you use the app or chrome/safar"
type textarea "Do you use the app or chrome/safari"
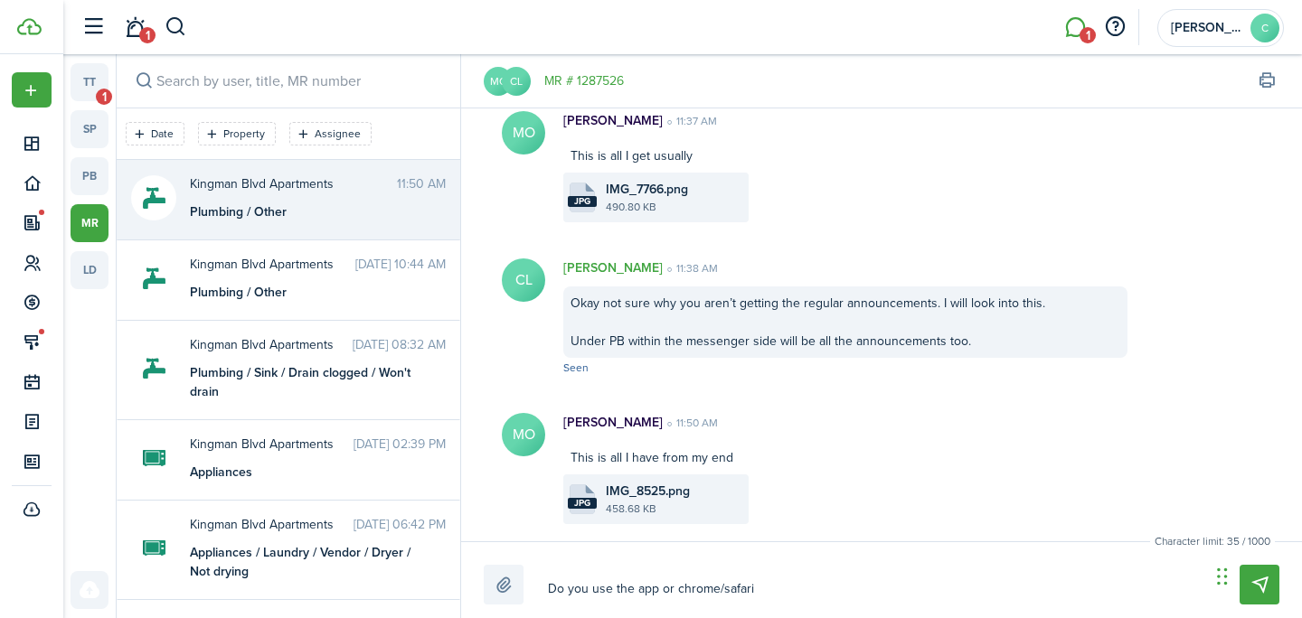
type textarea "Do you use the app or chrome/safari"
type textarea "Do you use the app or chrome/safari?"
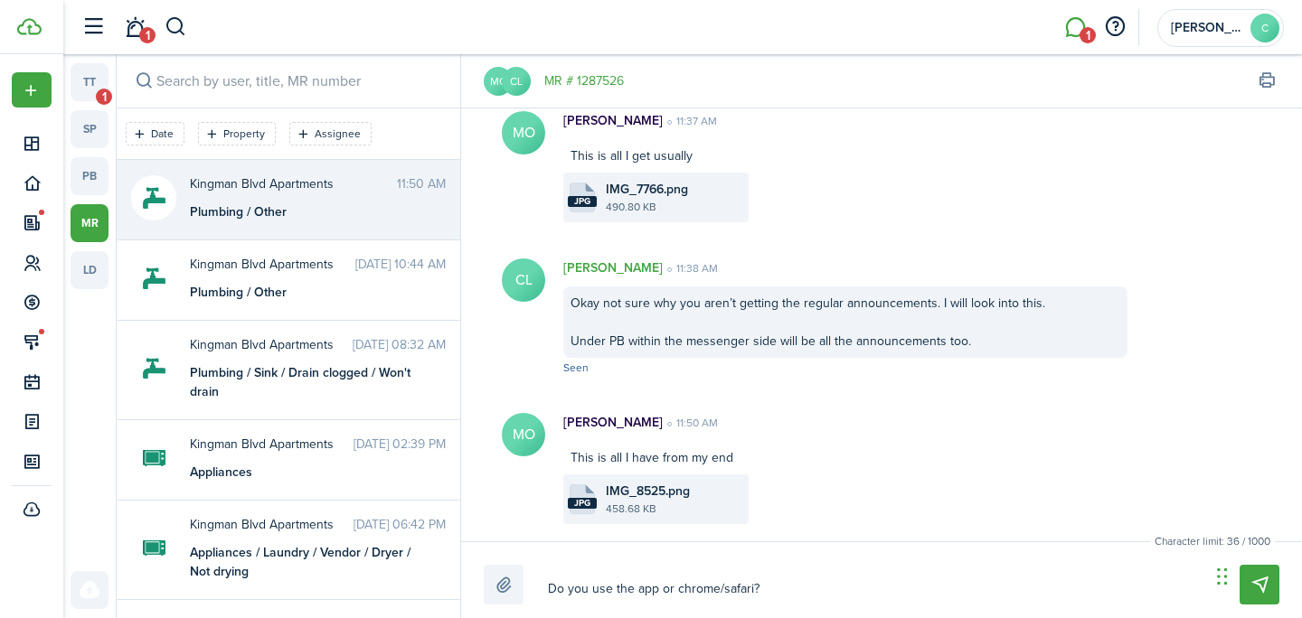
type textarea "Do you use the app or chrome/safari?"
type textarea "Do you use the app or chrome/safari? I"
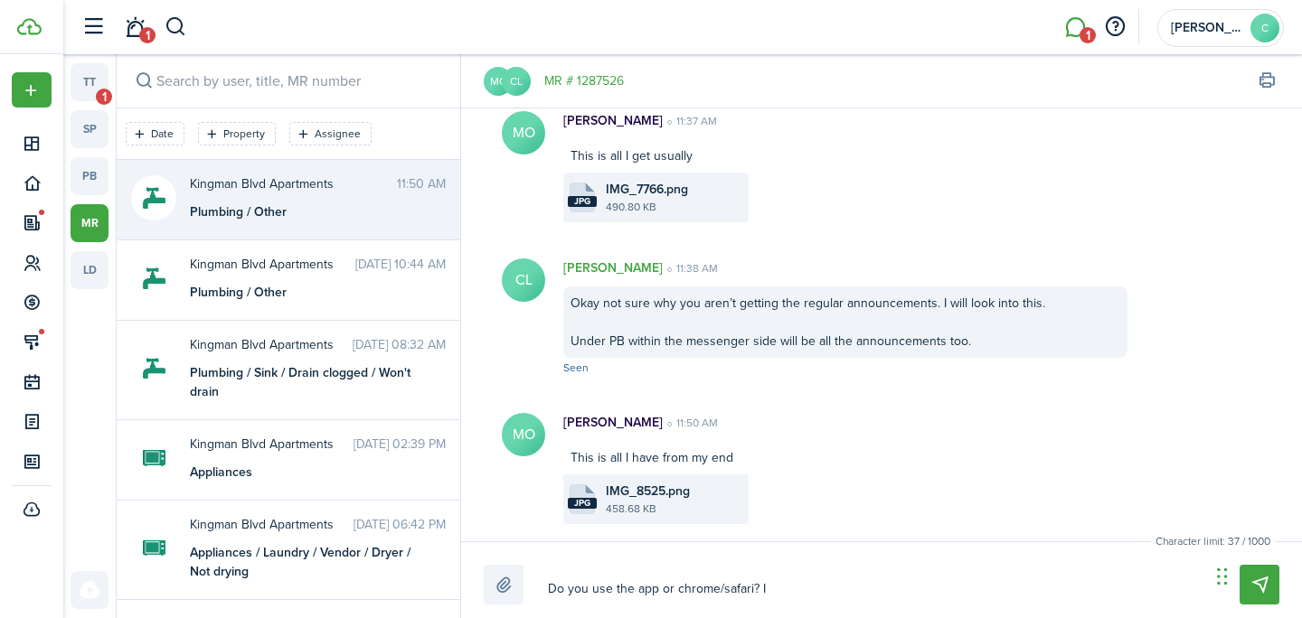
type textarea "Do you use the app or chrome/safari? I"
type textarea "Do you use the app or chrome/safari? I w"
type textarea "Do you use the app or chrome/safari? I wi"
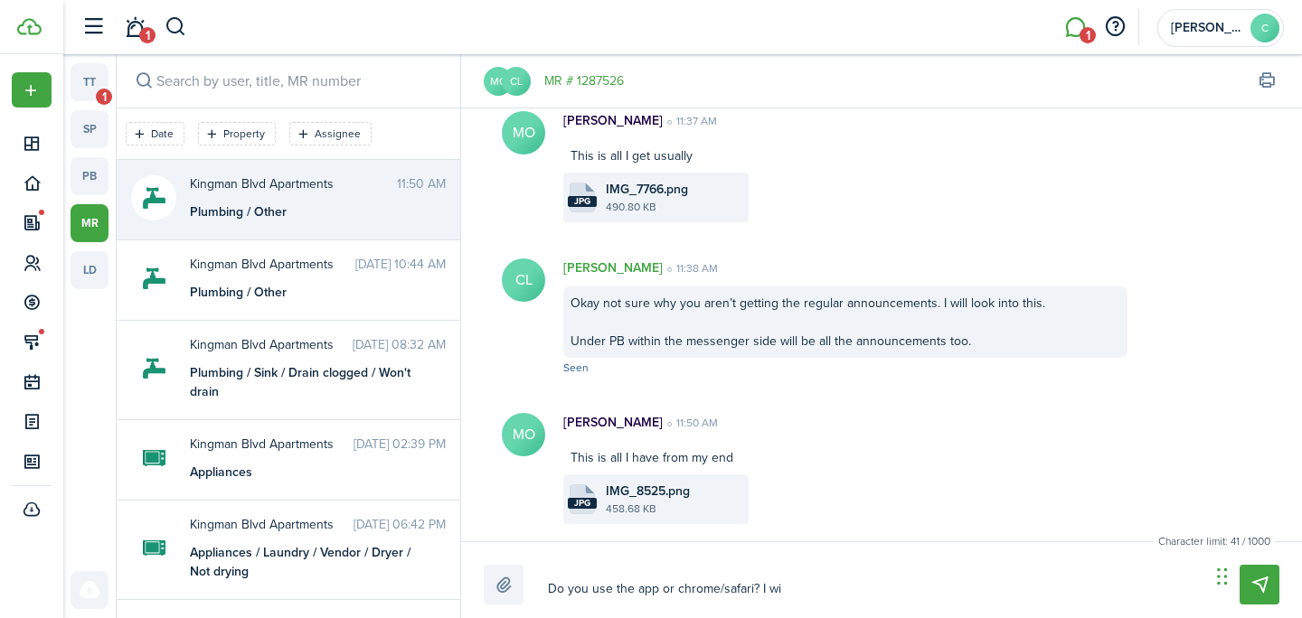
type textarea "Do you use the app or chrome/safari? I wil"
type textarea "Do you use the app or chrome/safari? I will"
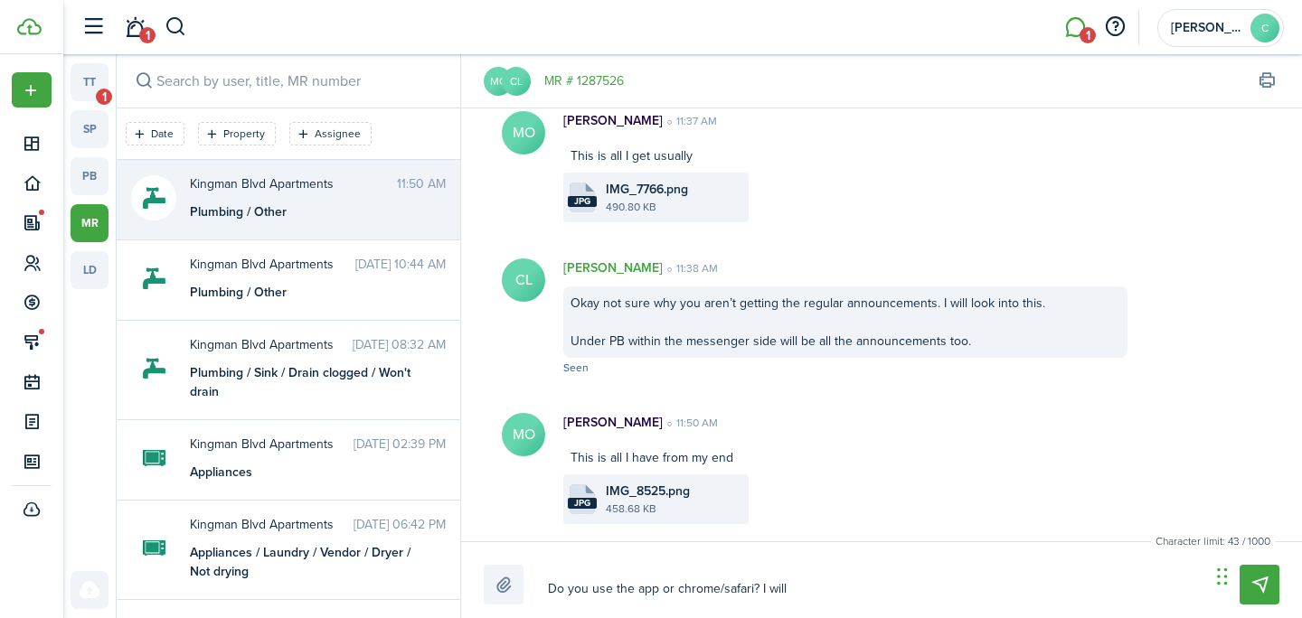
type textarea "Do you use the app or chrome/safari? I will"
type textarea "Do you use the app or chrome/safari? I will s"
type textarea "Do you use the app or chrome/safari? I will sc"
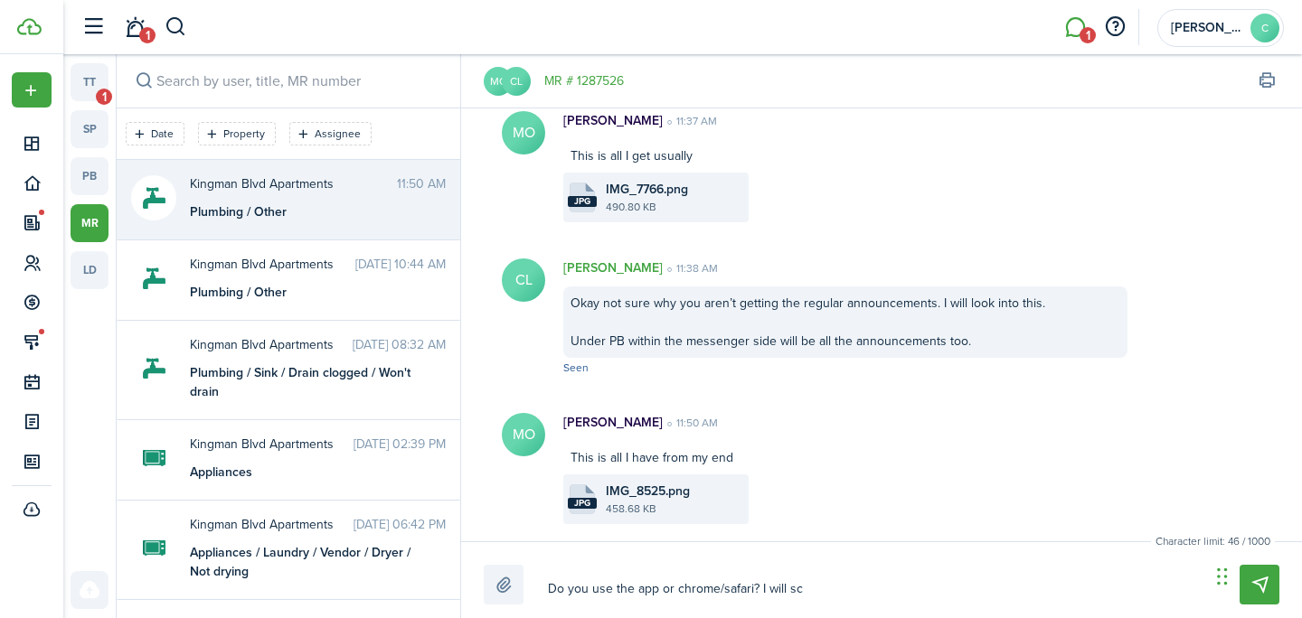
type textarea "Do you use the app or chrome/safari? I will scr"
type textarea "Do you use the app or chrome/safari? I will scre"
type textarea "Do you use the app or chrome/safari? I will scree"
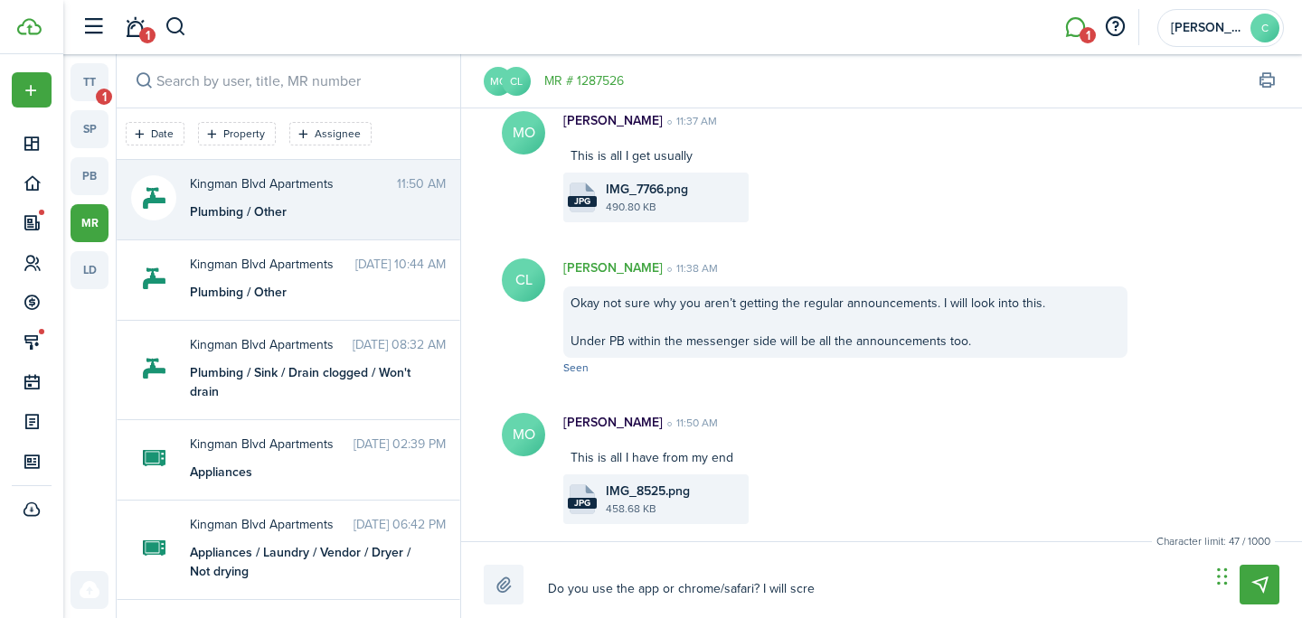
type textarea "Do you use the app or chrome/safari? I will scree"
type textarea "Do you use the app or chrome/safari? I will screen"
type textarea "Do you use the app or chrome/safari? I will screens"
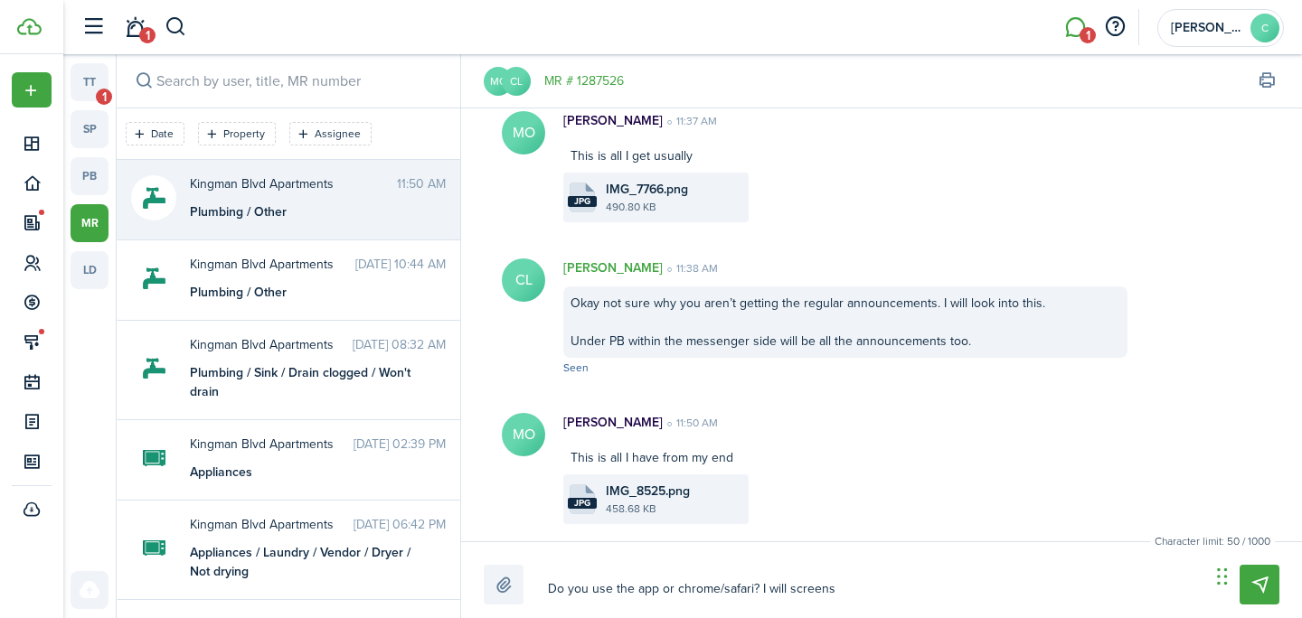
type textarea "Do you use the app or chrome/safari? I will screensh"
type textarea "Do you use the app or chrome/safari? I will screensho"
type textarea "Do you use the app or chrome/safari? I will screenshot"
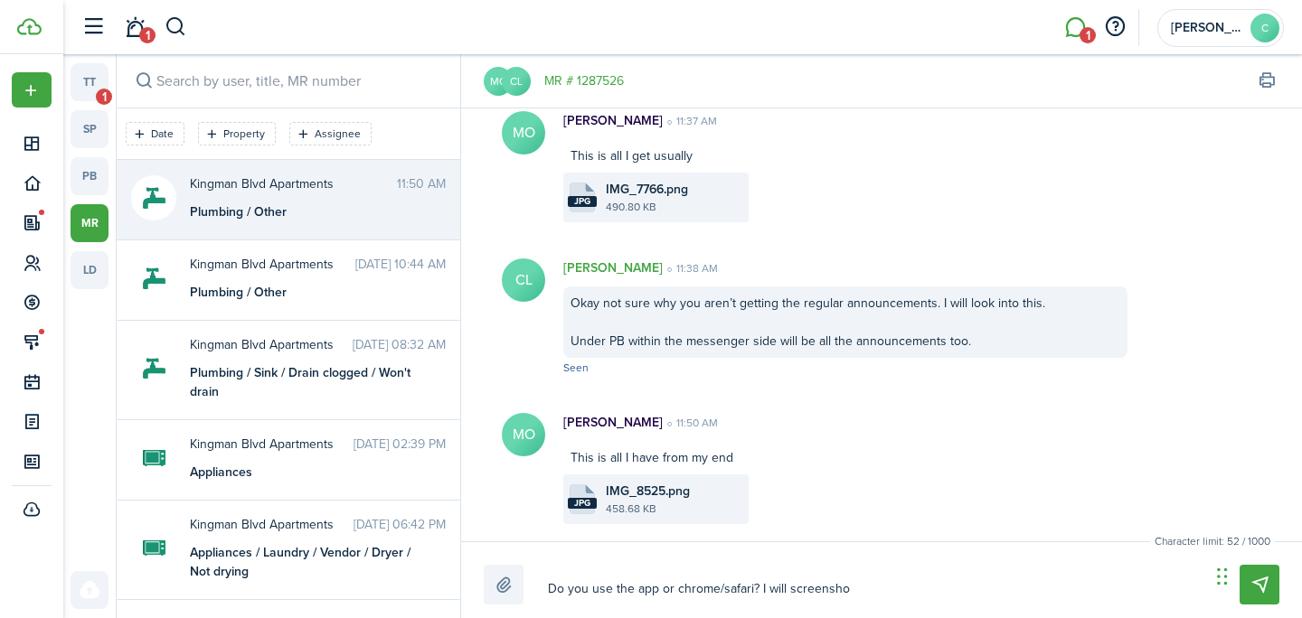
type textarea "Do you use the app or chrome/safari? I will screenshot"
type textarea "Do you use the app or chrome/safari? I will screenshot n"
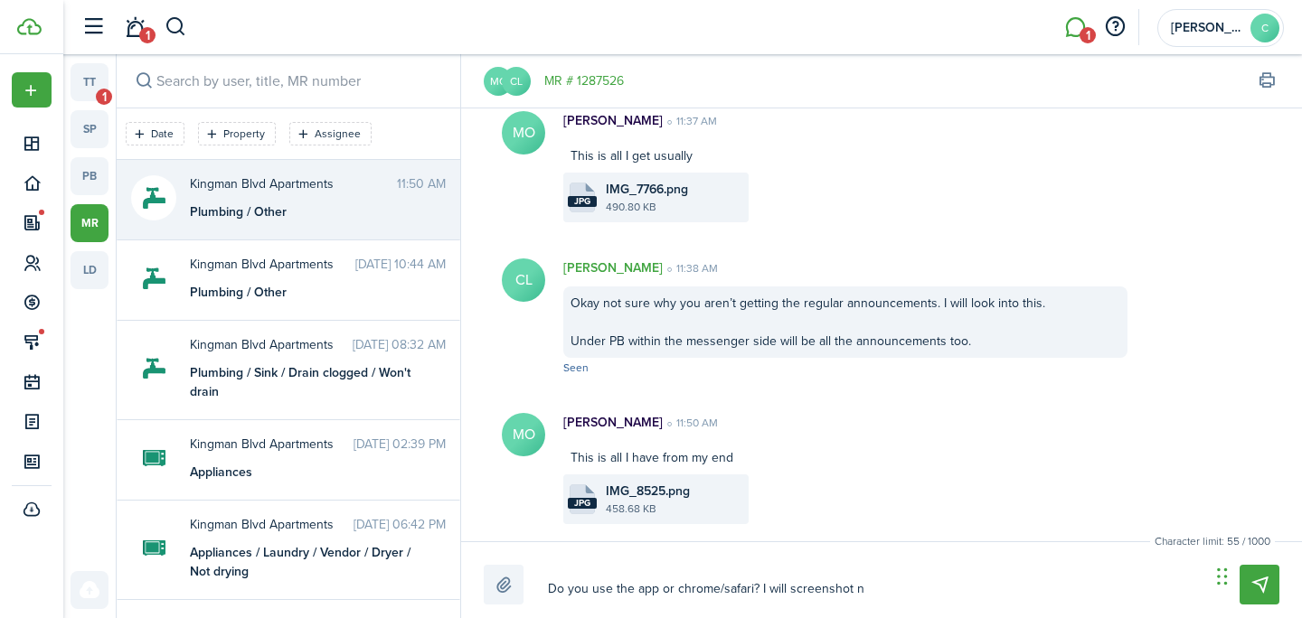
type textarea "Do you use the app or chrome/safari? I will screenshot no"
type textarea "Do you use the app or chrome/safari? I will screenshot not"
type textarea "Do you use the app or chrome/safari? I will screenshot noti"
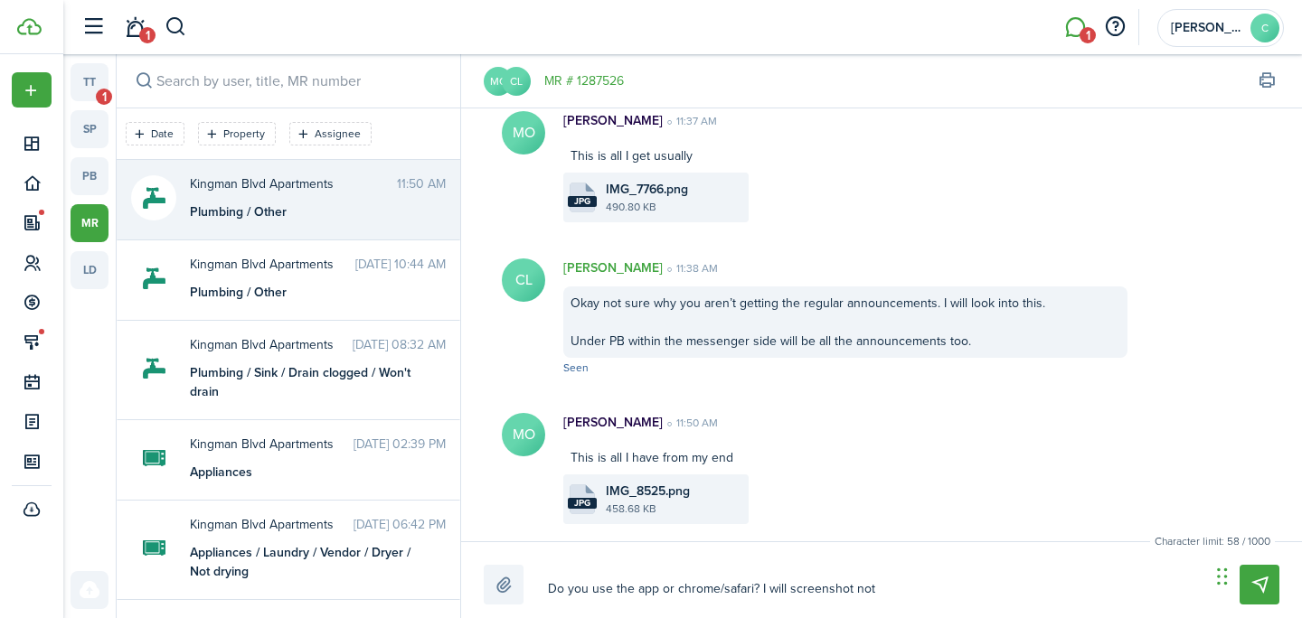
type textarea "Do you use the app or chrome/safari? I will screenshot noti"
type textarea "Do you use the app or chrome/safari? I will screenshot notic"
type textarea "Do you use the app or chrome/safari? I will screenshot notice"
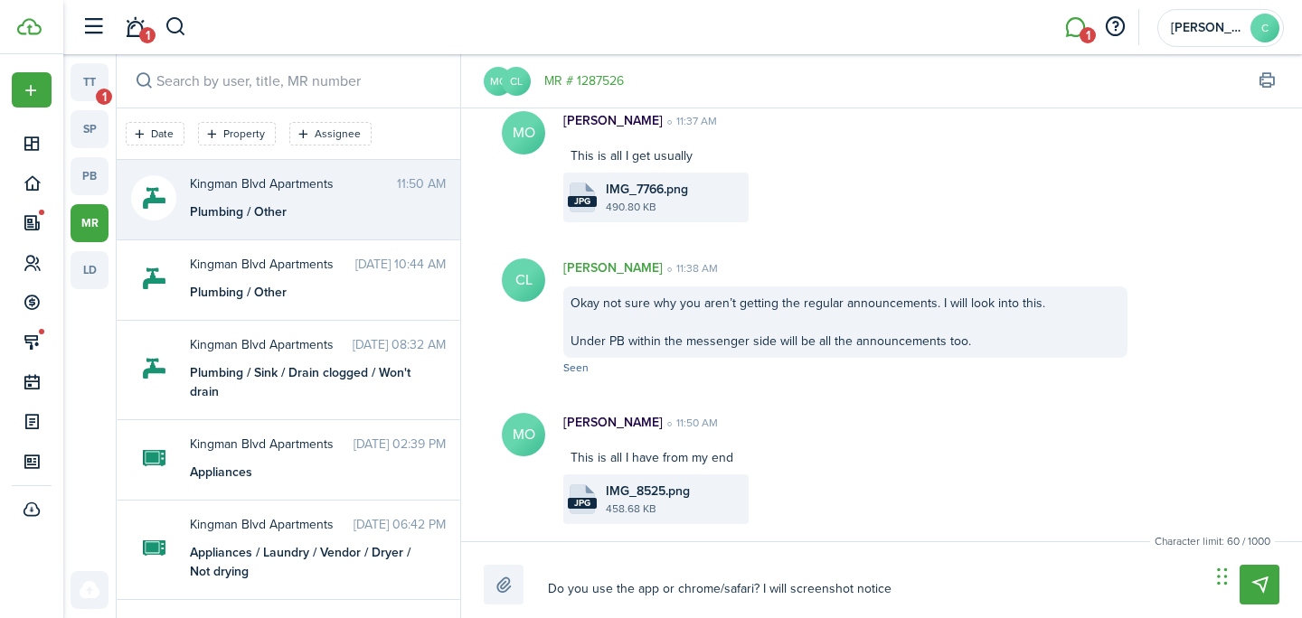
type textarea "Do you use the app or chrome/safari? I will screenshot notices"
type textarea "Do you use the app or chrome/safari? I will screenshot notices t"
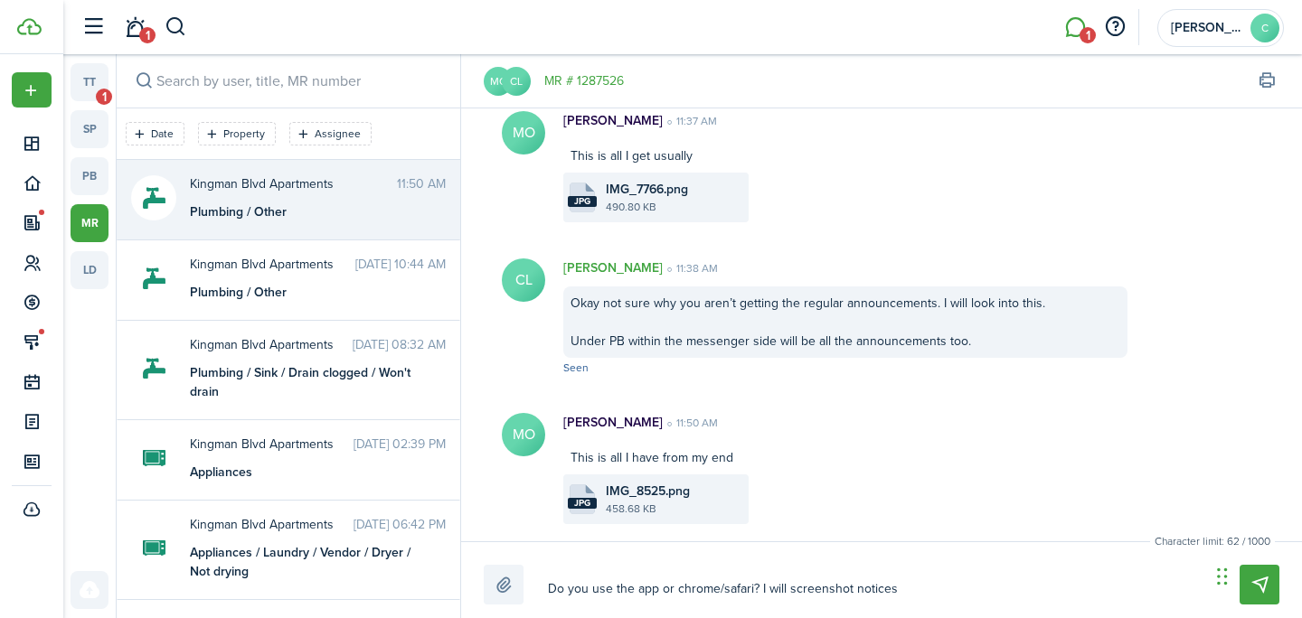
type textarea "Do you use the app or chrome/safari? I will screenshot notices t"
type textarea "Do you use the app or chrome/safari? I will screenshot notices to"
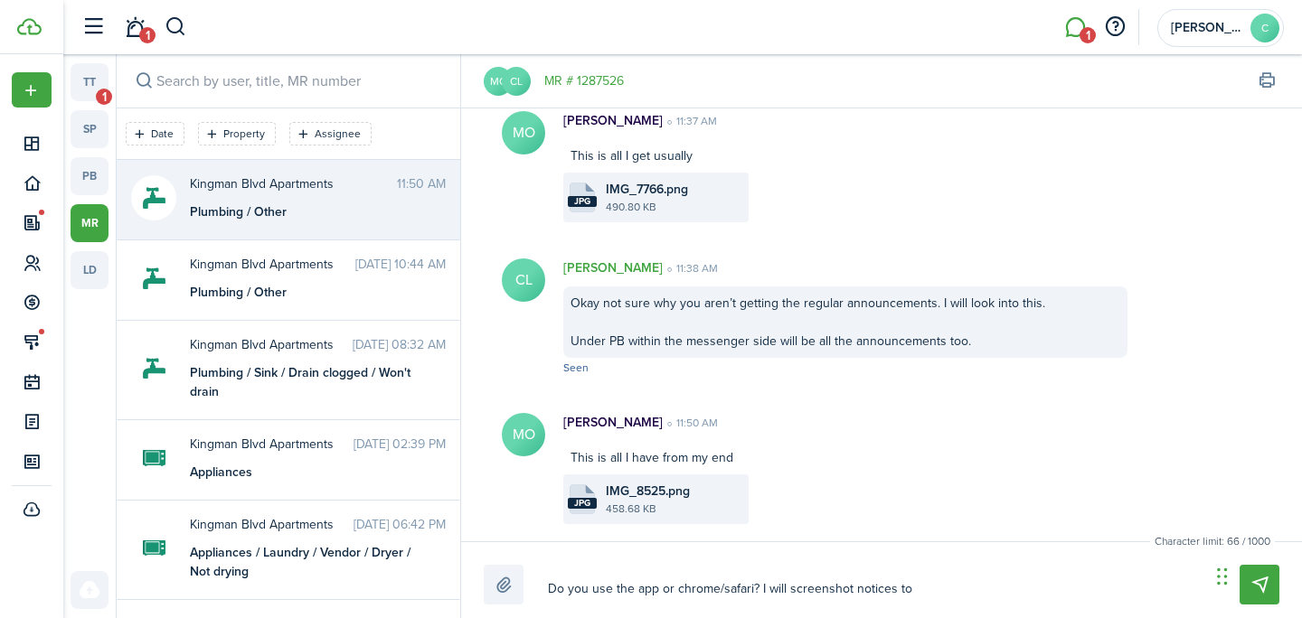
type textarea "Do you use the app or chrome/safari? I will screenshot notices to"
type textarea "Do you use the app or chrome/safari? I will screenshot notices t"
type textarea "Do you use the app or chrome/safari? I will screenshot notices"
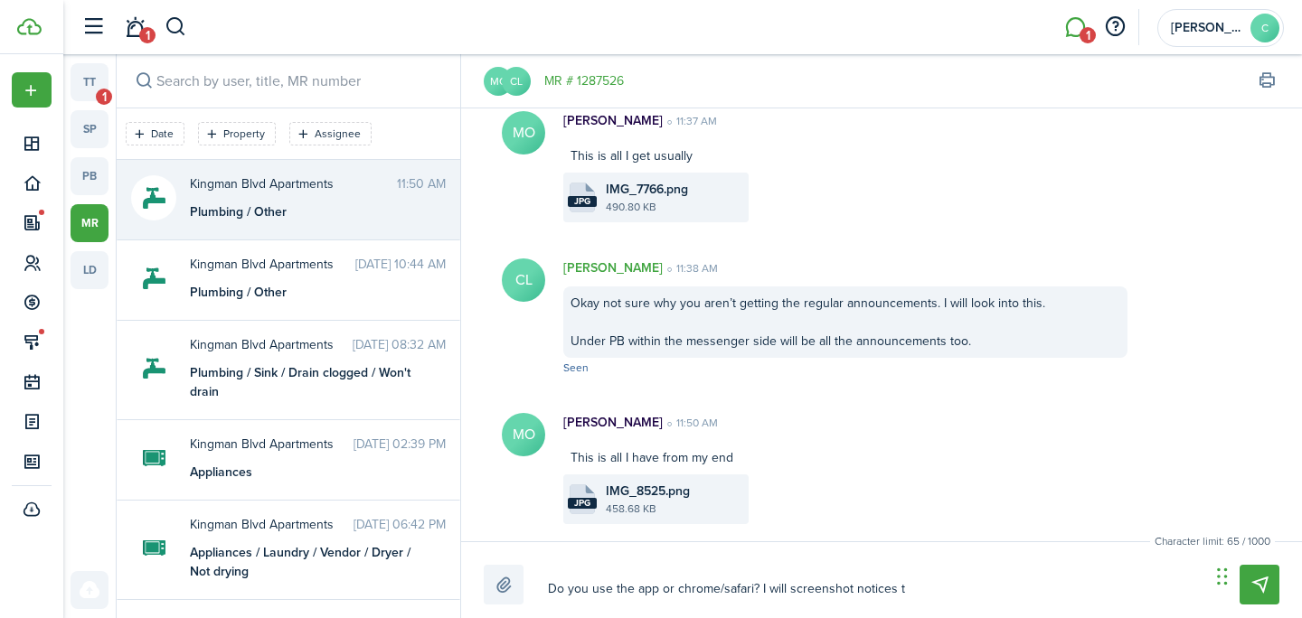
type textarea "Do you use the app or chrome/safari? I will screenshot notices"
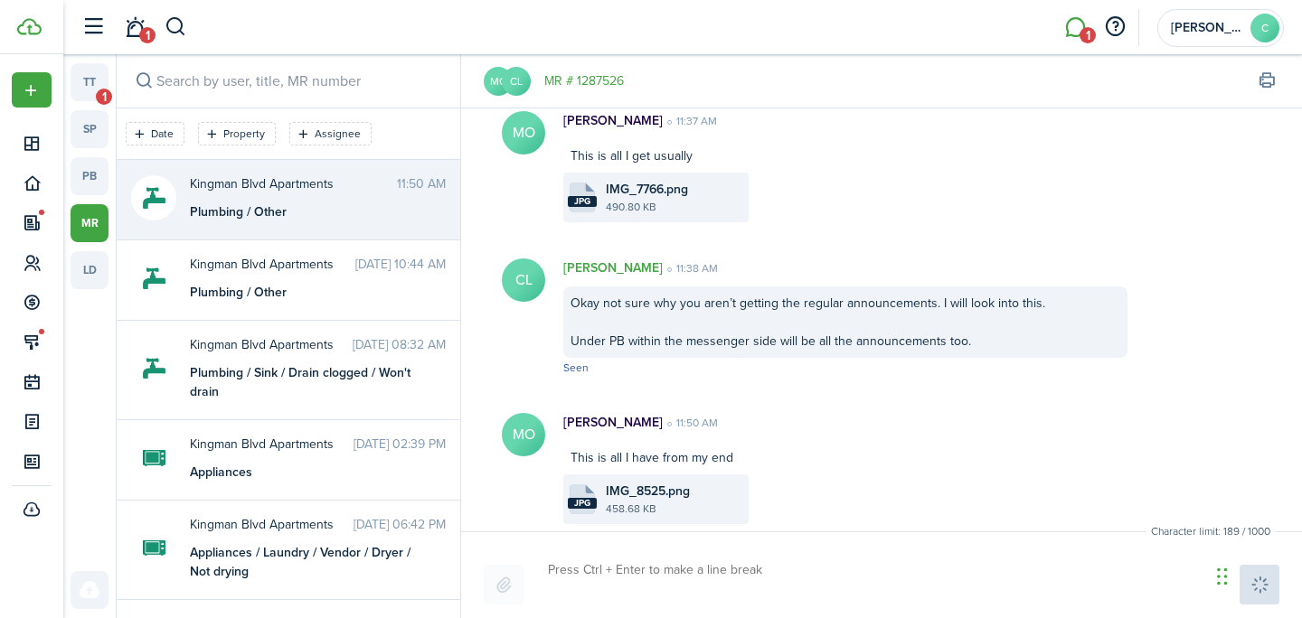
scroll to position [1048, 0]
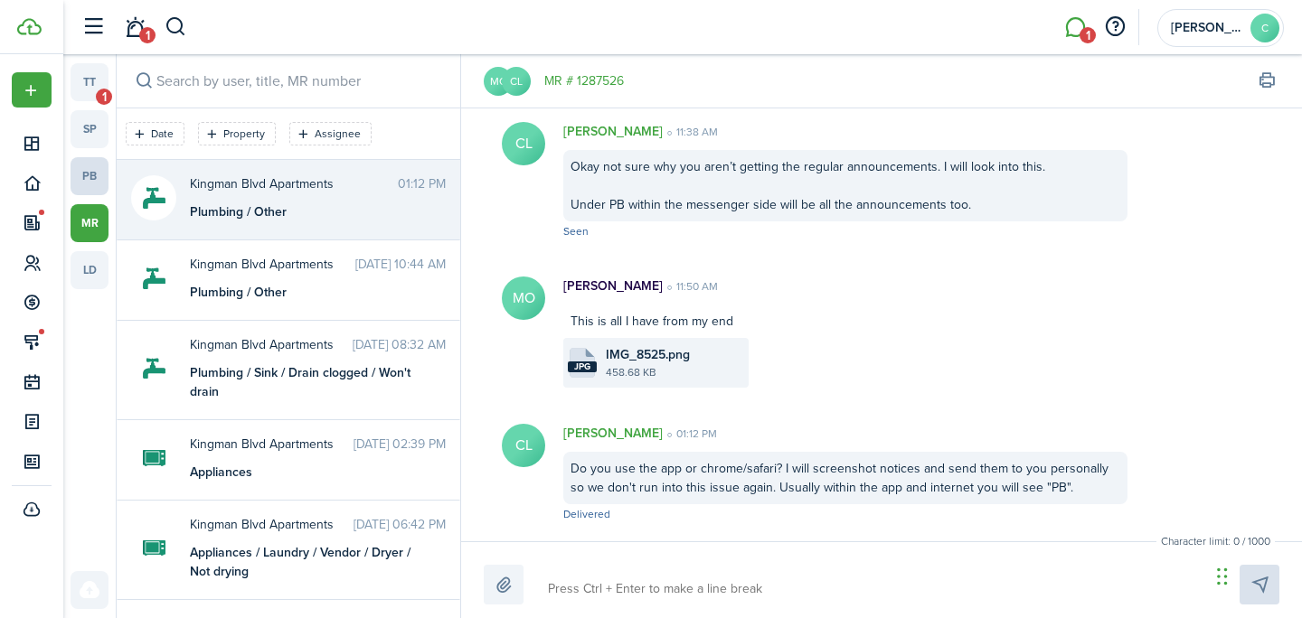
click at [96, 177] on link "pb" at bounding box center [89, 176] width 38 height 38
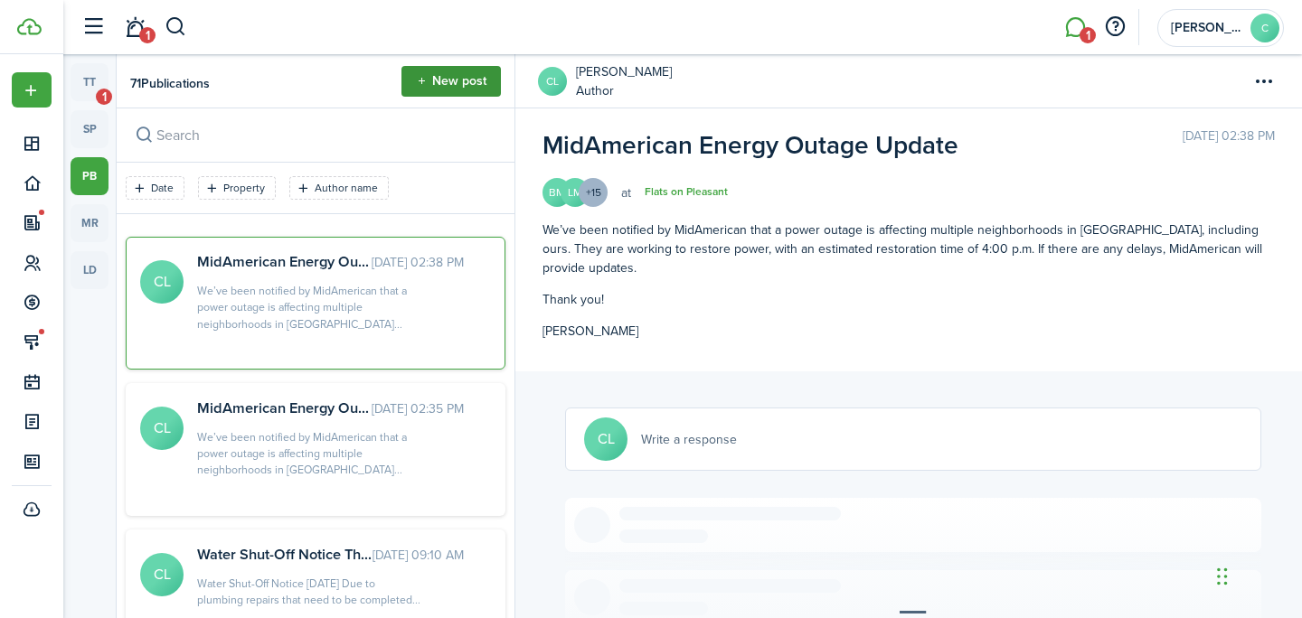
click at [468, 79] on button "New post" at bounding box center [450, 81] width 99 height 31
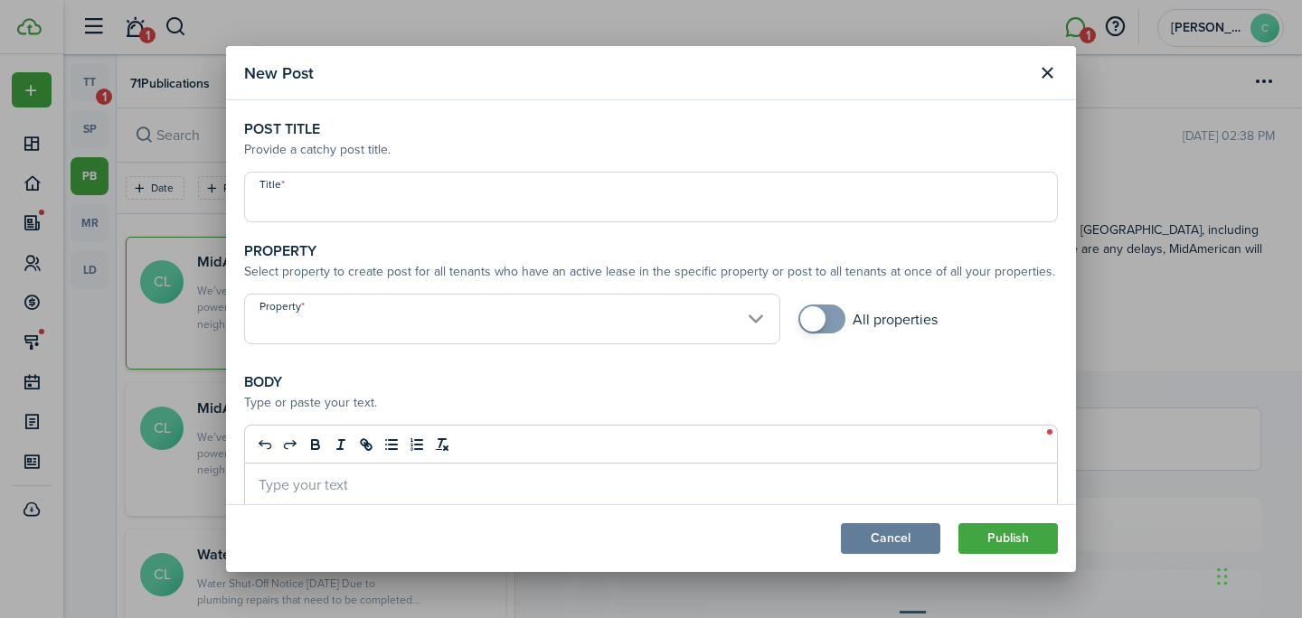
click at [410, 224] on modal-body "Post title Provide a catchy post title. Title Property Select property to creat…" at bounding box center [651, 301] width 850 height 403
click at [410, 218] on input "Title" at bounding box center [650, 197] width 813 height 51
click at [350, 325] on input "Property" at bounding box center [512, 319] width 536 height 51
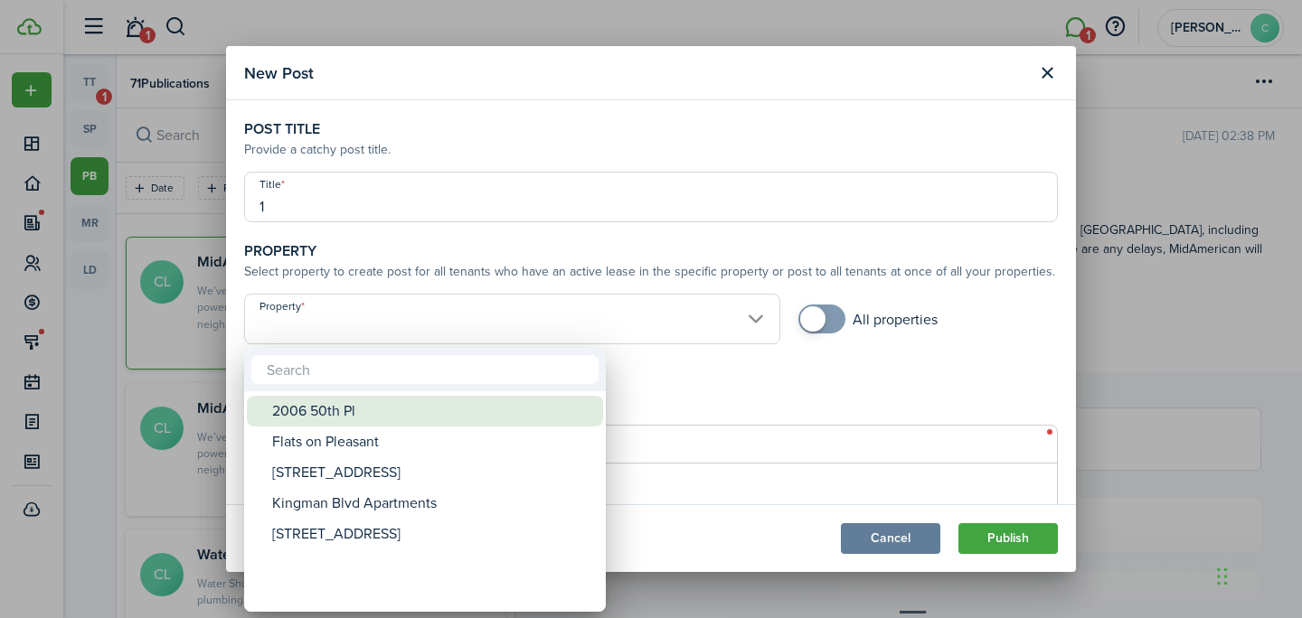
drag, startPoint x: 332, startPoint y: 426, endPoint x: 339, endPoint y: 405, distance: 22.0
click at [339, 404] on div "2006 50th Pl" at bounding box center [432, 411] width 320 height 31
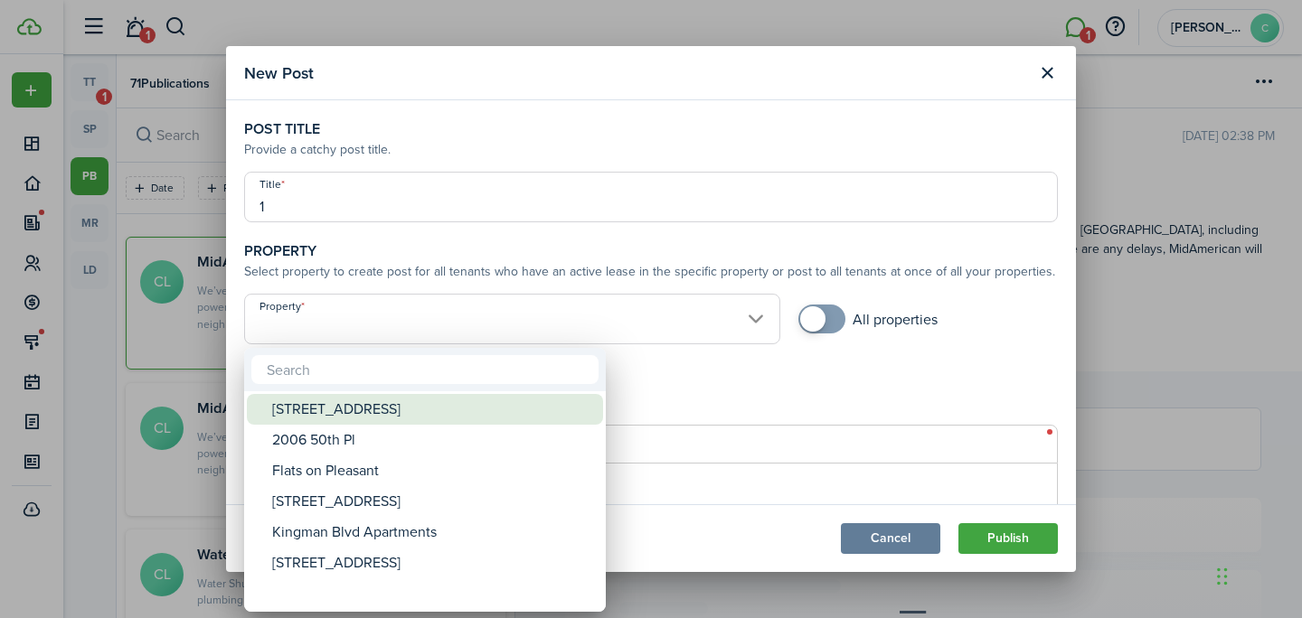
click at [360, 394] on div "[STREET_ADDRESS]" at bounding box center [432, 409] width 320 height 31
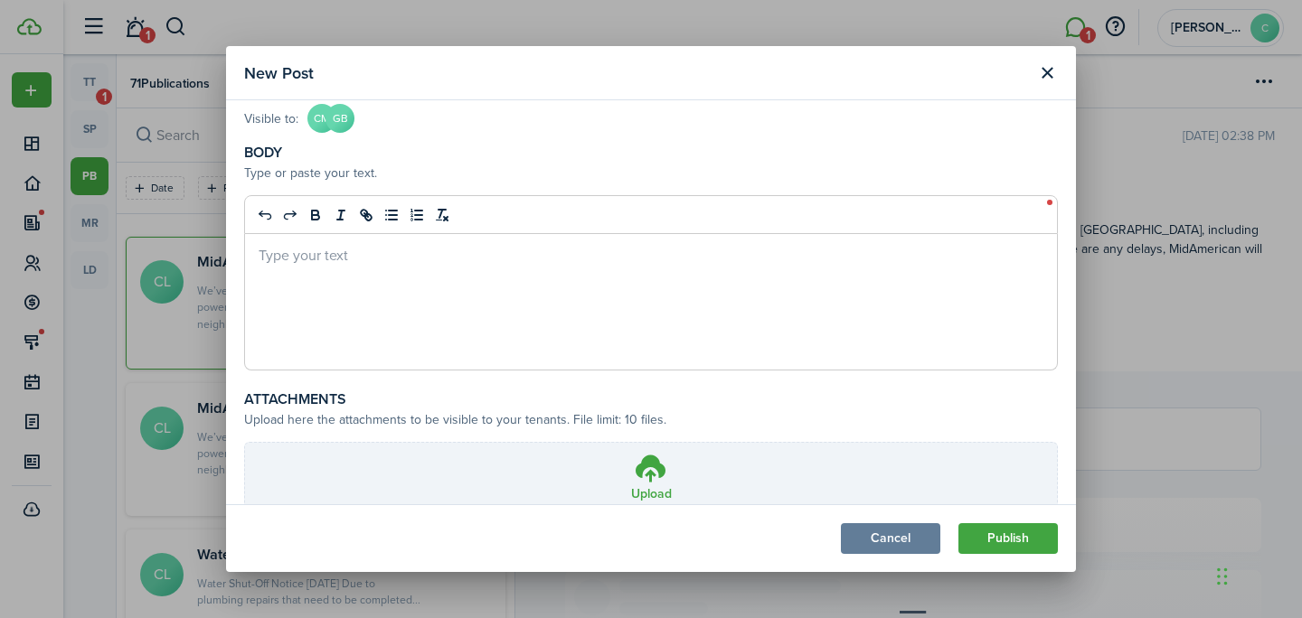
scroll to position [406, 0]
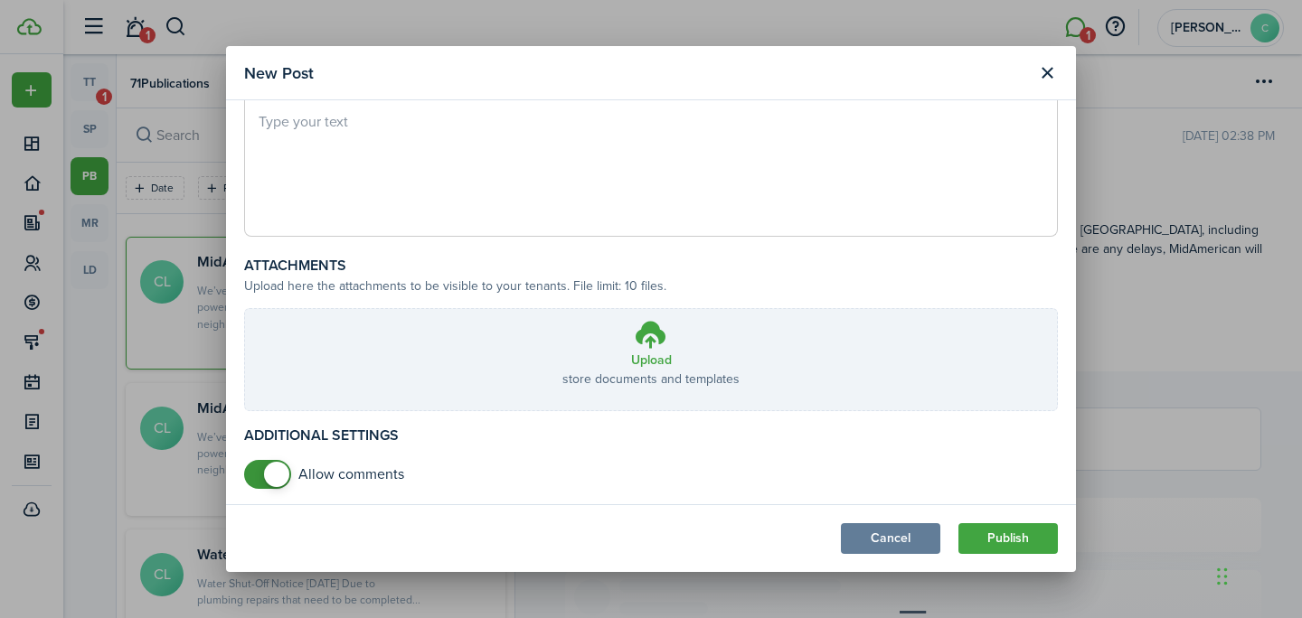
click at [258, 478] on span at bounding box center [267, 474] width 18 height 29
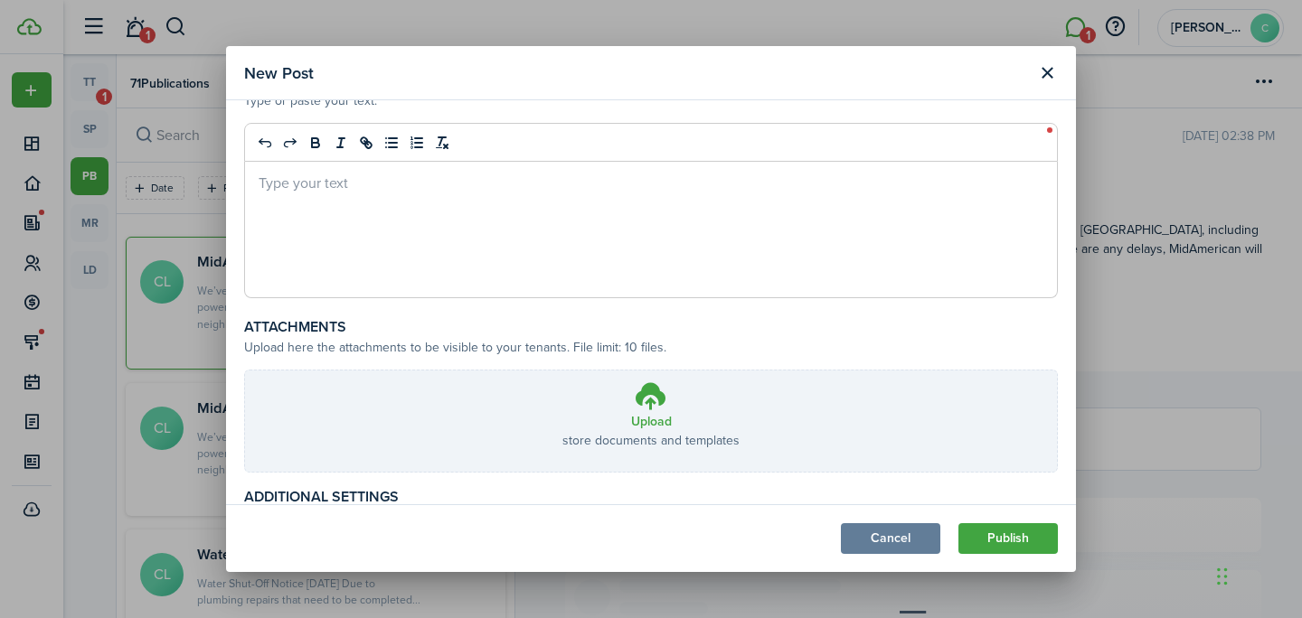
click at [340, 217] on div at bounding box center [651, 230] width 812 height 136
click at [989, 532] on button "Publish" at bounding box center [1007, 538] width 99 height 31
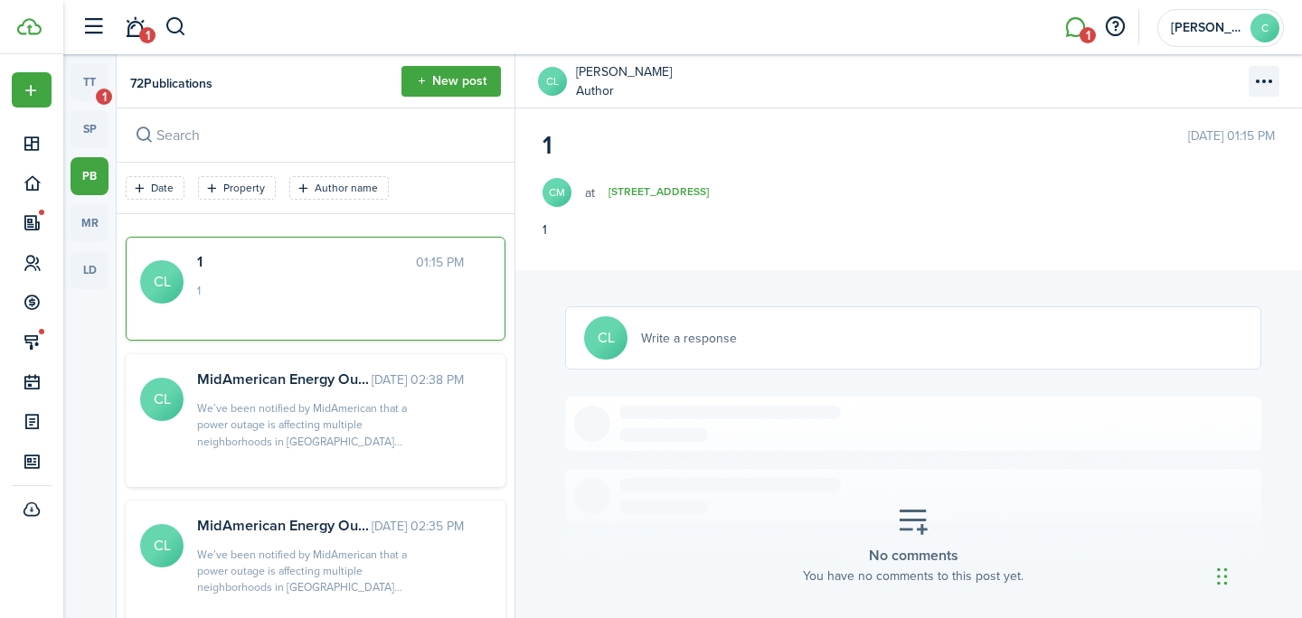
click at [1271, 84] on menu-btn-icon "Open menu" at bounding box center [1263, 81] width 31 height 31
click at [1214, 143] on button "Delete" at bounding box center [1200, 152] width 158 height 31
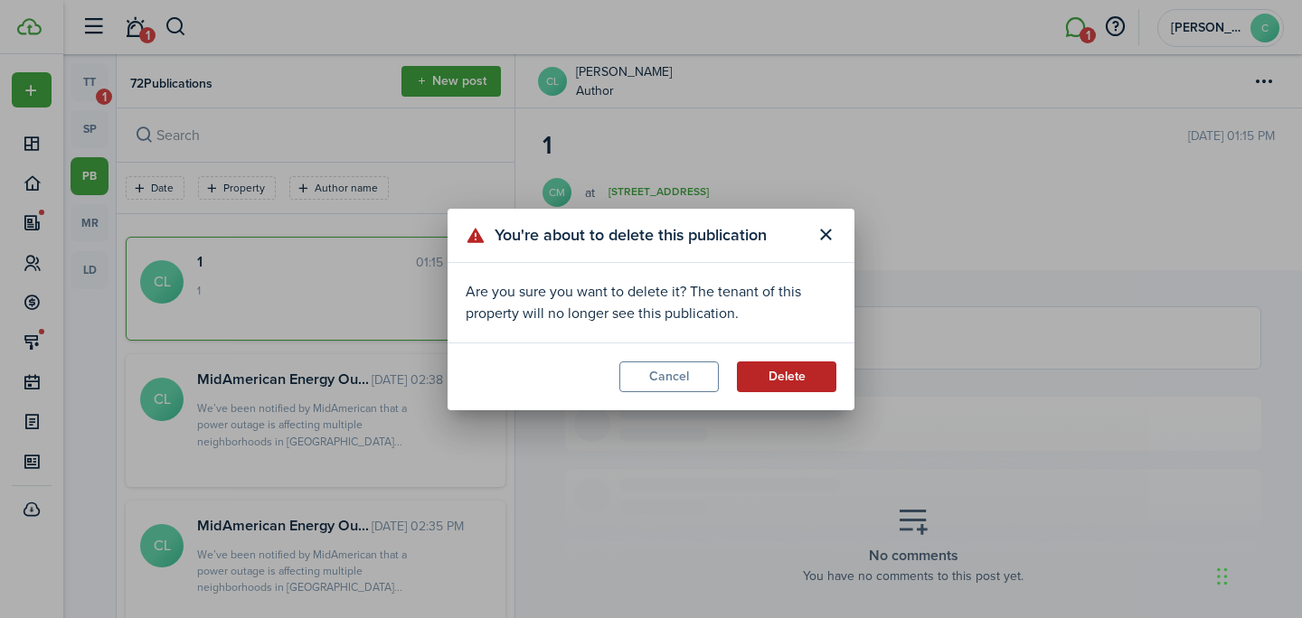
click at [787, 363] on button "Delete" at bounding box center [786, 377] width 99 height 31
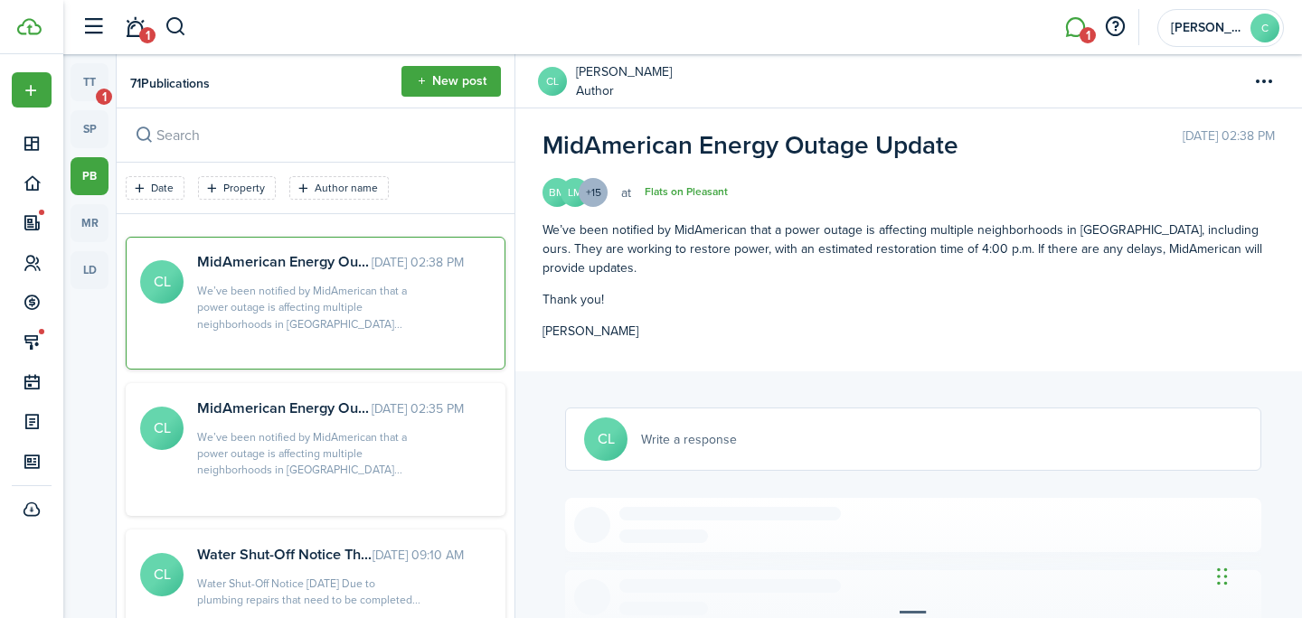
click at [93, 104] on div "tt 1 sp pb mr ld" at bounding box center [89, 302] width 38 height 479
click at [94, 89] on link "tt 1" at bounding box center [89, 82] width 38 height 38
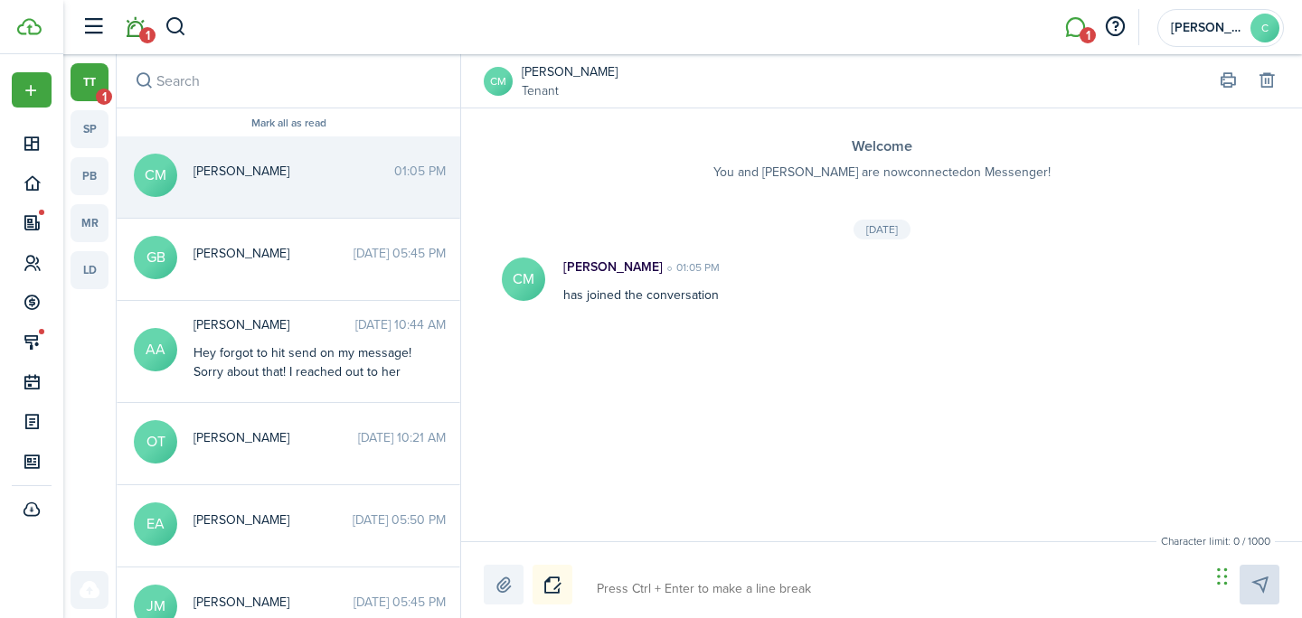
click at [126, 42] on link "1" at bounding box center [134, 28] width 34 height 46
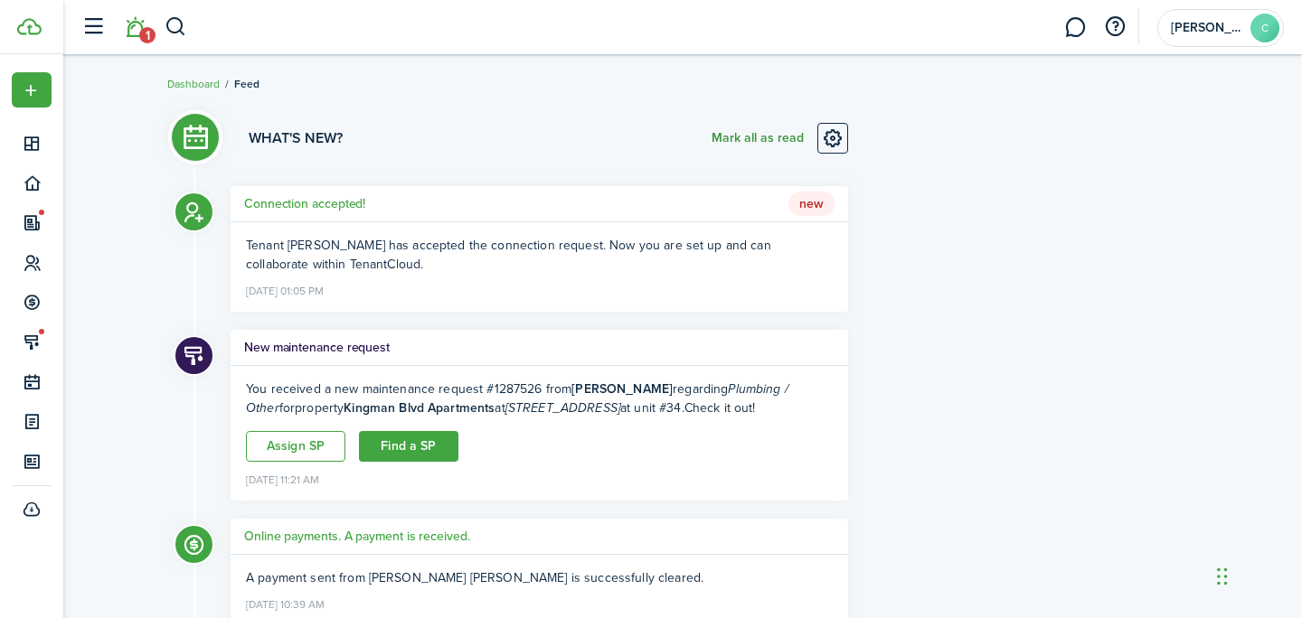
click at [751, 147] on button "Mark all as read" at bounding box center [757, 138] width 92 height 31
click at [1077, 29] on link at bounding box center [1074, 28] width 34 height 46
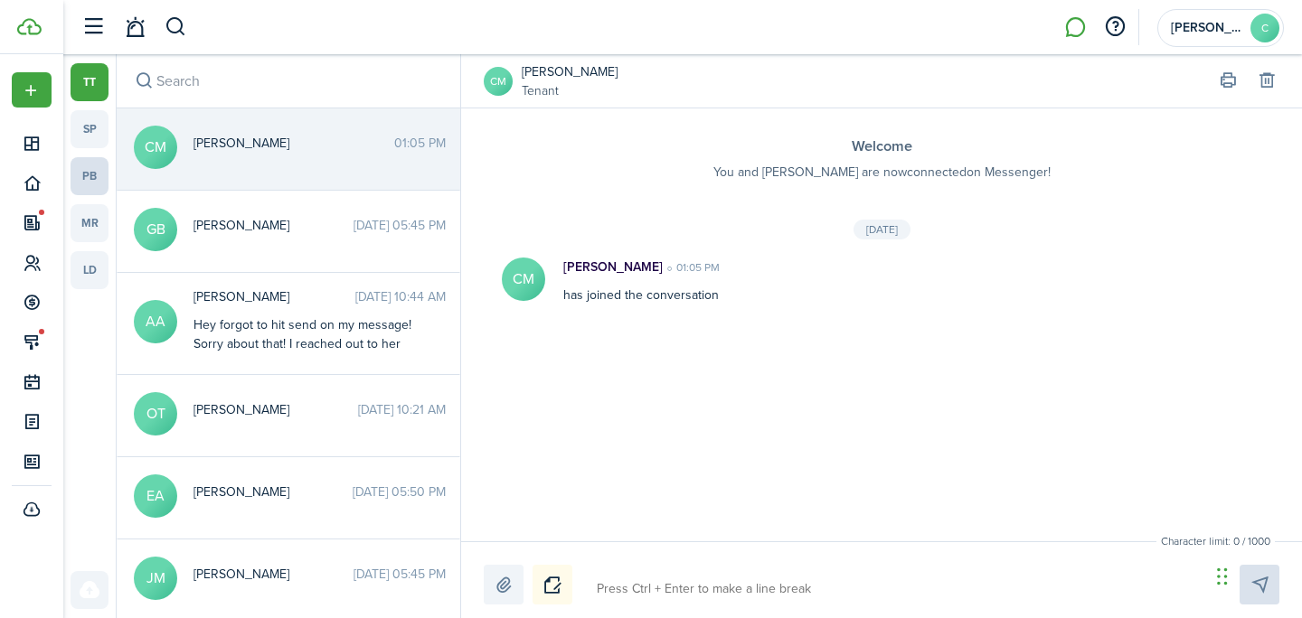
click at [102, 181] on link "pb" at bounding box center [89, 176] width 38 height 38
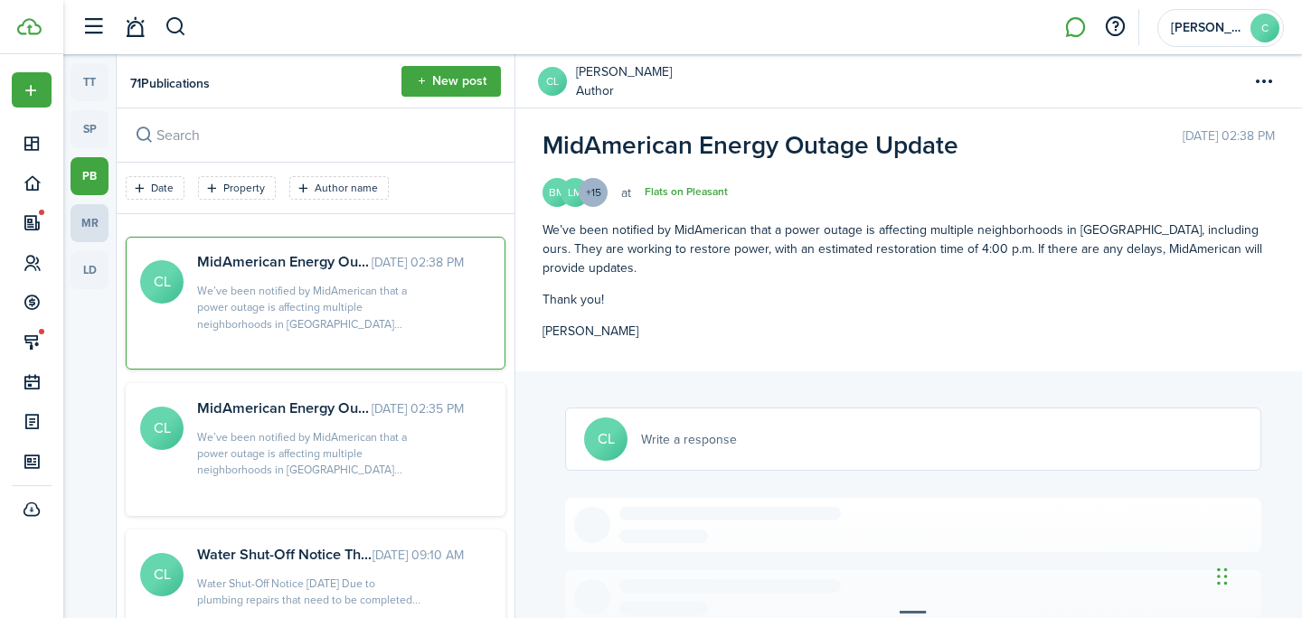
click at [93, 221] on link "mr" at bounding box center [89, 223] width 38 height 38
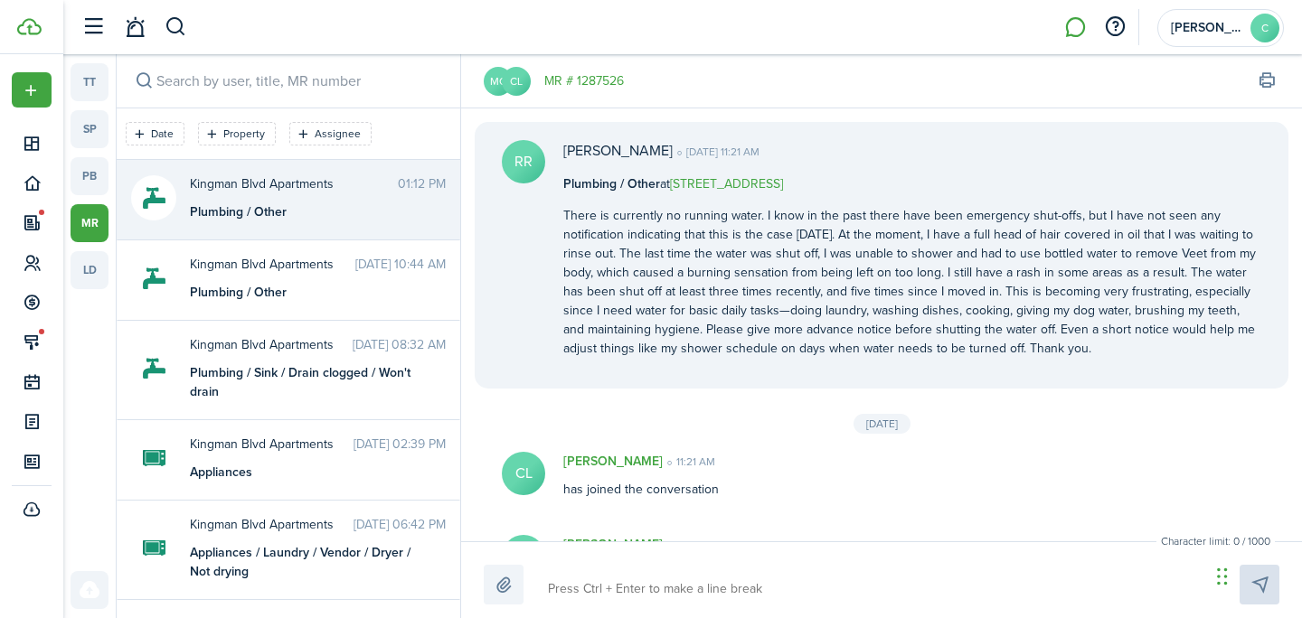
scroll to position [1048, 0]
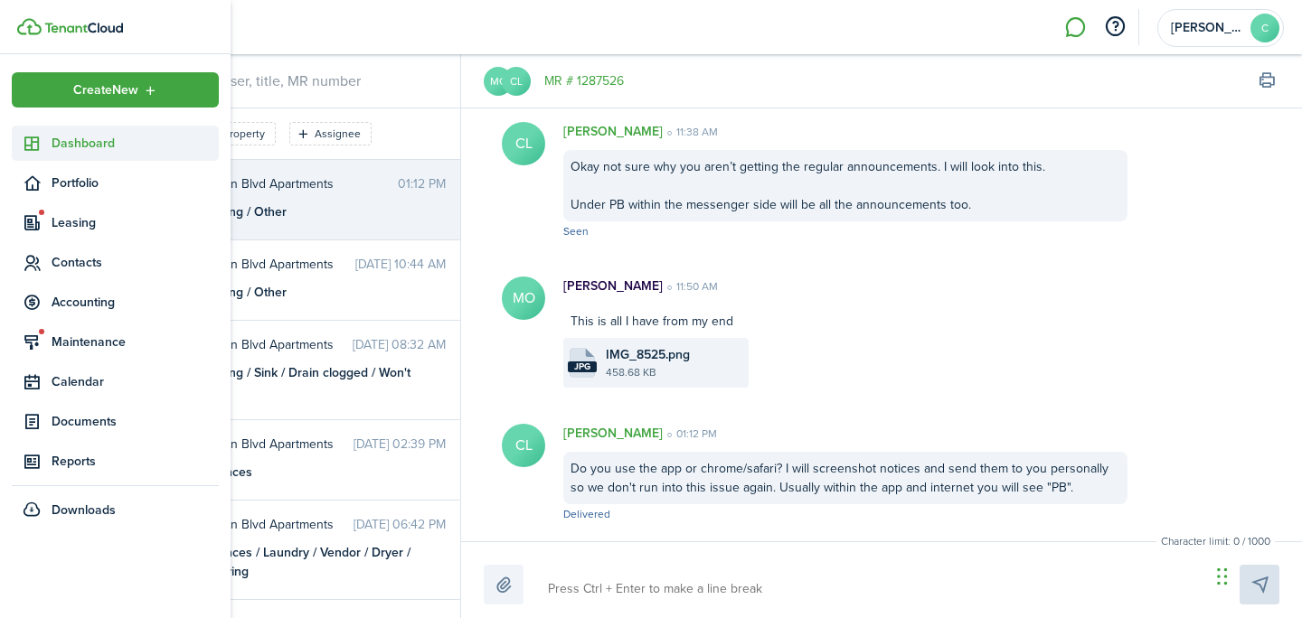
click at [42, 150] on sidebar-link-icon at bounding box center [32, 143] width 40 height 19
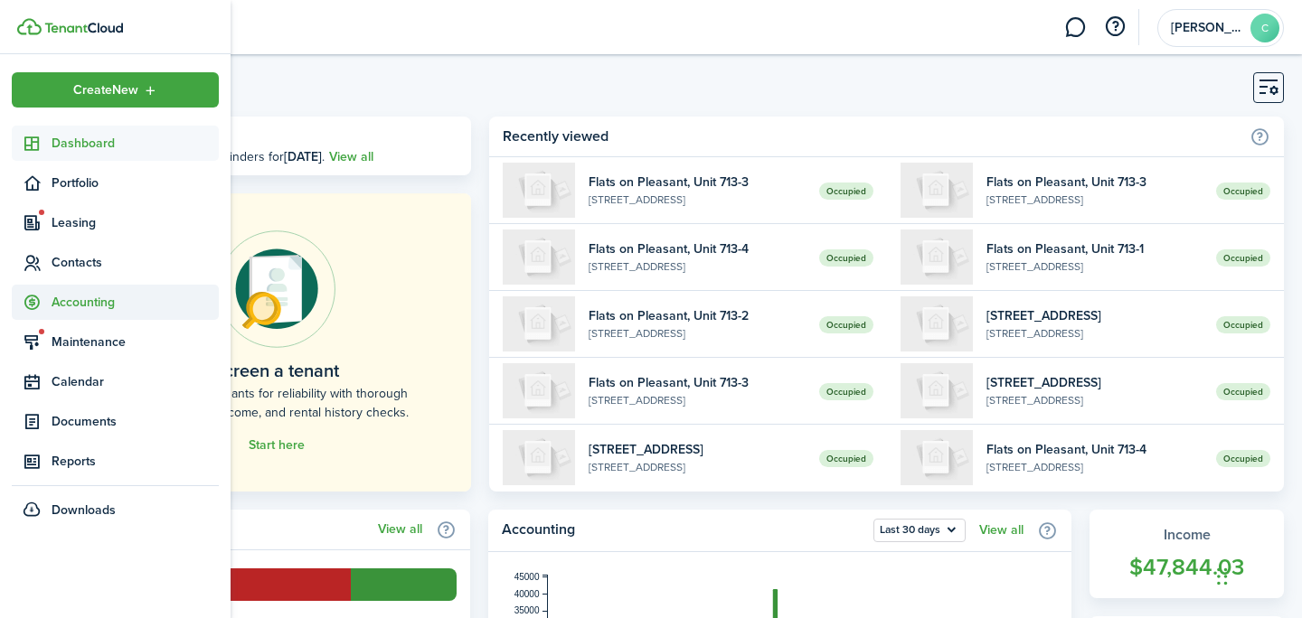
click at [97, 313] on span "Accounting" at bounding box center [115, 302] width 207 height 35
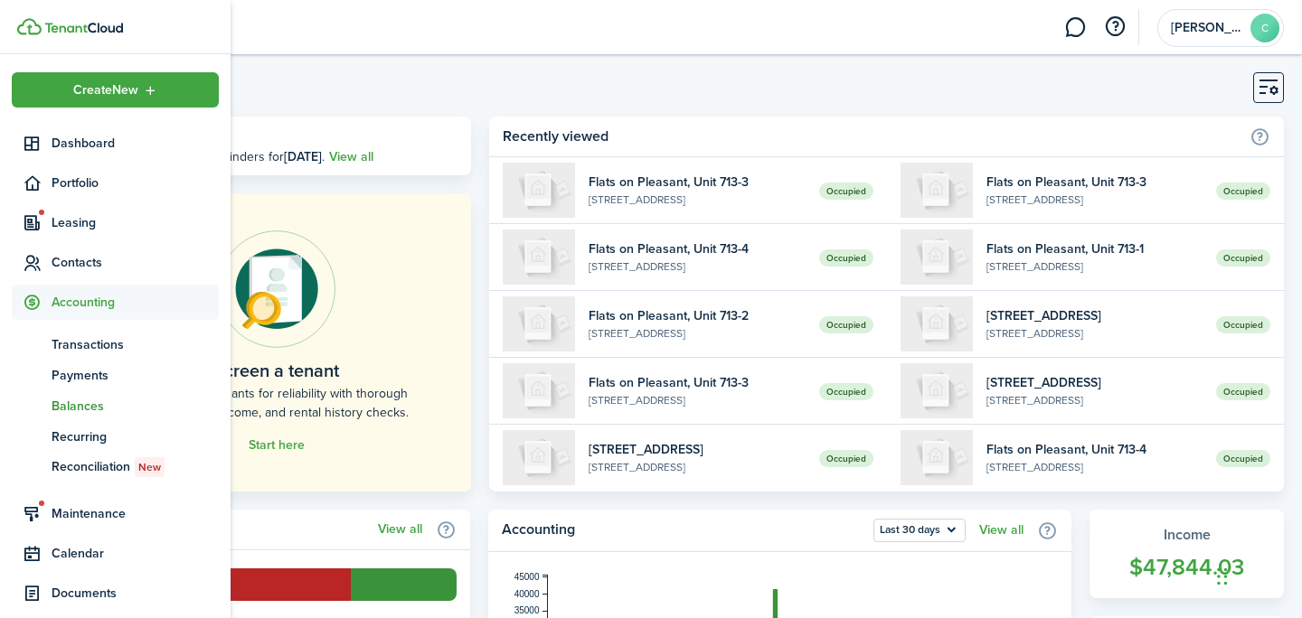
click at [92, 397] on span "Balances" at bounding box center [135, 406] width 167 height 19
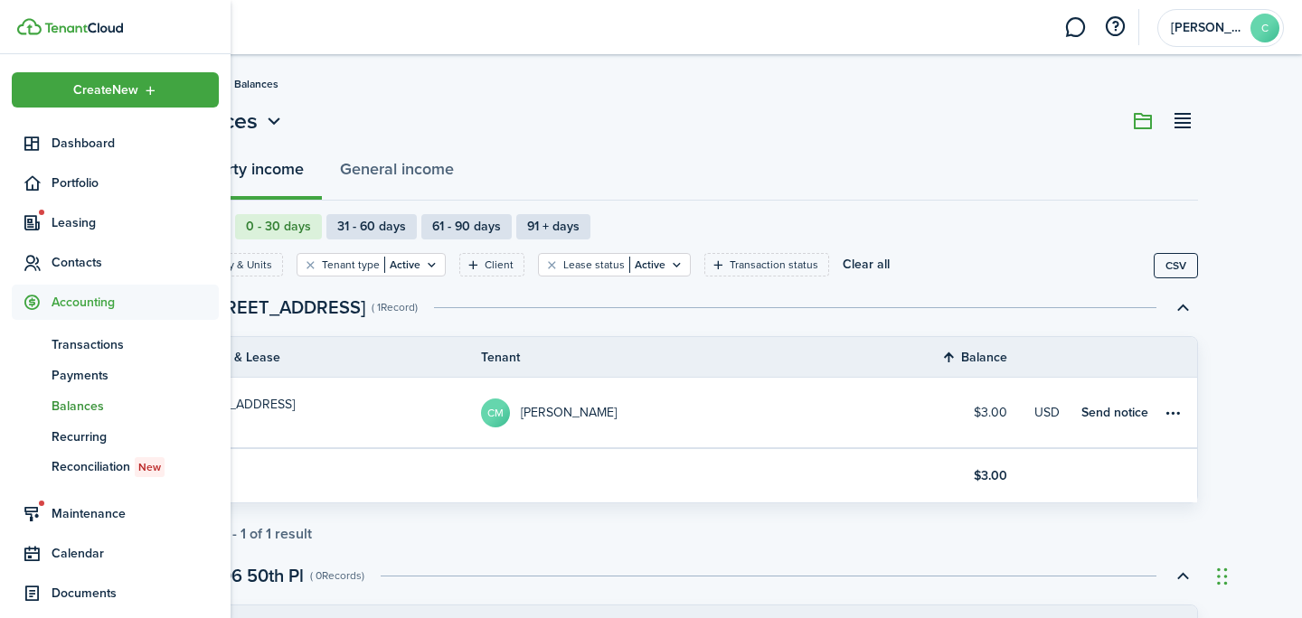
click at [70, 404] on span "Balances" at bounding box center [135, 406] width 167 height 19
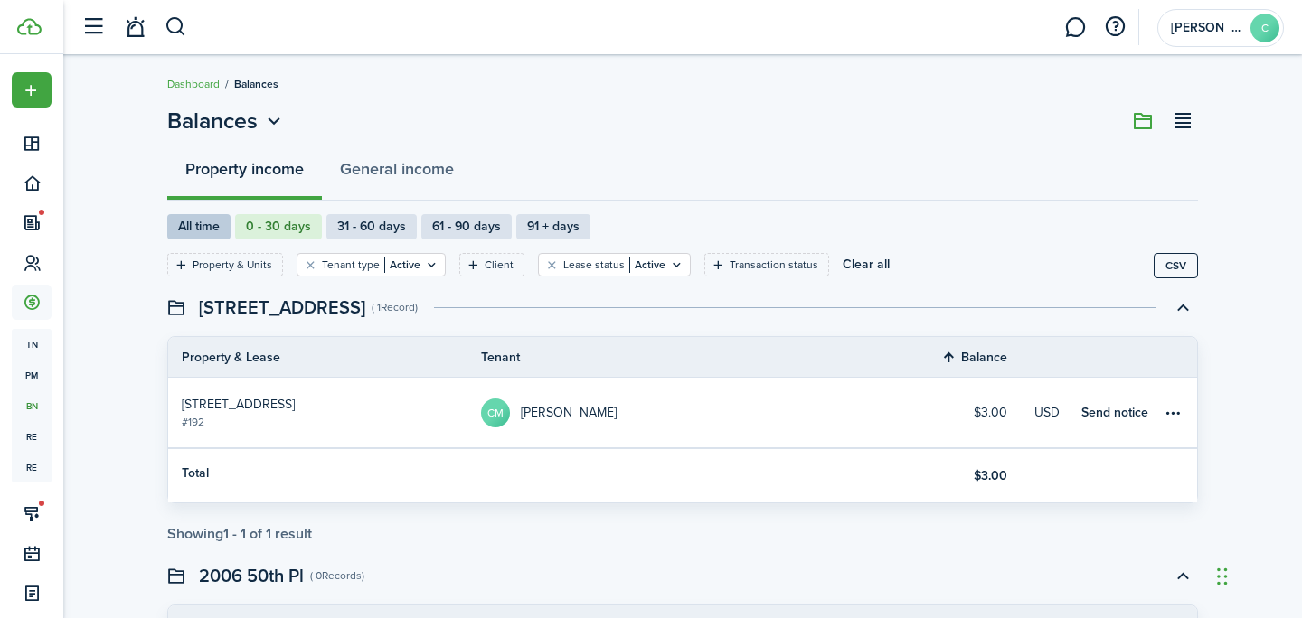
click at [200, 233] on label "All time" at bounding box center [198, 226] width 63 height 25
click at [704, 256] on filter-tag "Transaction status" at bounding box center [766, 264] width 125 height 23
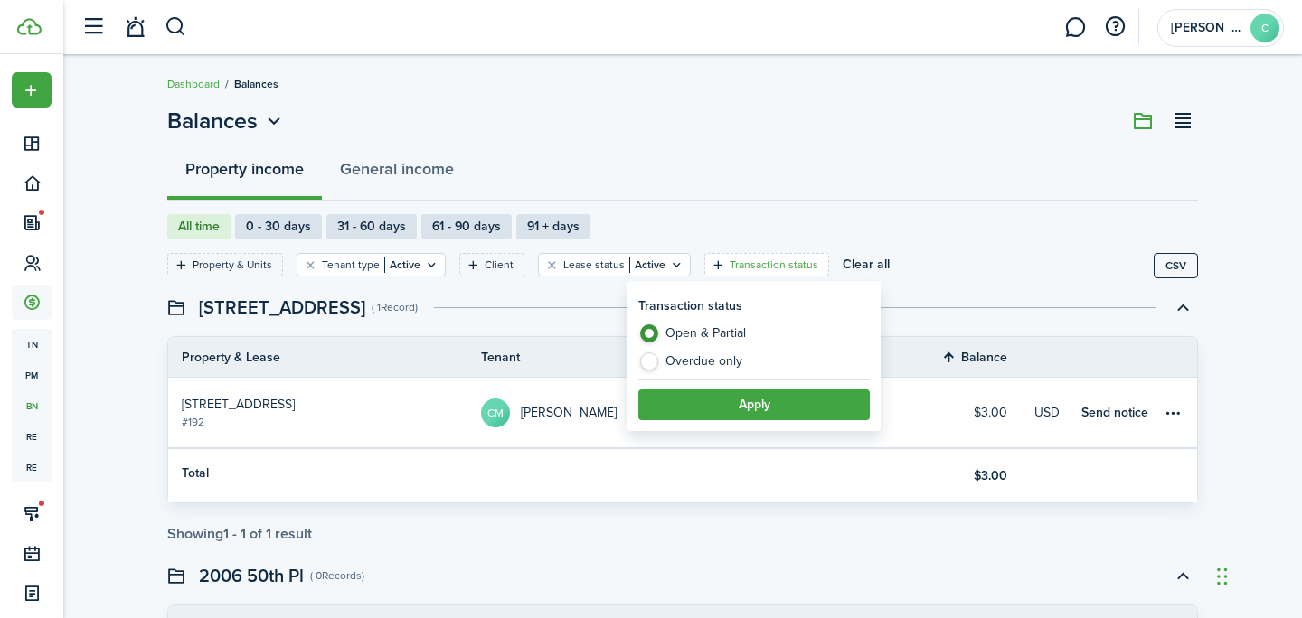
click at [699, 364] on label "Overdue only" at bounding box center [753, 361] width 231 height 18
click at [717, 386] on filter-item-popup-footer "Apply" at bounding box center [753, 400] width 231 height 41
click at [719, 403] on button "Apply" at bounding box center [753, 405] width 231 height 31
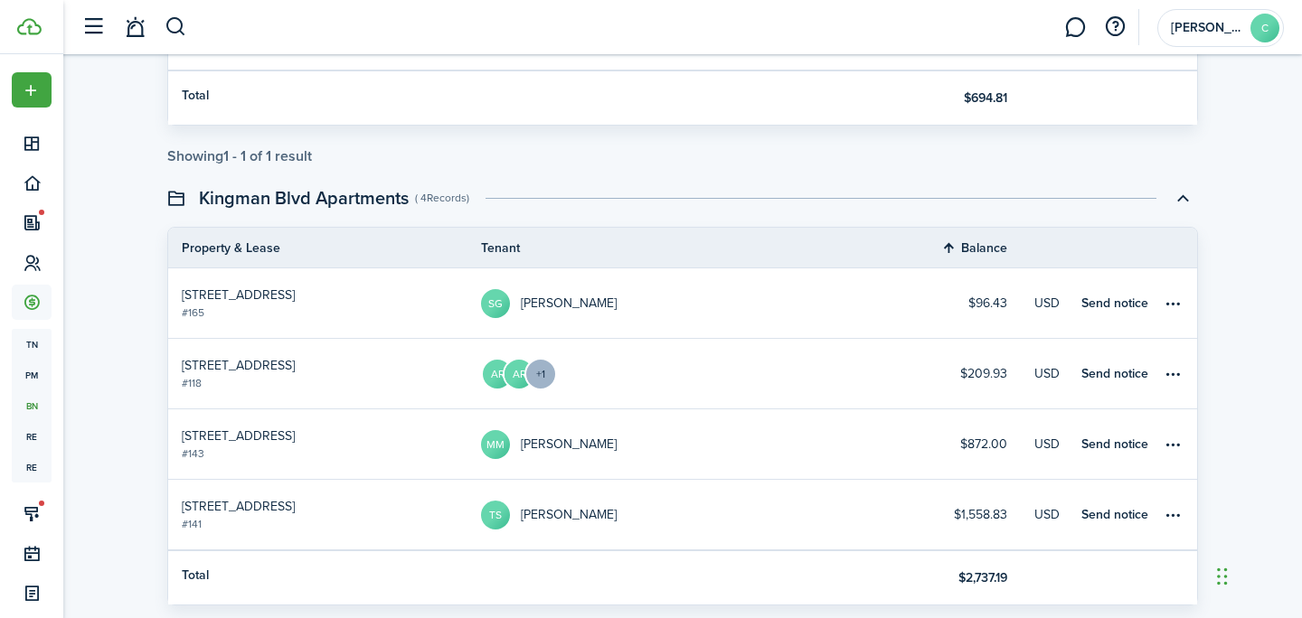
scroll to position [653, 0]
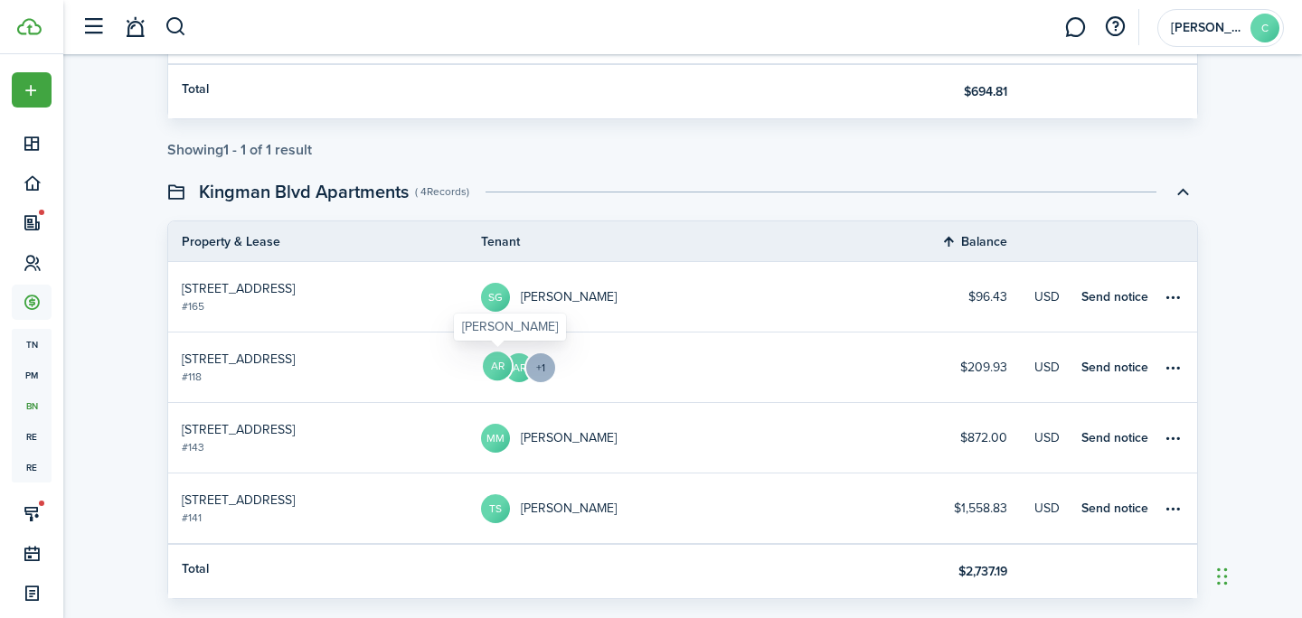
click at [495, 371] on avatar-text "AR" at bounding box center [497, 366] width 29 height 29
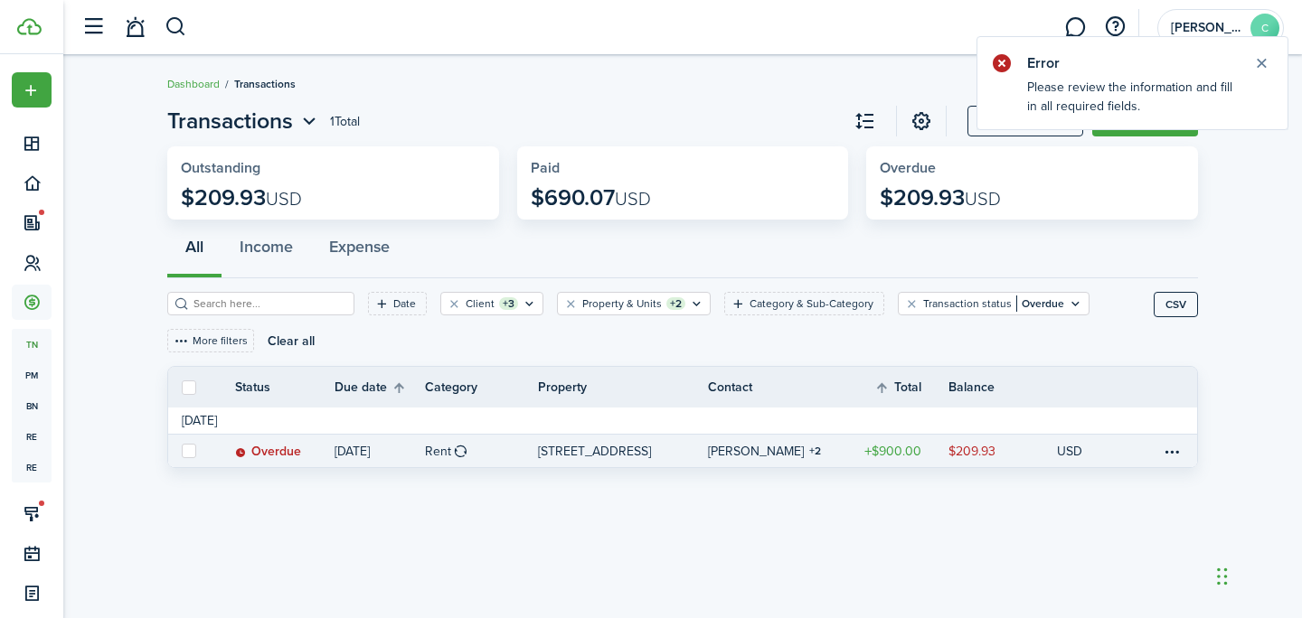
click at [751, 450] on table-info-title "[PERSON_NAME]" at bounding box center [756, 451] width 96 height 19
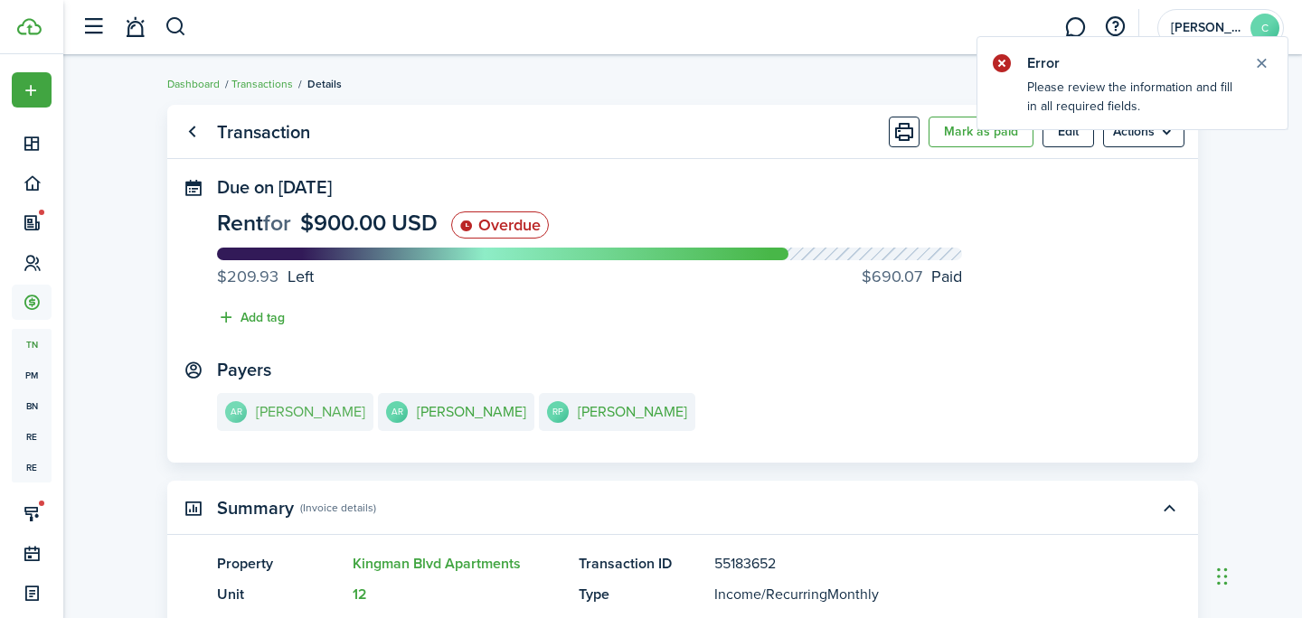
click at [254, 401] on link "AR [PERSON_NAME]" at bounding box center [295, 412] width 156 height 38
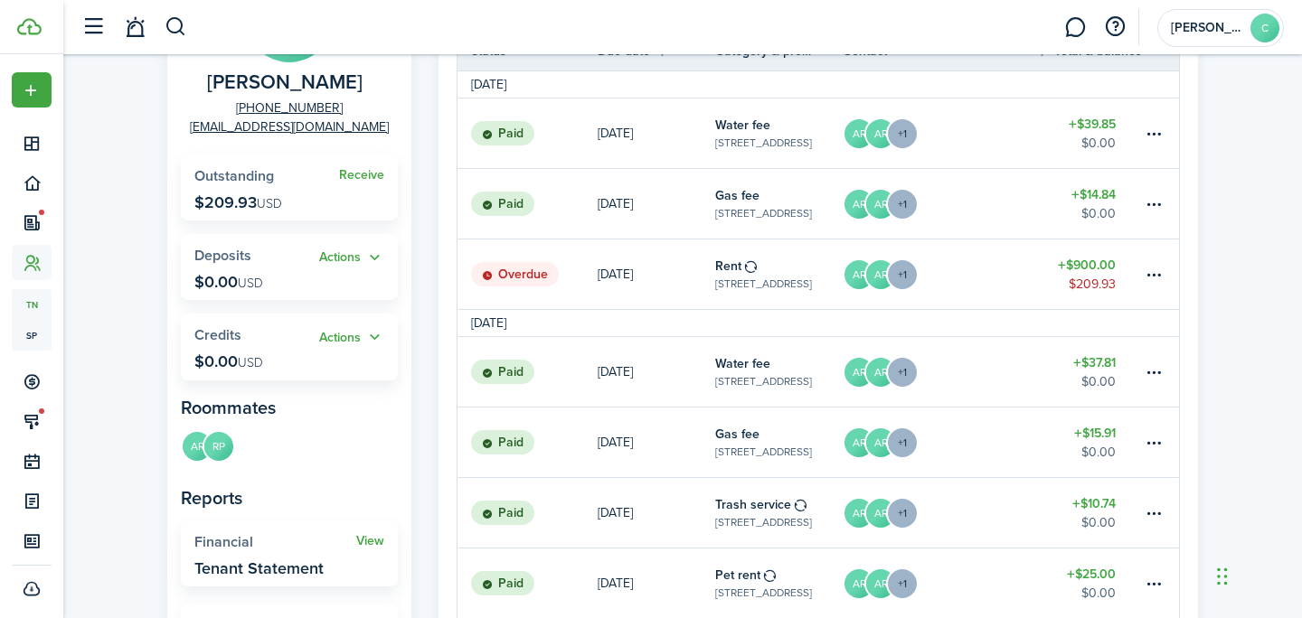
scroll to position [149, 0]
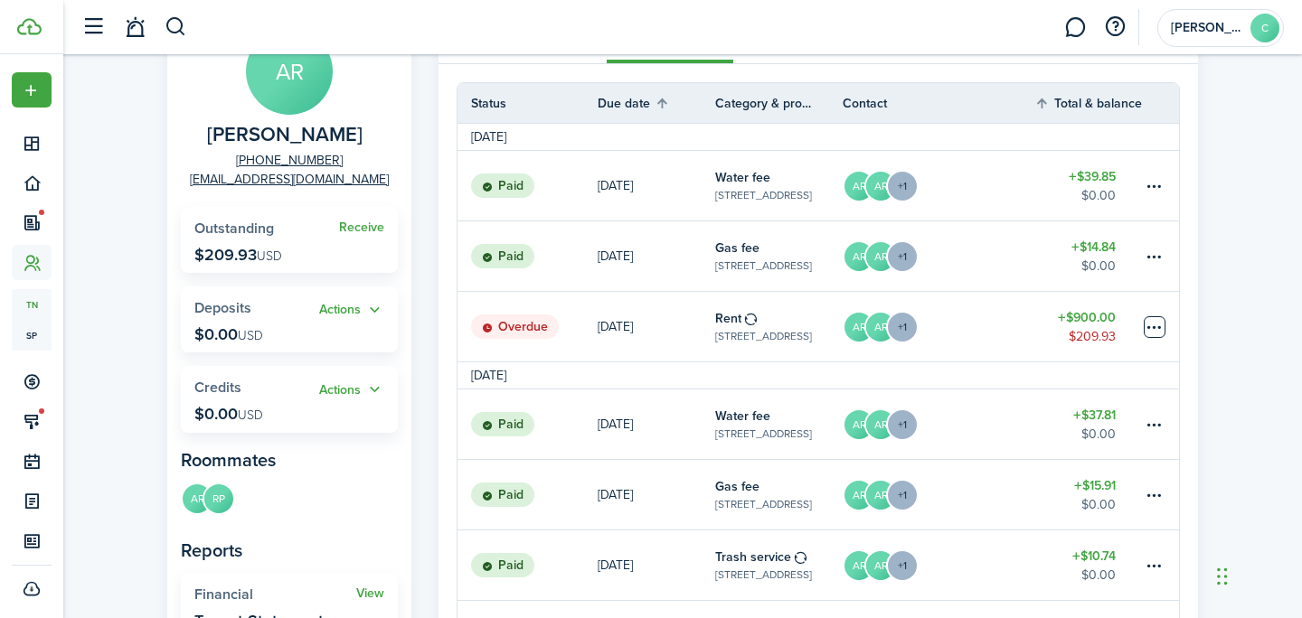
click at [1157, 328] on table-menu-btn-icon at bounding box center [1154, 327] width 22 height 22
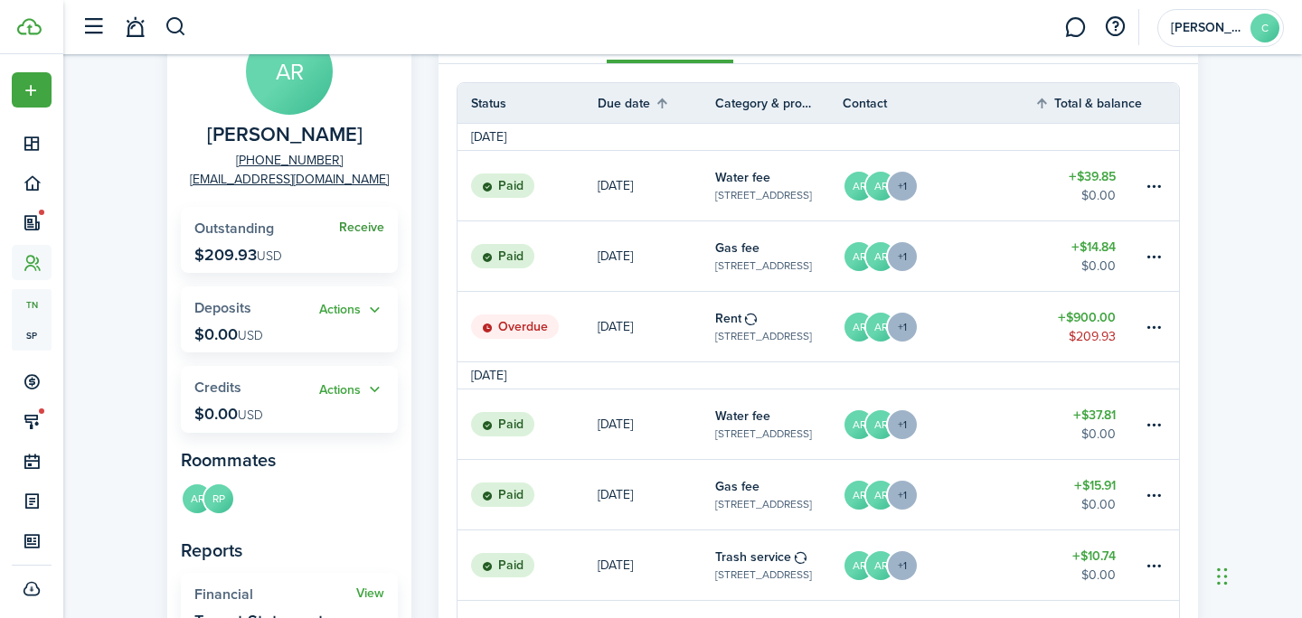
click at [373, 221] on link "Receive" at bounding box center [361, 228] width 45 height 14
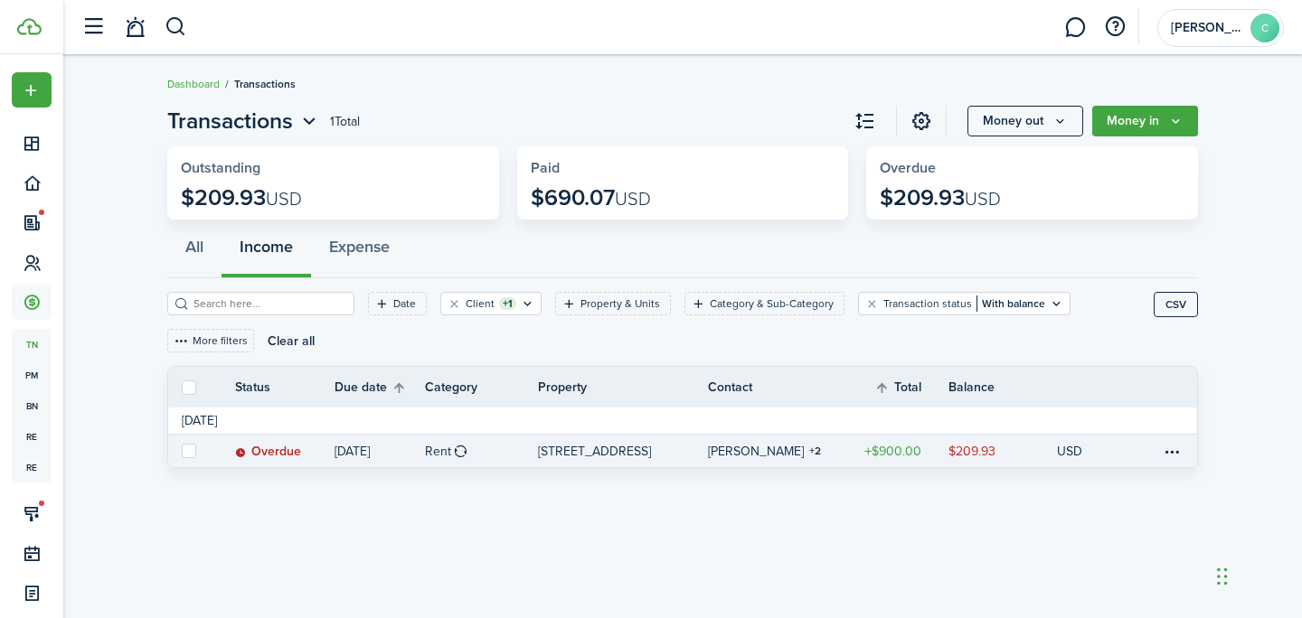
click at [189, 444] on label at bounding box center [189, 451] width 14 height 14
click at [182, 451] on input "checkbox" at bounding box center [181, 451] width 1 height 1
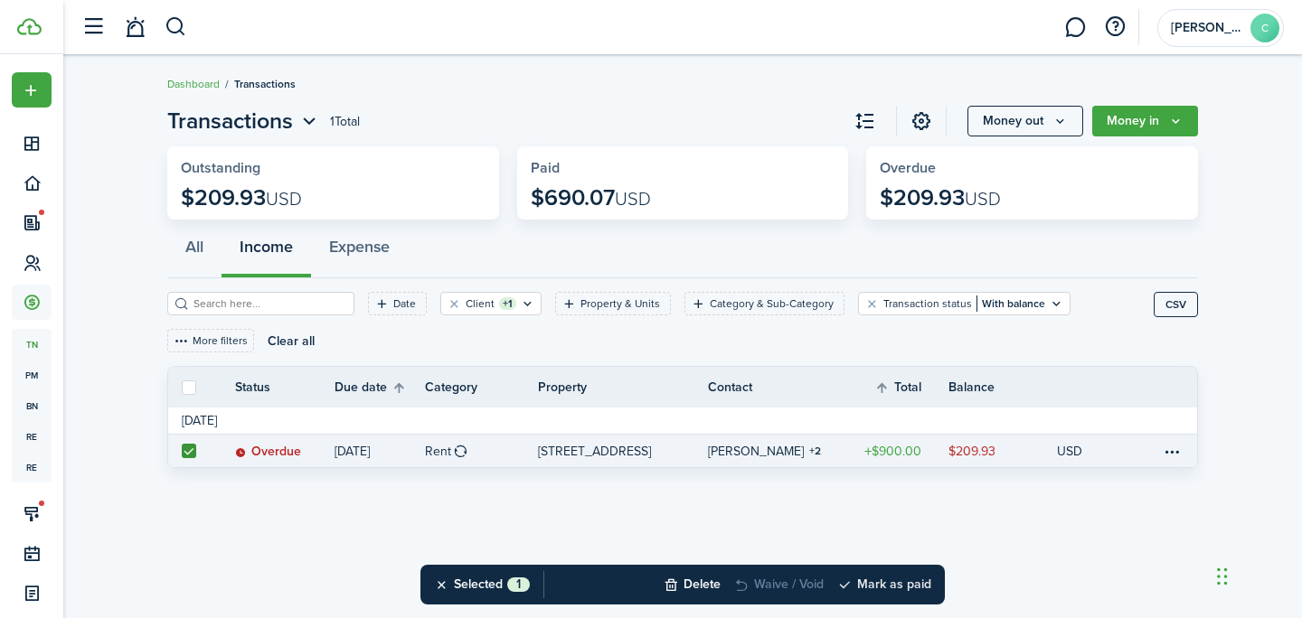
click at [866, 580] on button "Mark as paid" at bounding box center [884, 585] width 94 height 40
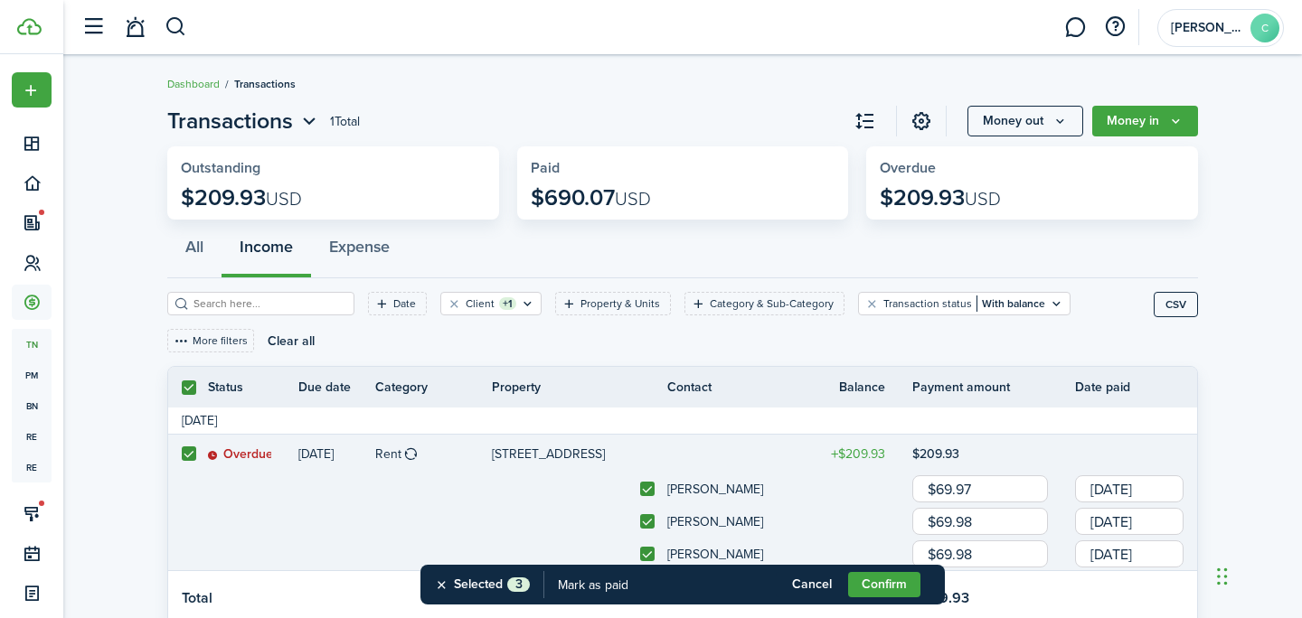
scroll to position [58, 0]
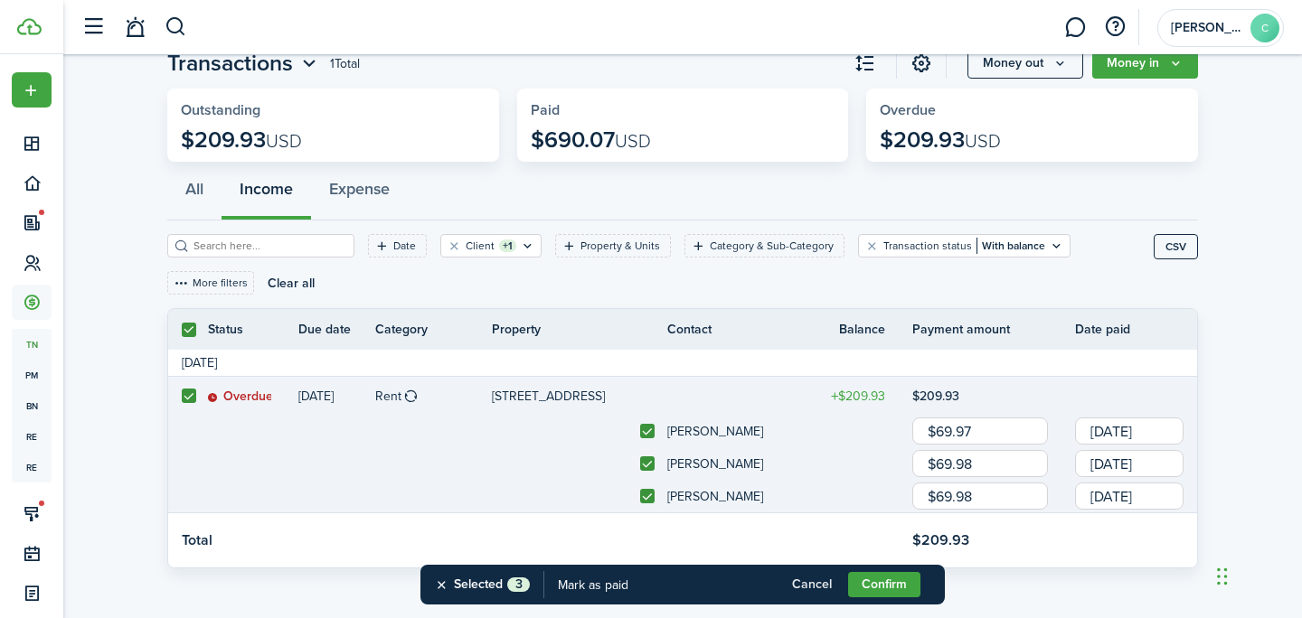
click at [811, 587] on button "Cancel" at bounding box center [811, 584] width 72 height 25
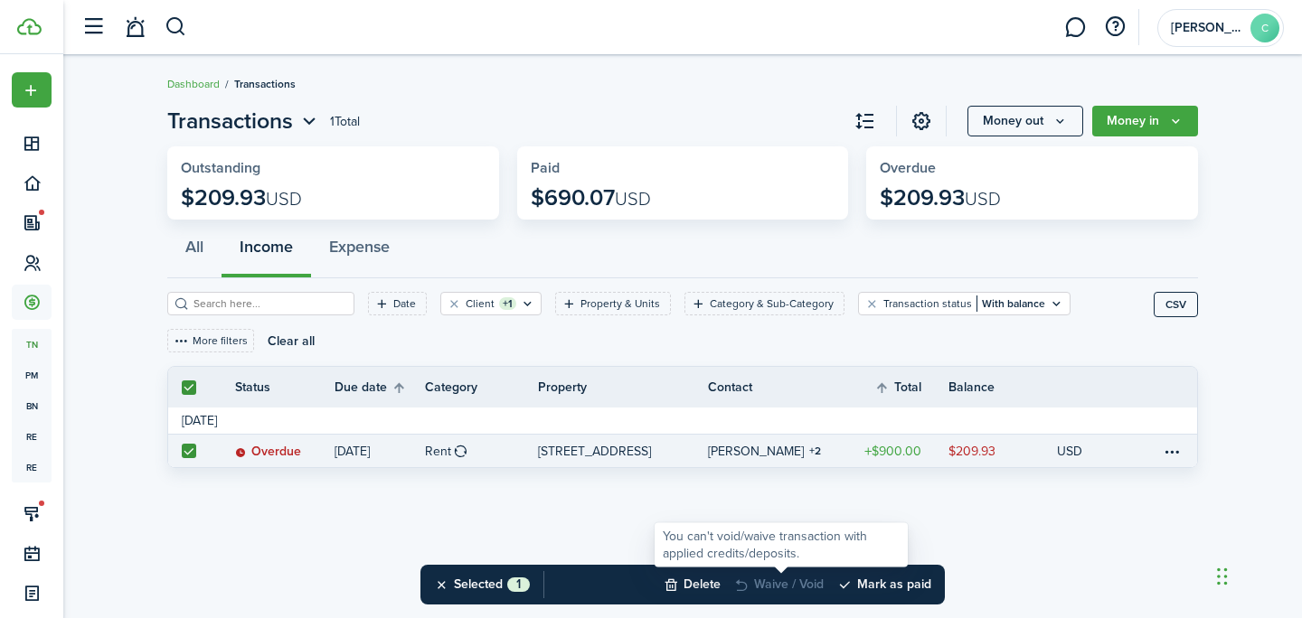
scroll to position [0, 0]
click at [192, 444] on label at bounding box center [189, 451] width 14 height 14
click at [182, 451] on input "checkbox" at bounding box center [181, 451] width 1 height 1
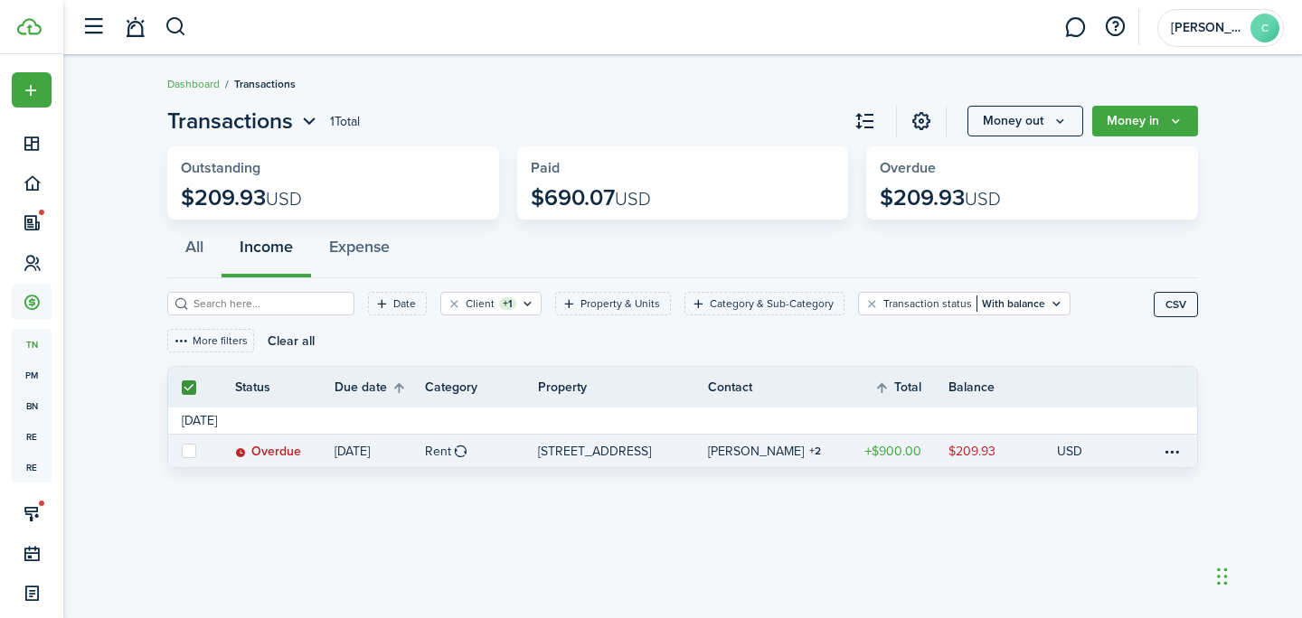
click at [635, 442] on p "[STREET_ADDRESS]" at bounding box center [594, 451] width 113 height 19
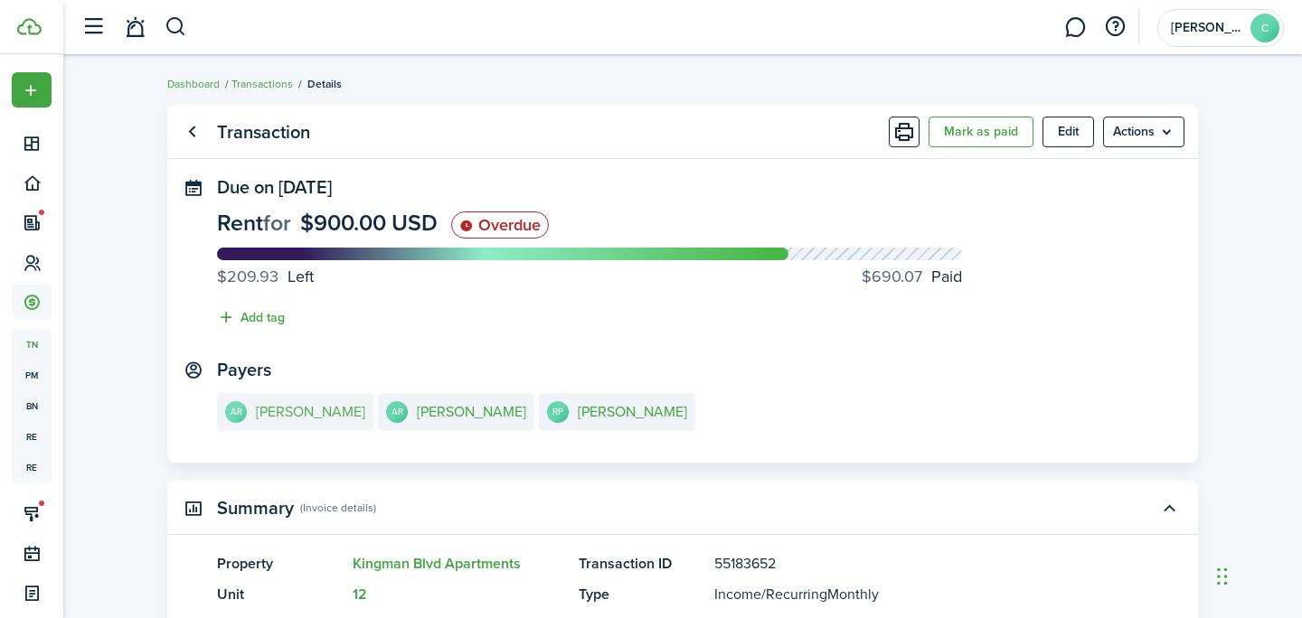
click at [318, 422] on link "AR [PERSON_NAME]" at bounding box center [295, 412] width 156 height 38
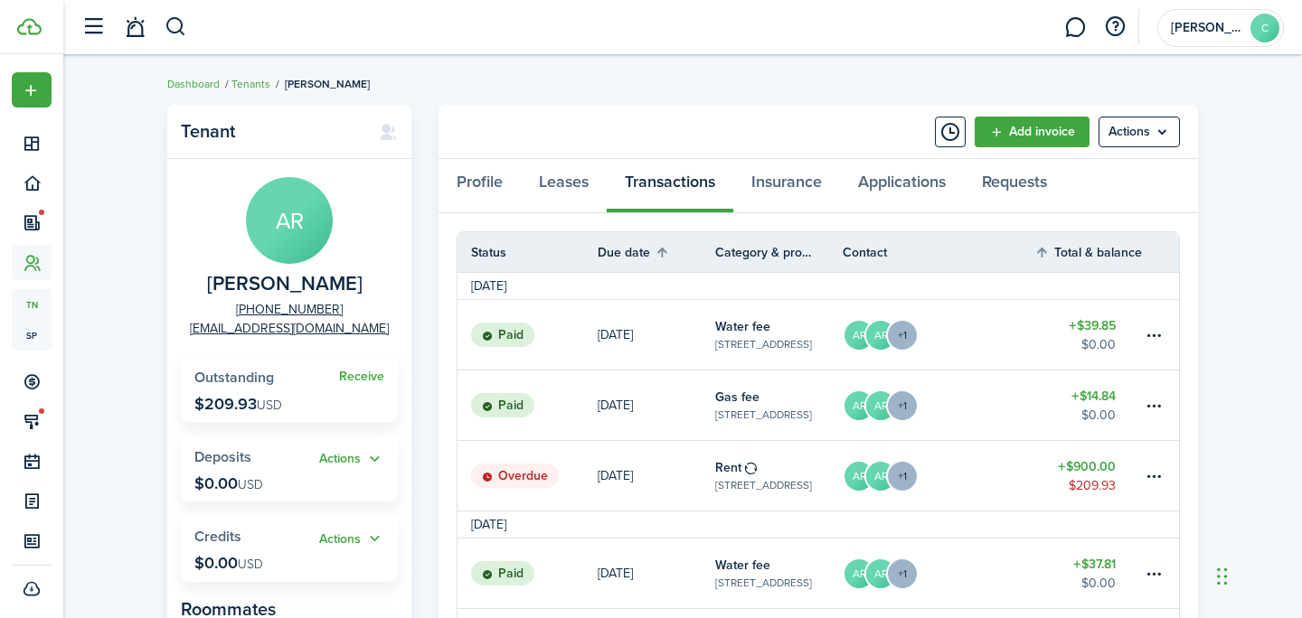
scroll to position [98, 0]
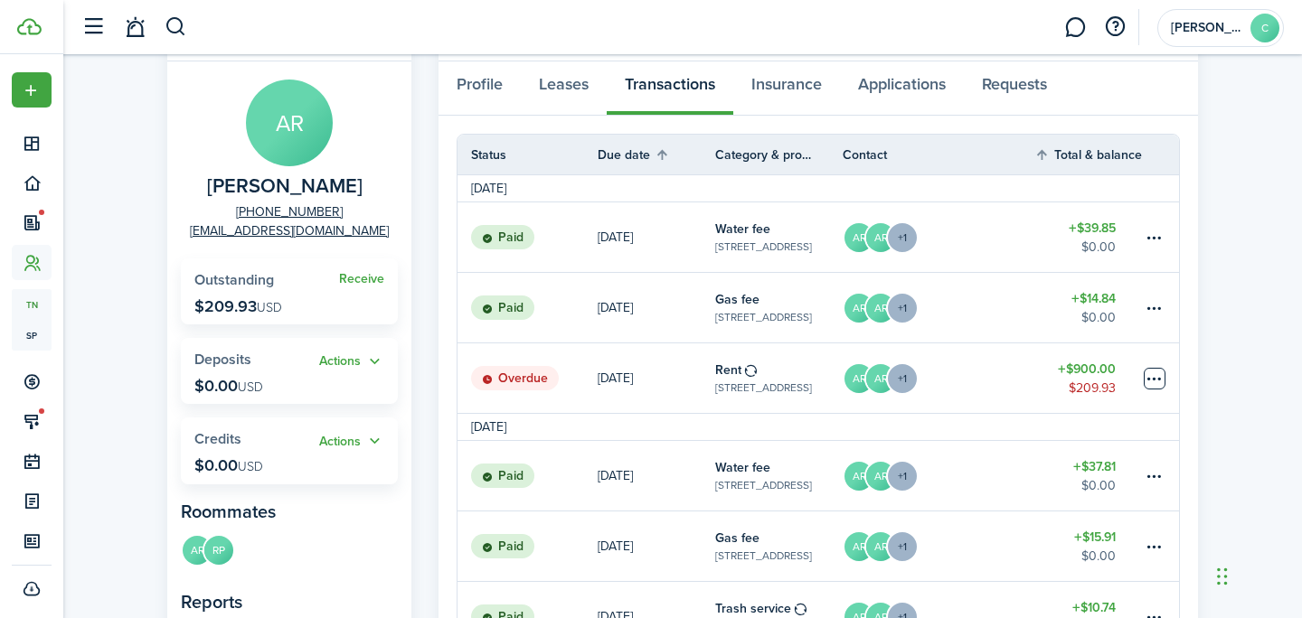
click at [1153, 373] on table-menu-btn-icon at bounding box center [1154, 379] width 22 height 22
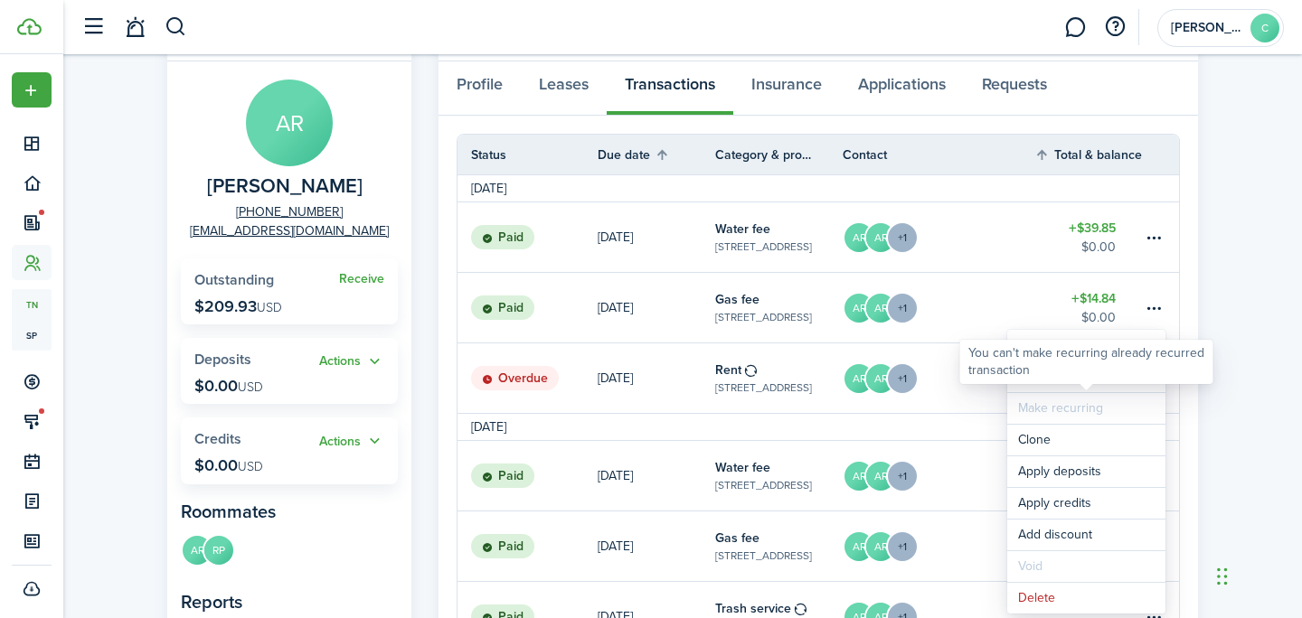
click at [1029, 342] on div "You can't make recurring already recurred transaction" at bounding box center [1086, 362] width 253 height 44
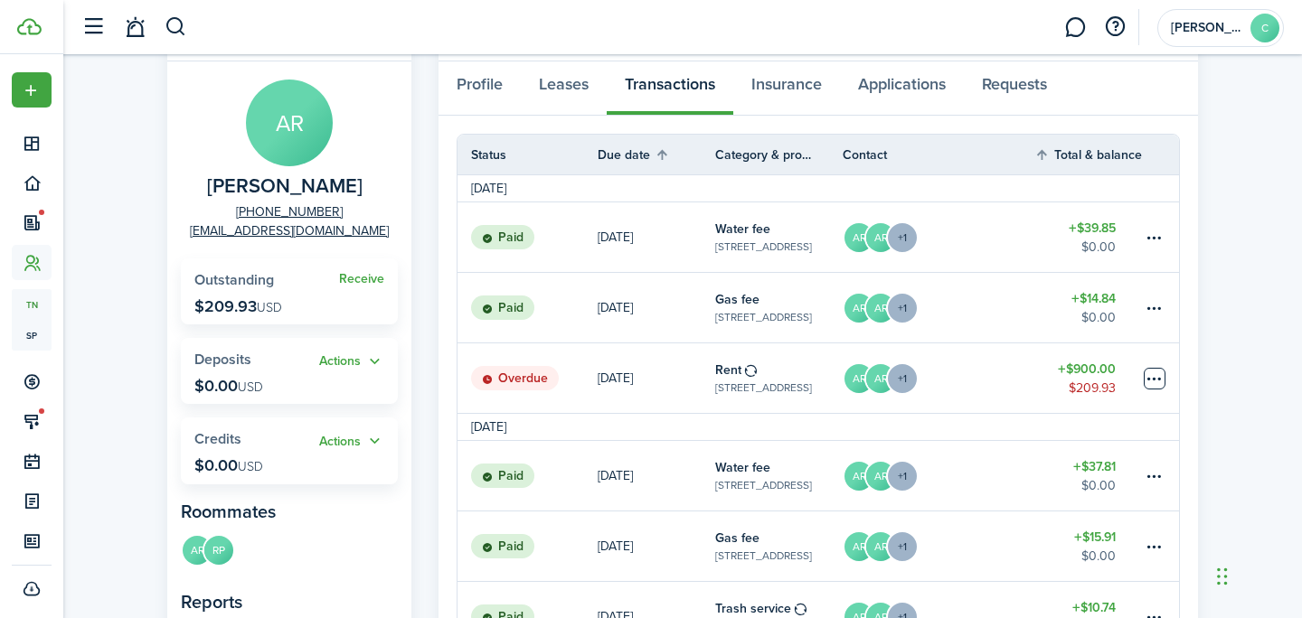
click at [1149, 379] on table-menu-btn-icon "Open menu" at bounding box center [1154, 379] width 22 height 22
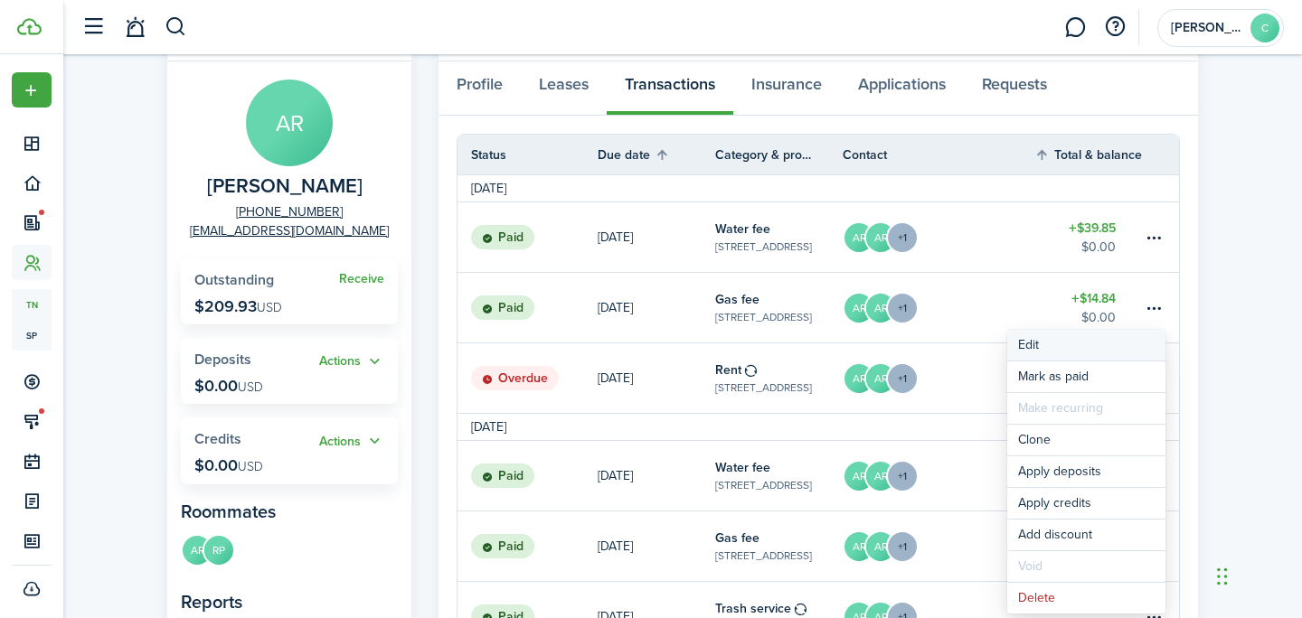
click at [1097, 340] on button "Edit" at bounding box center [1086, 345] width 158 height 31
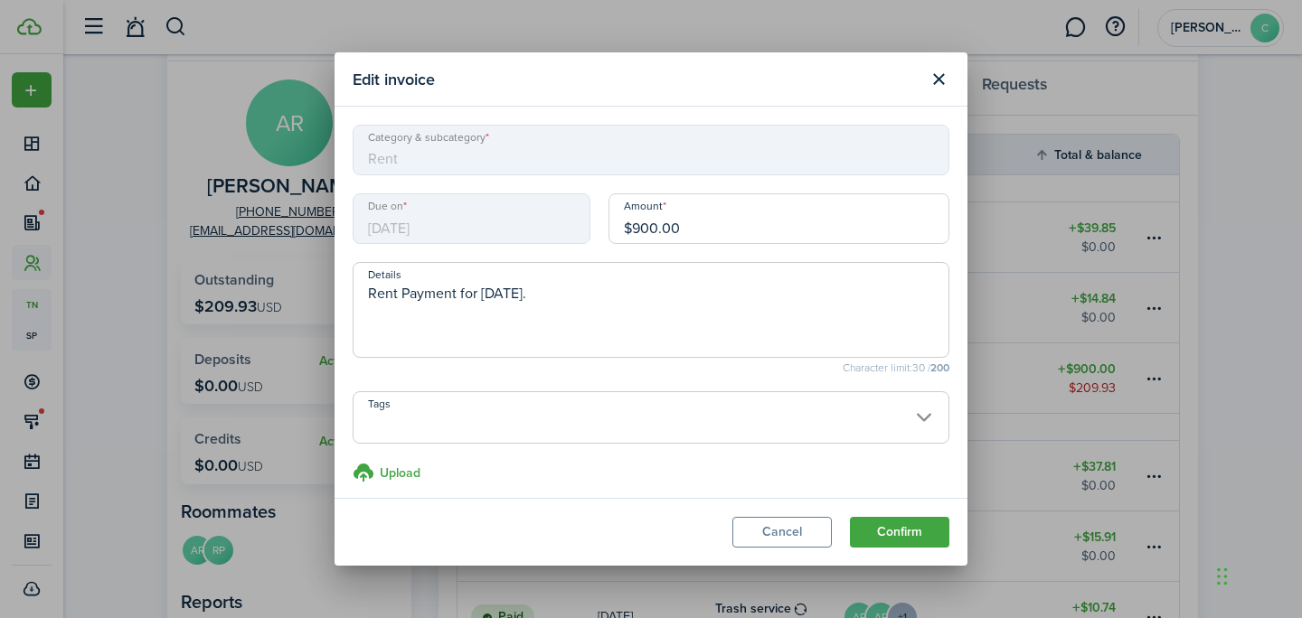
click at [700, 238] on input "$900.00" at bounding box center [778, 218] width 341 height 51
drag, startPoint x: 700, startPoint y: 238, endPoint x: 613, endPoint y: 220, distance: 88.6
click at [613, 220] on input "$900.00" at bounding box center [778, 218] width 341 height 51
click at [924, 512] on modal-footer "Cancel Confirm" at bounding box center [650, 532] width 633 height 68
